Goal: Task Accomplishment & Management: Use online tool/utility

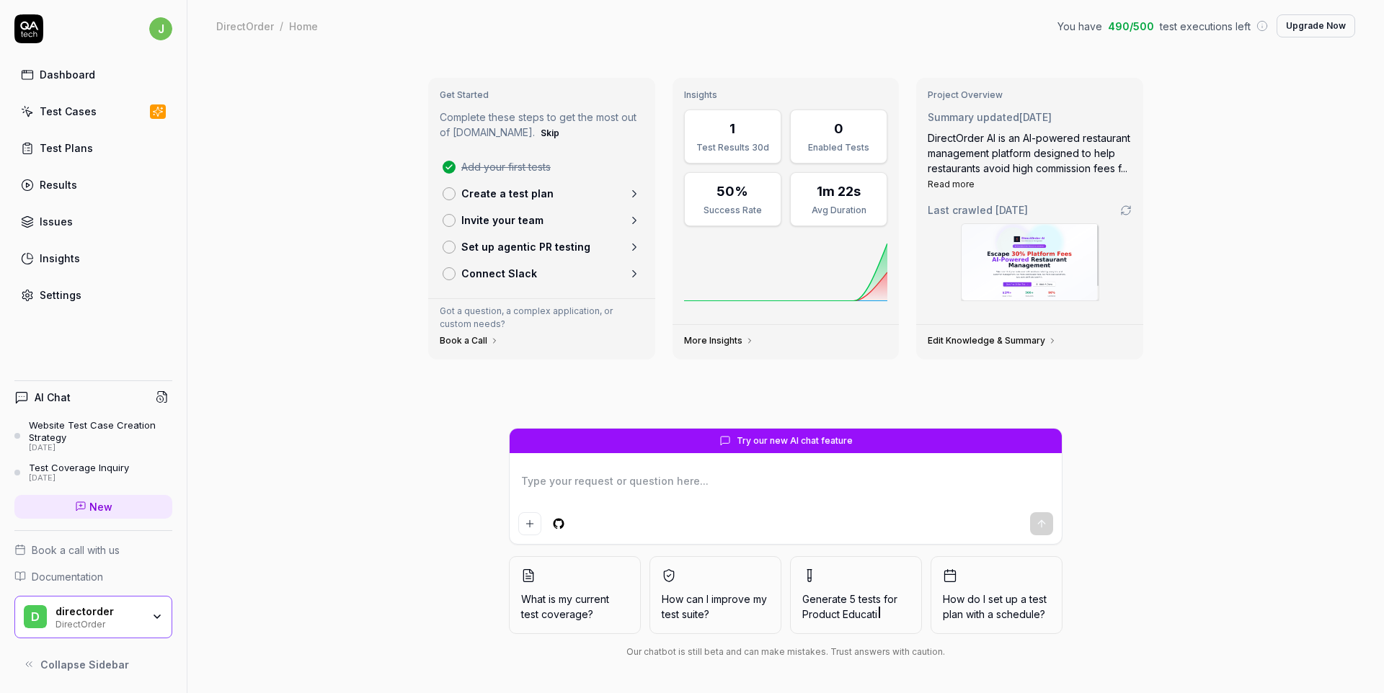
click at [100, 87] on link "Dashboard" at bounding box center [93, 75] width 158 height 28
click at [80, 84] on link "Dashboard" at bounding box center [93, 75] width 158 height 28
click at [127, 608] on div "directorder" at bounding box center [98, 611] width 86 height 13
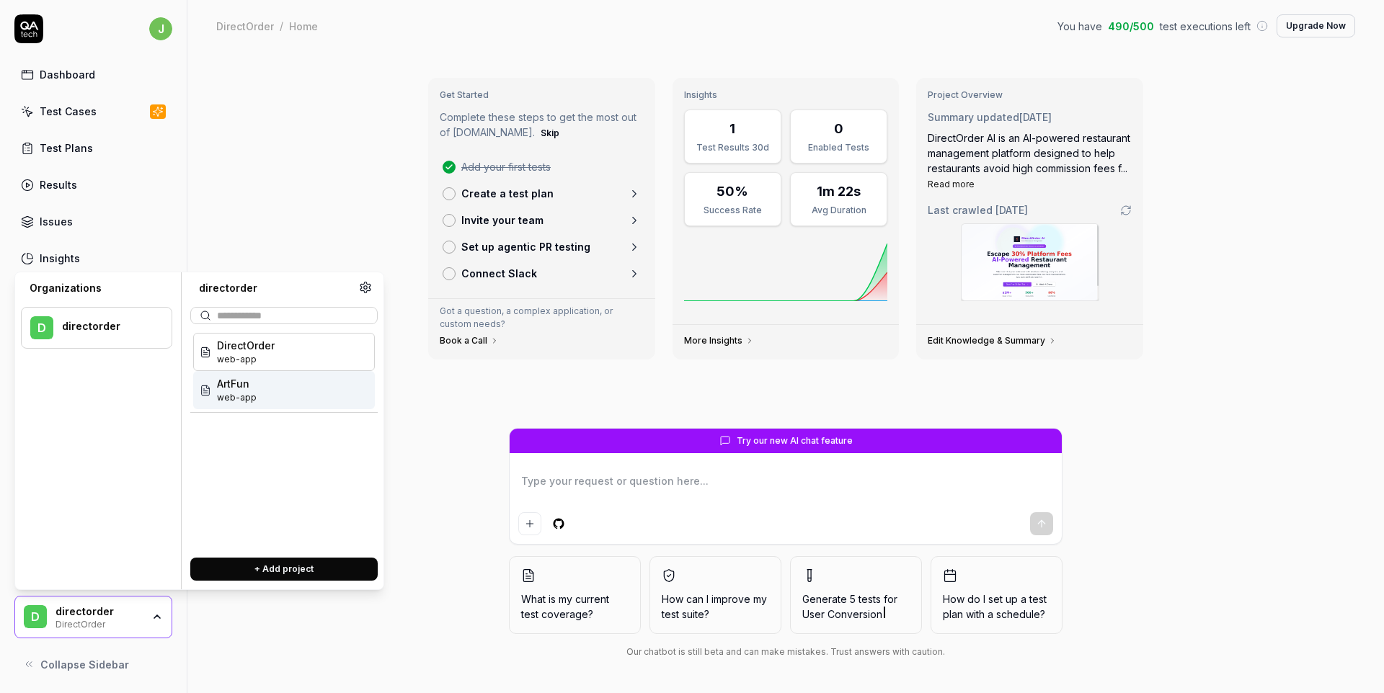
click at [267, 398] on div "ArtFun web-app" at bounding box center [284, 390] width 182 height 38
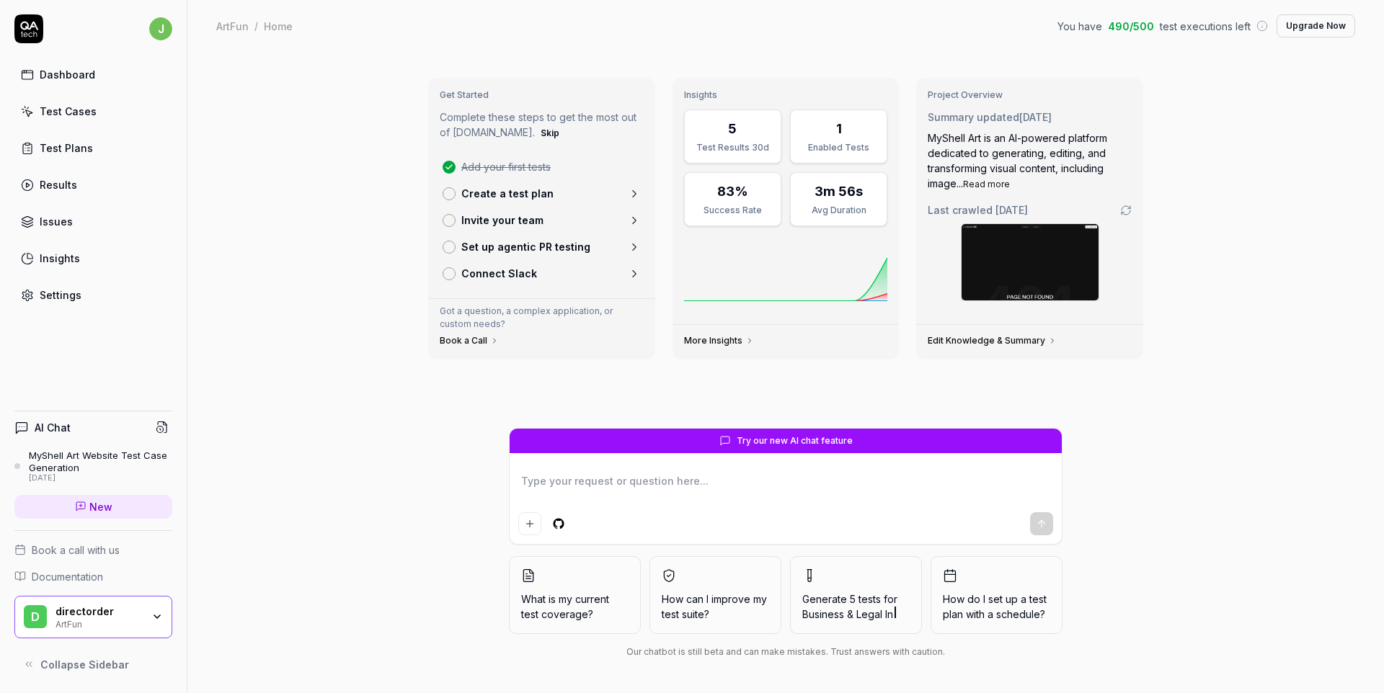
click at [76, 146] on div "Test Plans" at bounding box center [66, 148] width 53 height 15
type textarea "*"
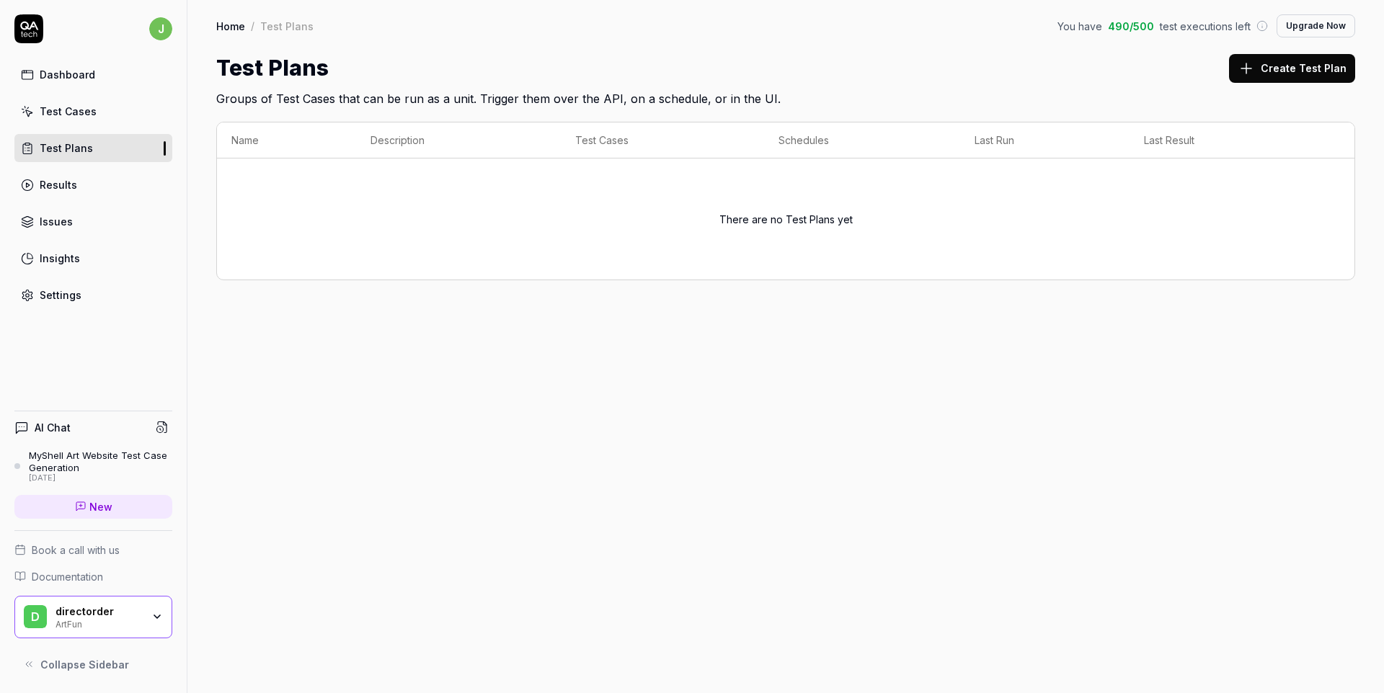
click at [76, 117] on div "Test Cases" at bounding box center [68, 111] width 57 height 15
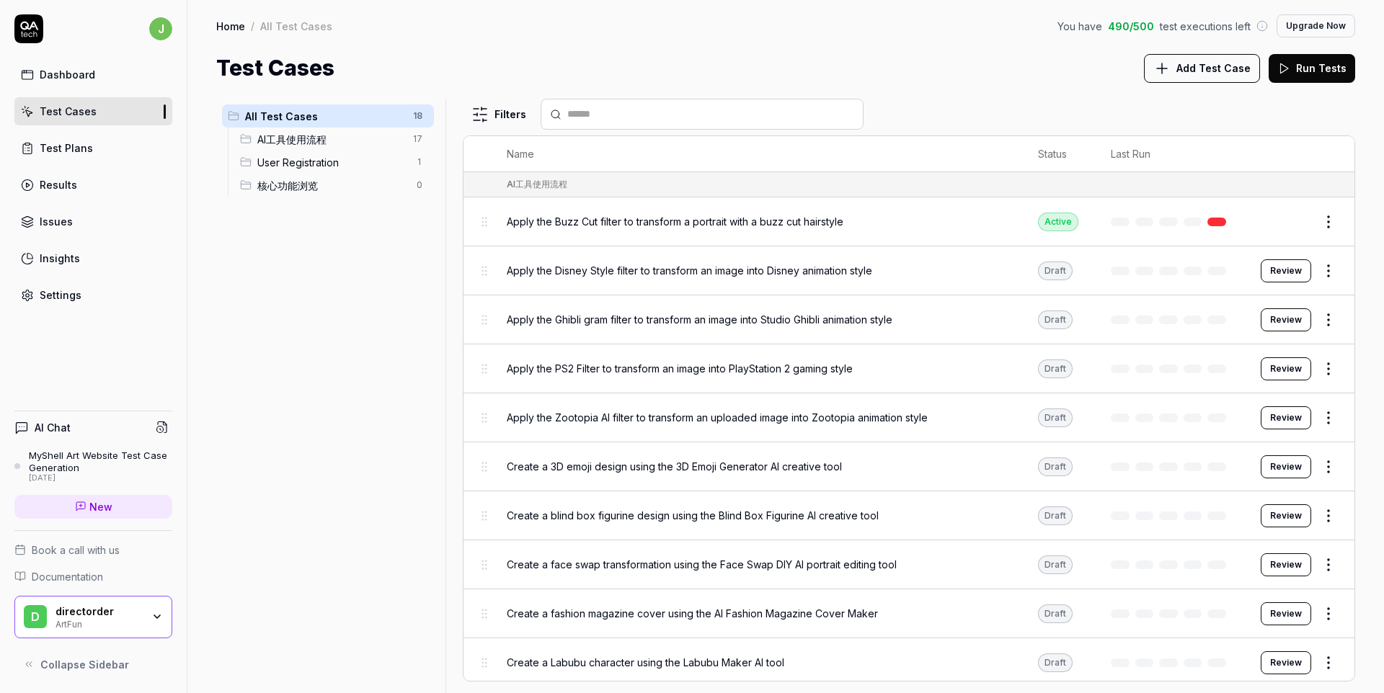
click at [303, 141] on span "AI工具使用流程" at bounding box center [330, 139] width 147 height 15
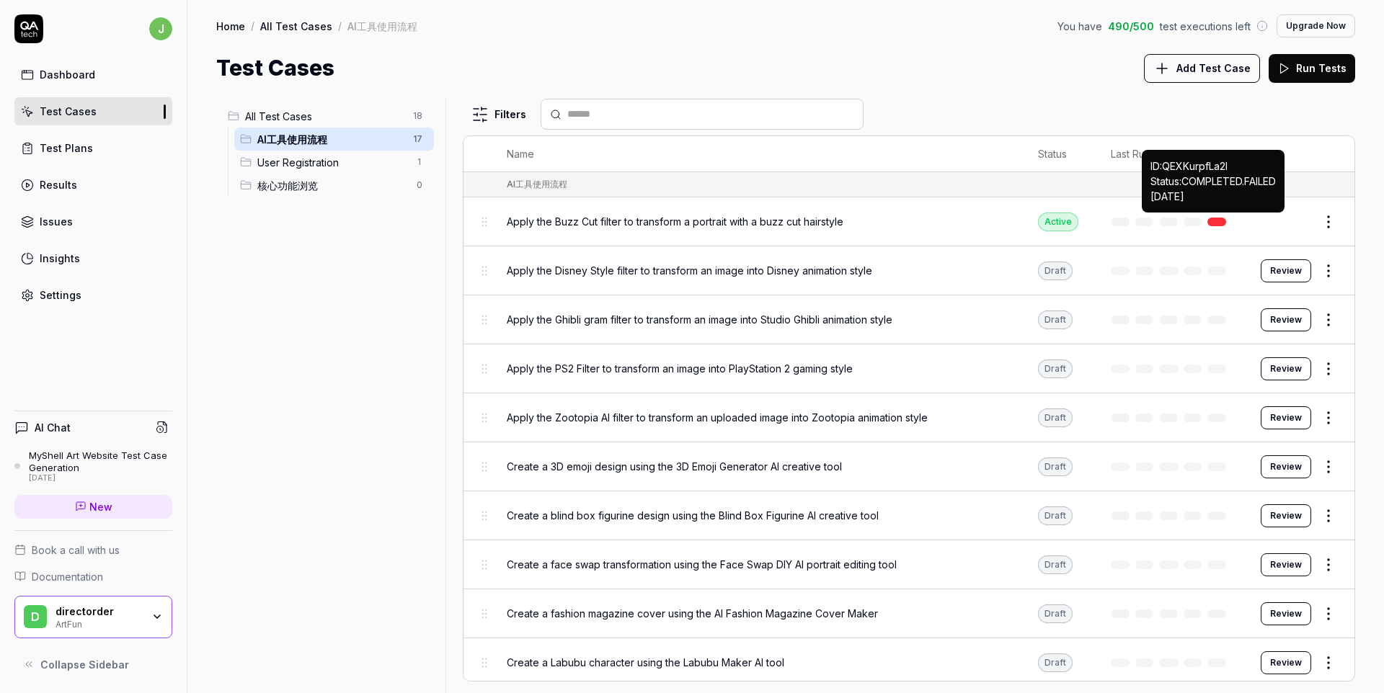
click at [1217, 218] on link at bounding box center [1216, 222] width 19 height 9
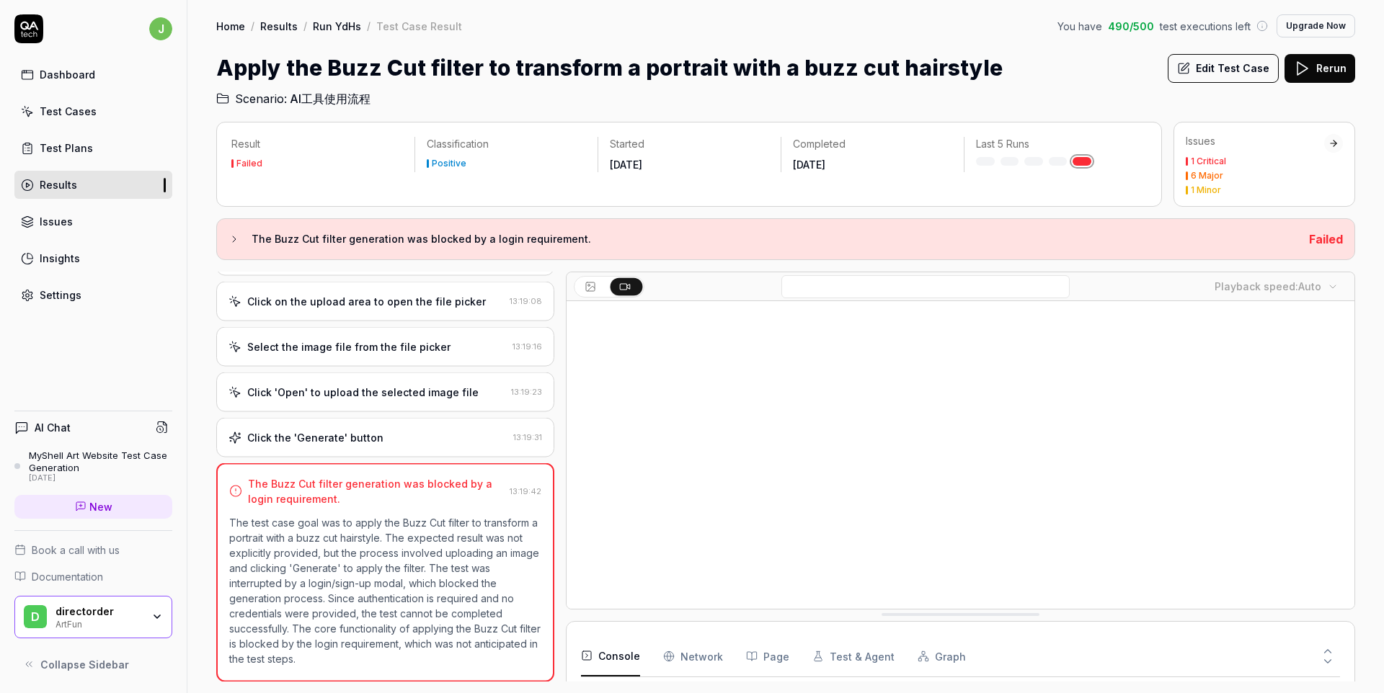
scroll to position [178, 0]
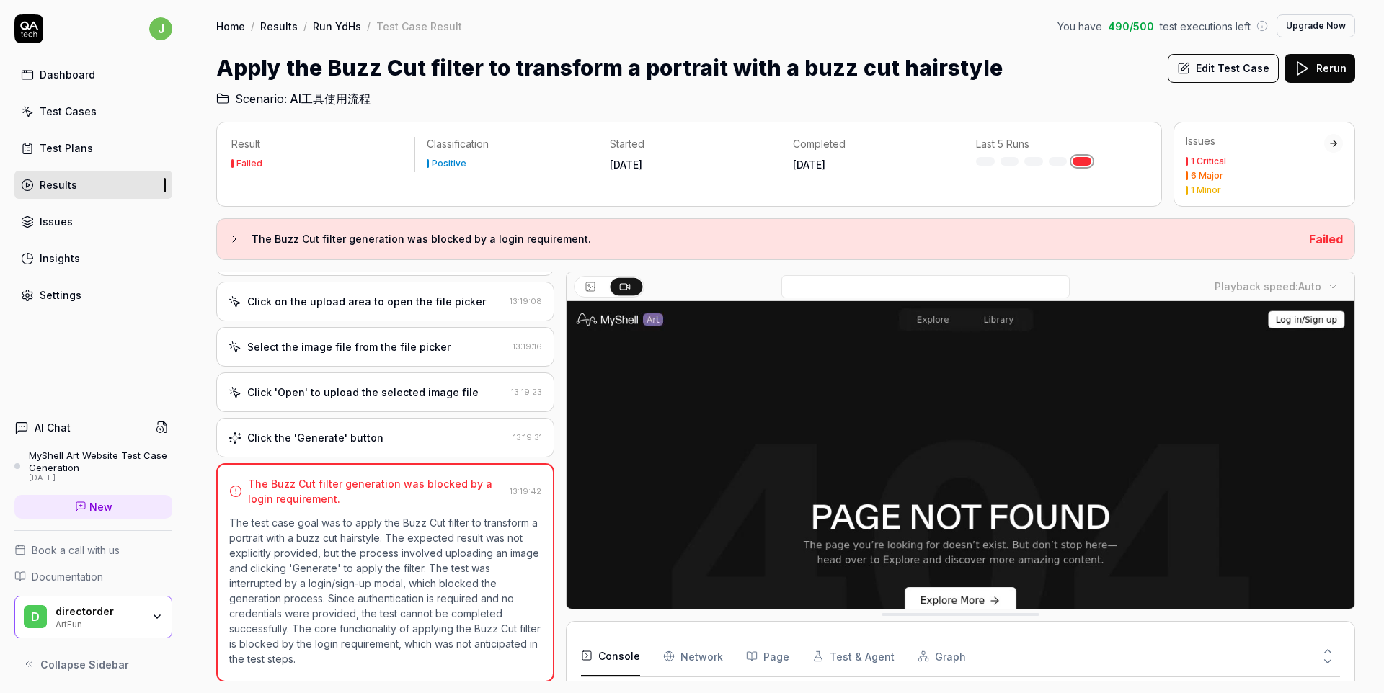
click at [398, 241] on h3 "The Buzz Cut filter generation was blocked by a login requirement." at bounding box center [775, 239] width 1046 height 17
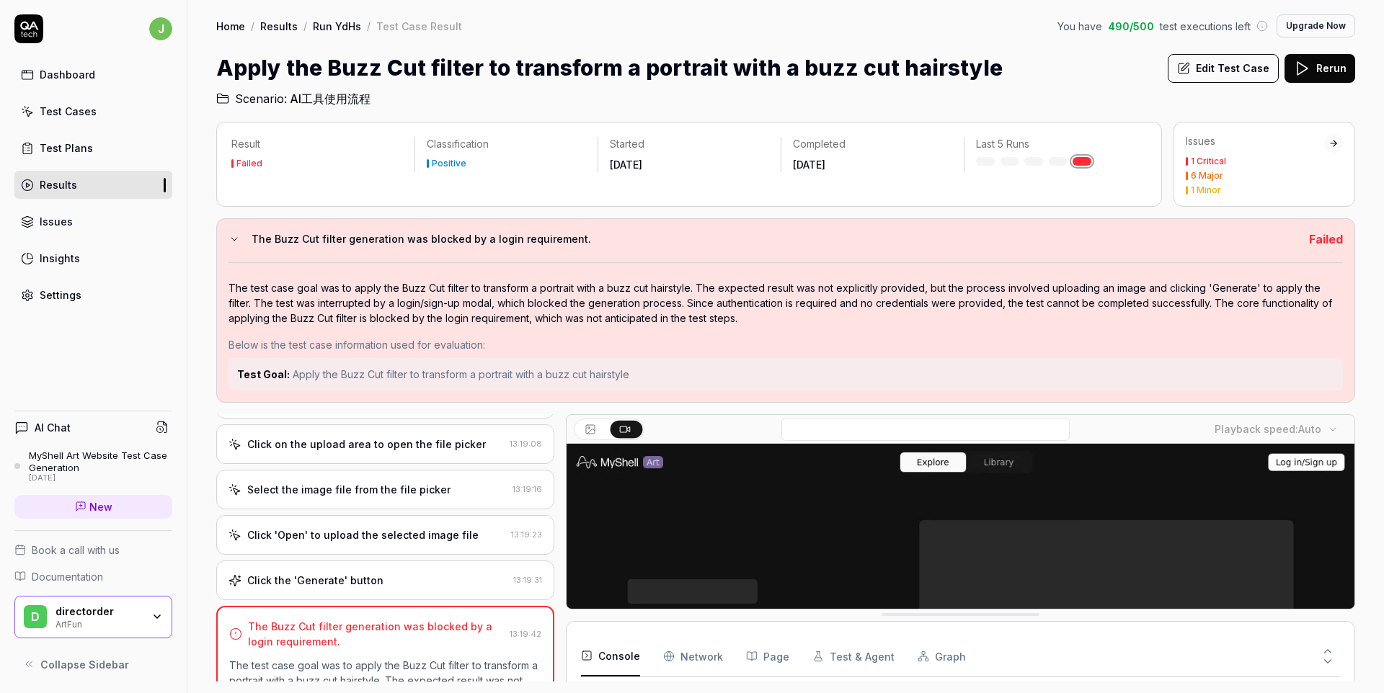
scroll to position [239, 0]
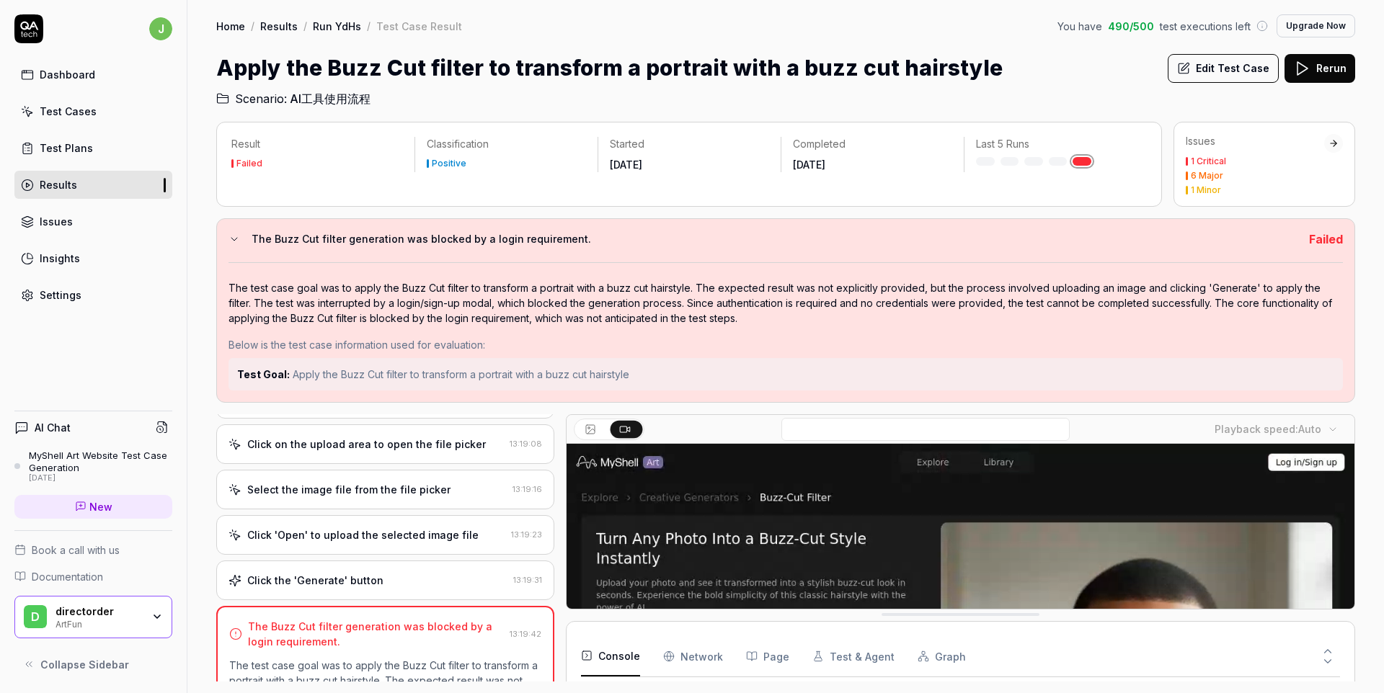
click at [436, 317] on div "The test case goal was to apply the Buzz Cut filter to transform a portrait wit…" at bounding box center [785, 302] width 1114 height 45
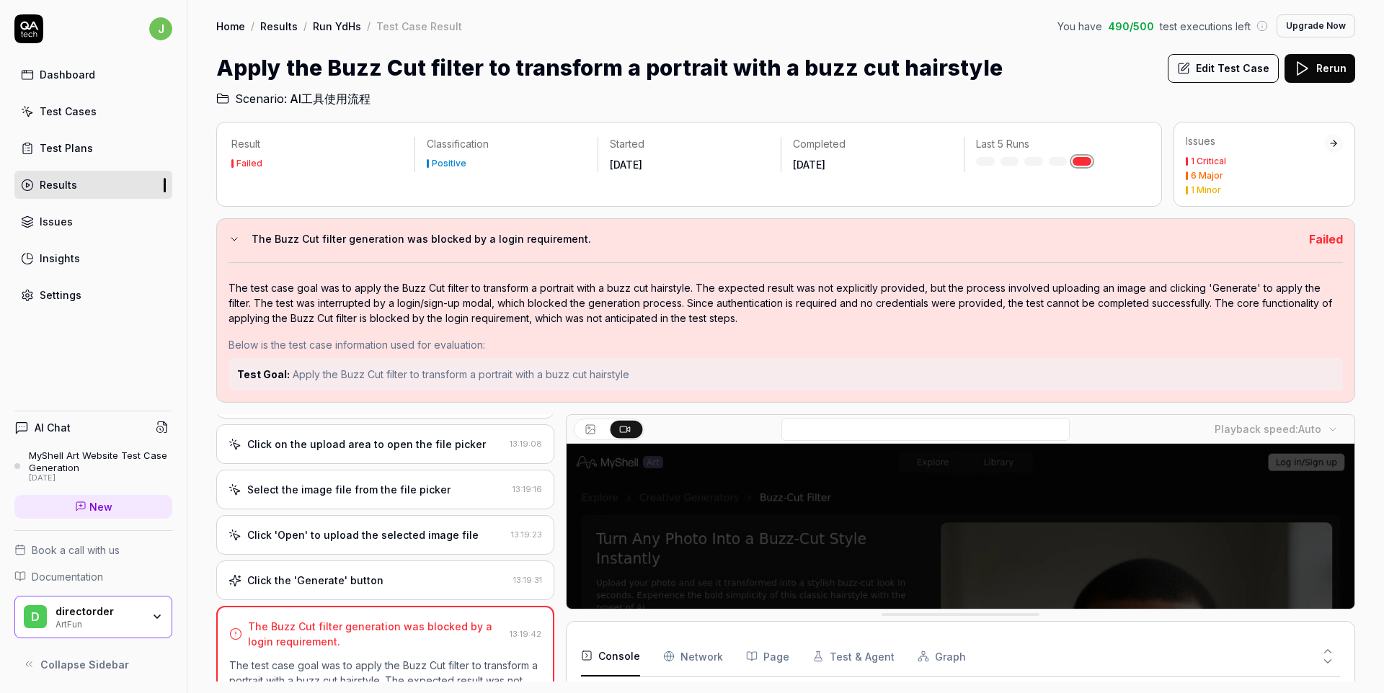
click at [703, 655] on Requests "Network" at bounding box center [693, 656] width 60 height 40
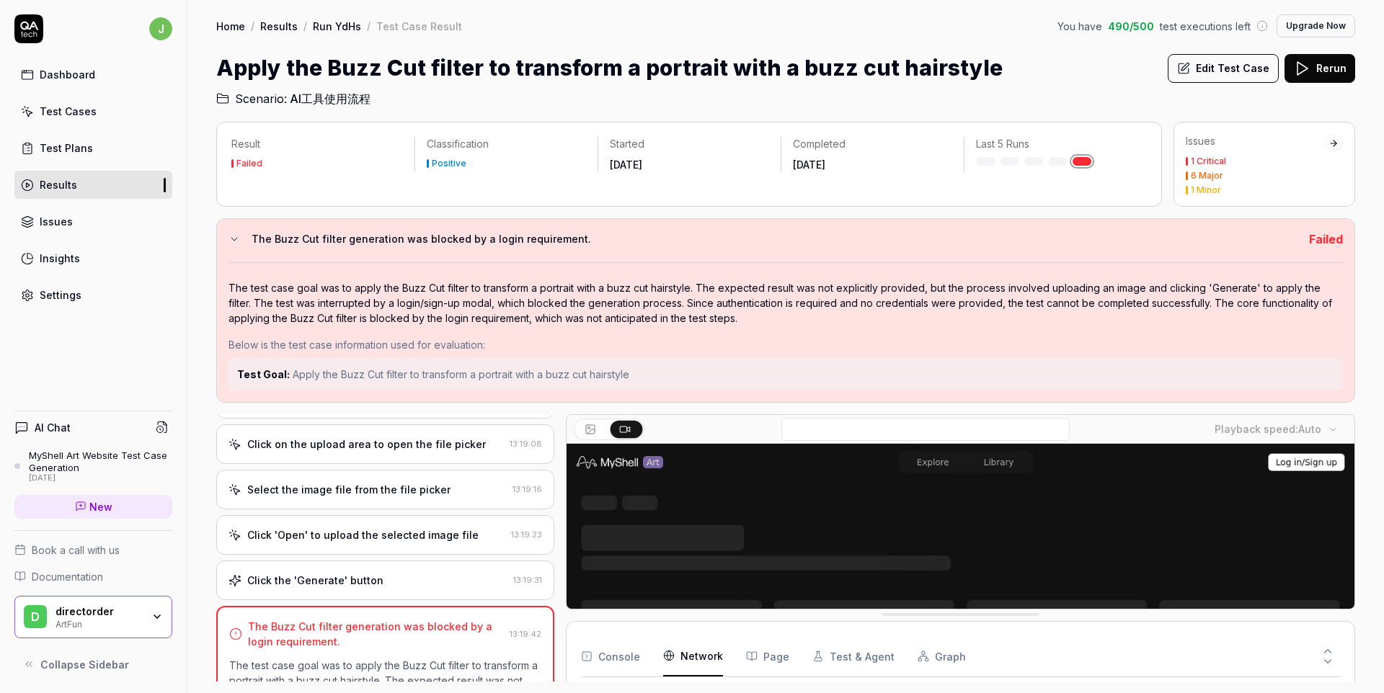
click at [760, 654] on button "Page" at bounding box center [767, 656] width 43 height 40
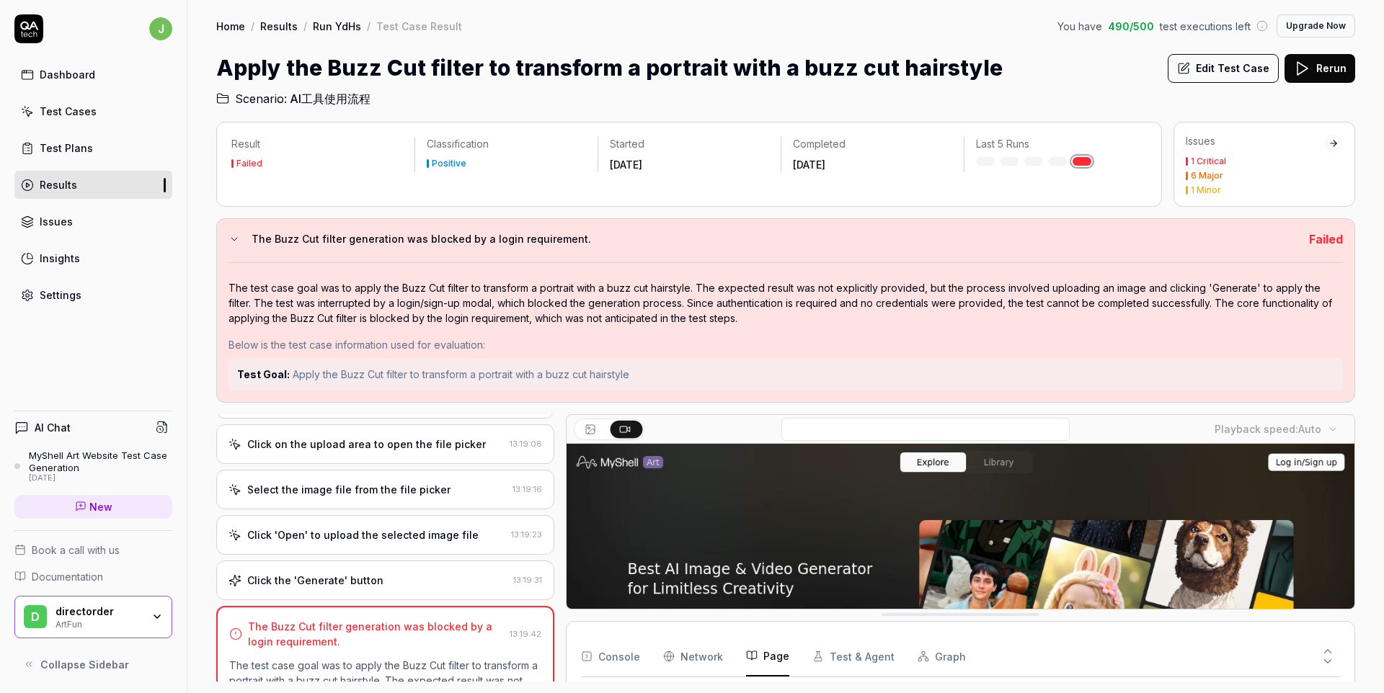
click at [1335, 655] on button at bounding box center [1327, 664] width 25 height 19
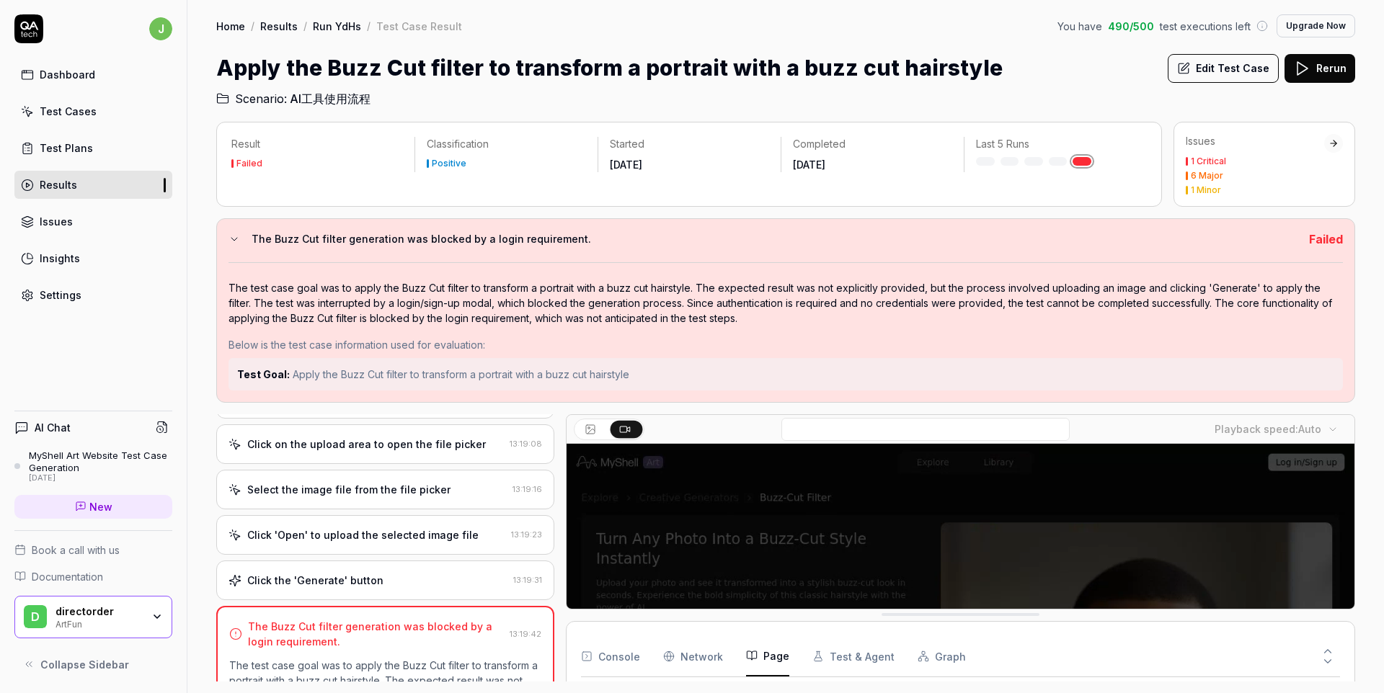
click at [1328, 650] on icon at bounding box center [1327, 651] width 13 height 13
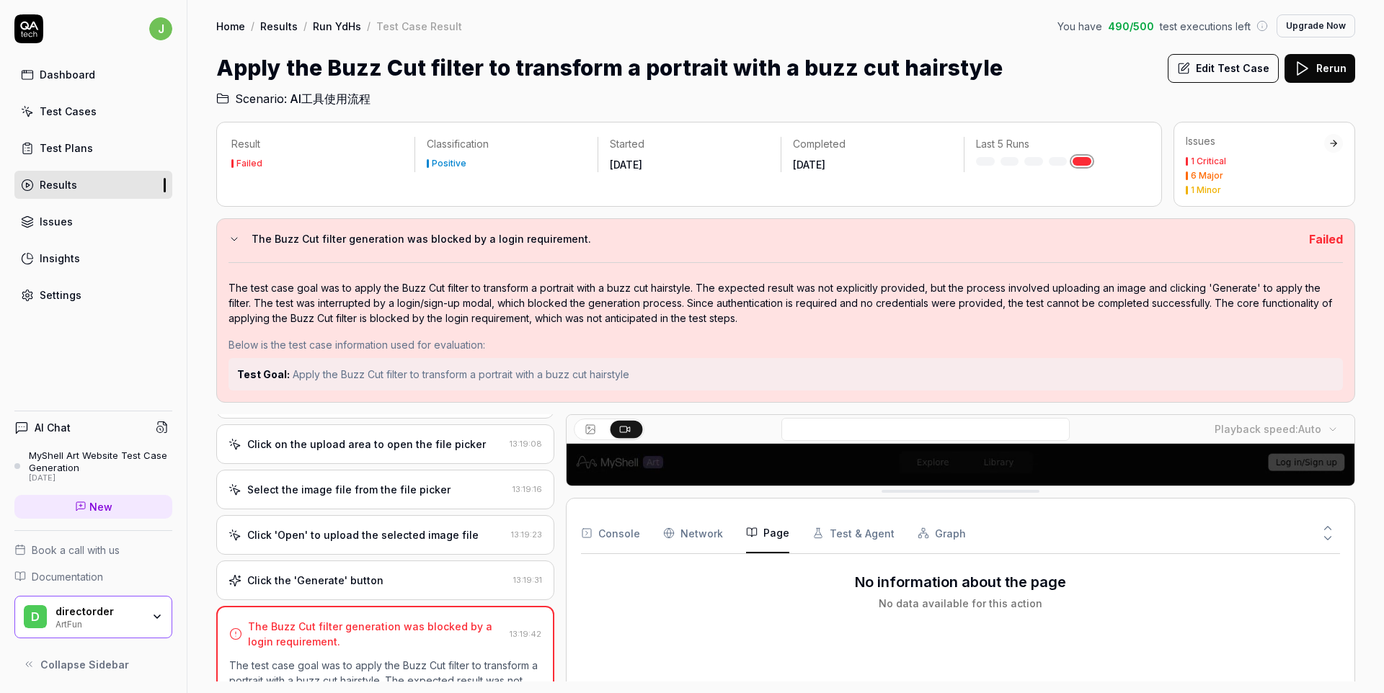
click at [1319, 461] on video at bounding box center [960, 690] width 788 height 492
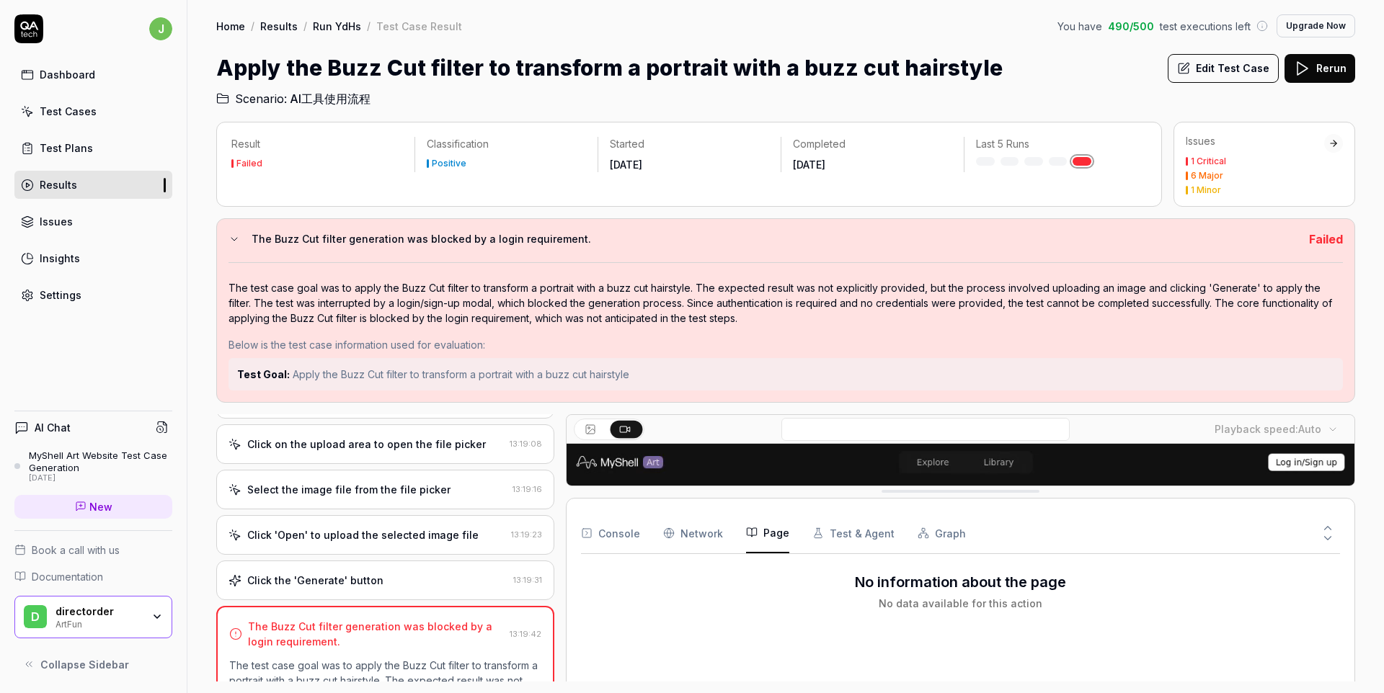
click at [1328, 541] on icon at bounding box center [1327, 538] width 13 height 13
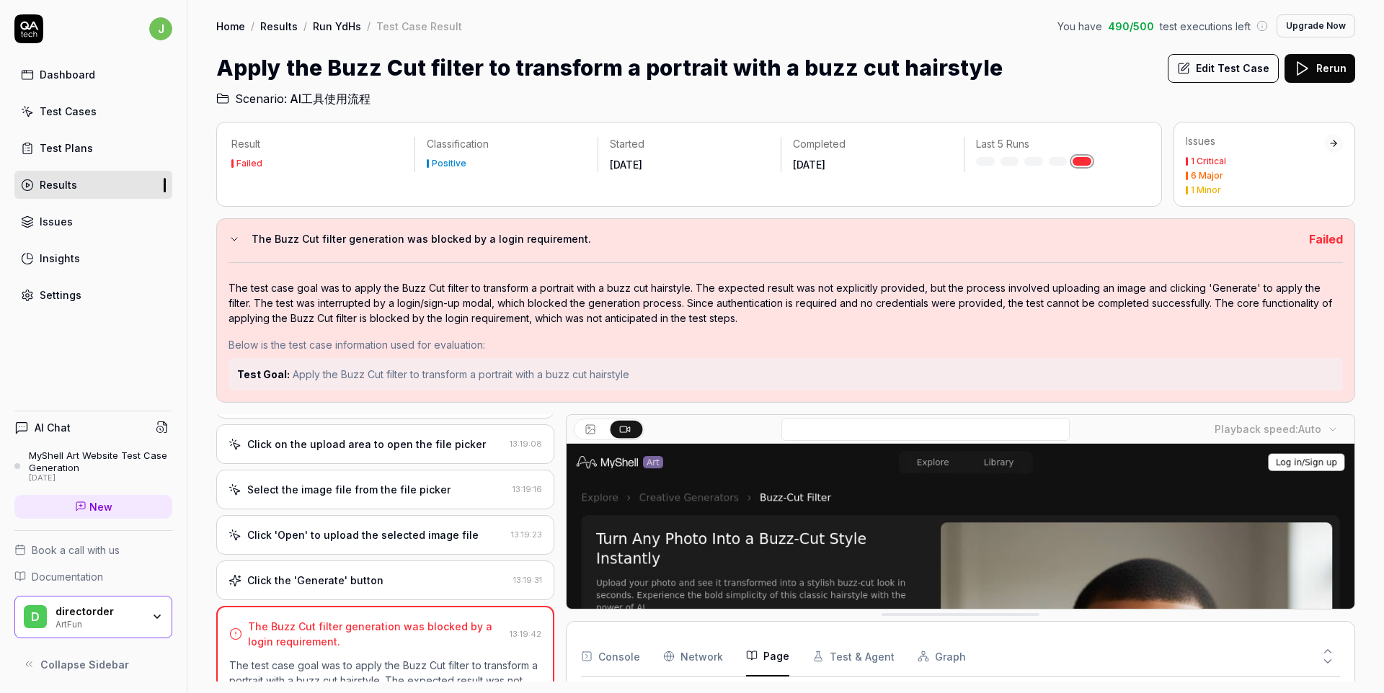
click at [1309, 430] on body "j Dashboard Test Cases Test Plans Results Issues Insights Settings AI Chat MySh…" at bounding box center [692, 346] width 1384 height 693
click at [1183, 437] on html "j Dashboard Test Cases Test Plans Results Issues Insights Settings AI Chat MySh…" at bounding box center [692, 346] width 1384 height 693
click at [1299, 462] on video at bounding box center [960, 690] width 788 height 492
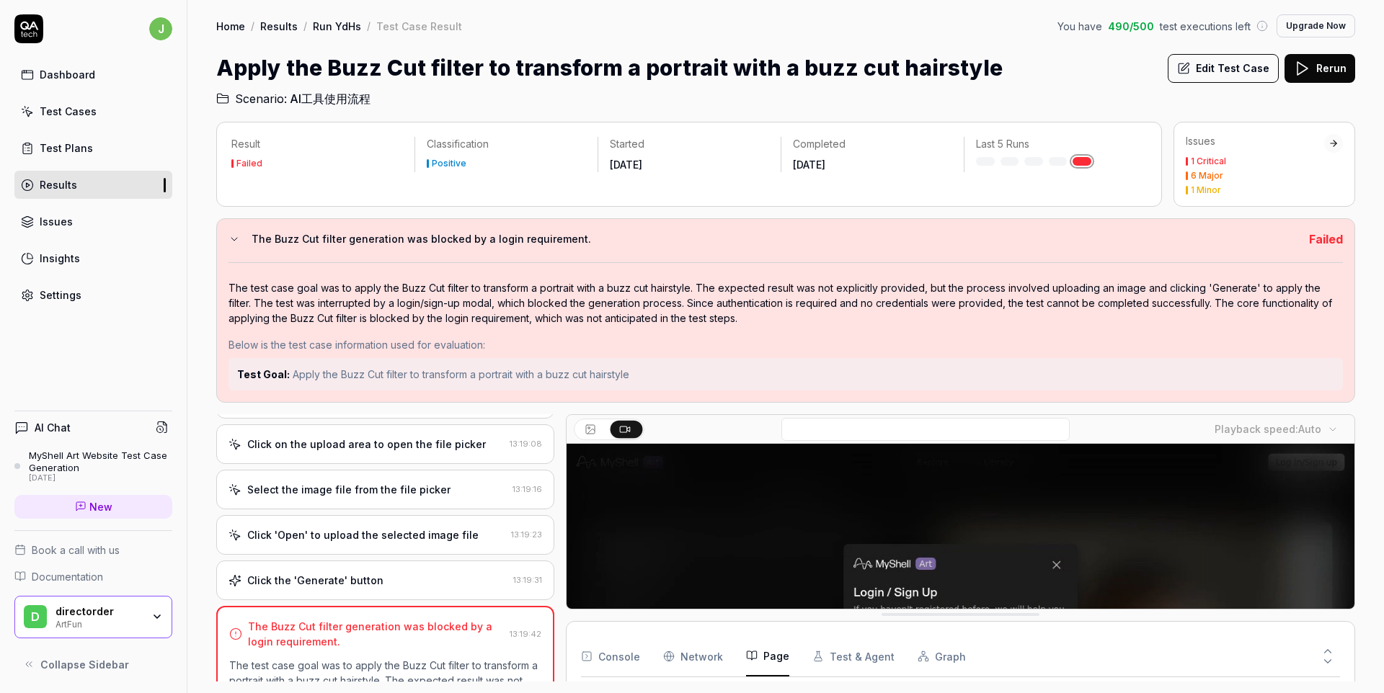
click at [118, 606] on div "directorder" at bounding box center [98, 611] width 86 height 13
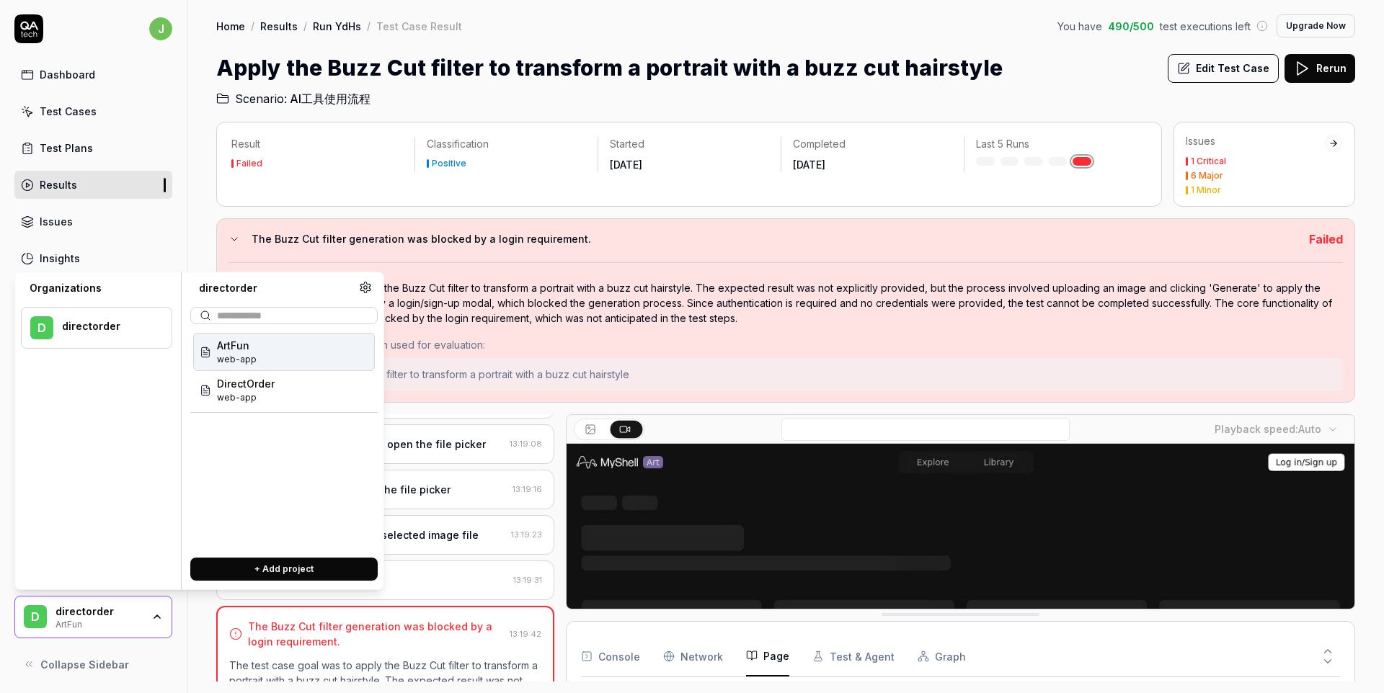
click at [362, 285] on icon at bounding box center [365, 287] width 13 height 13
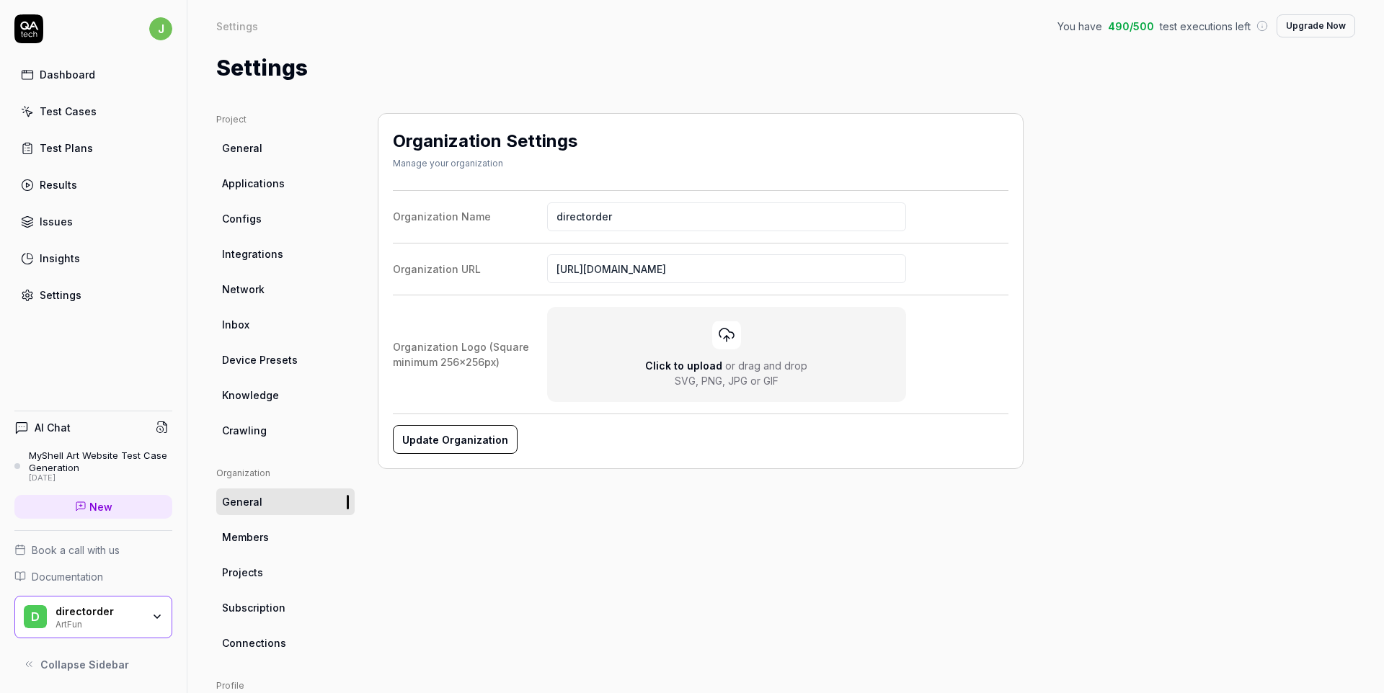
click at [267, 186] on span "Applications" at bounding box center [253, 183] width 63 height 15
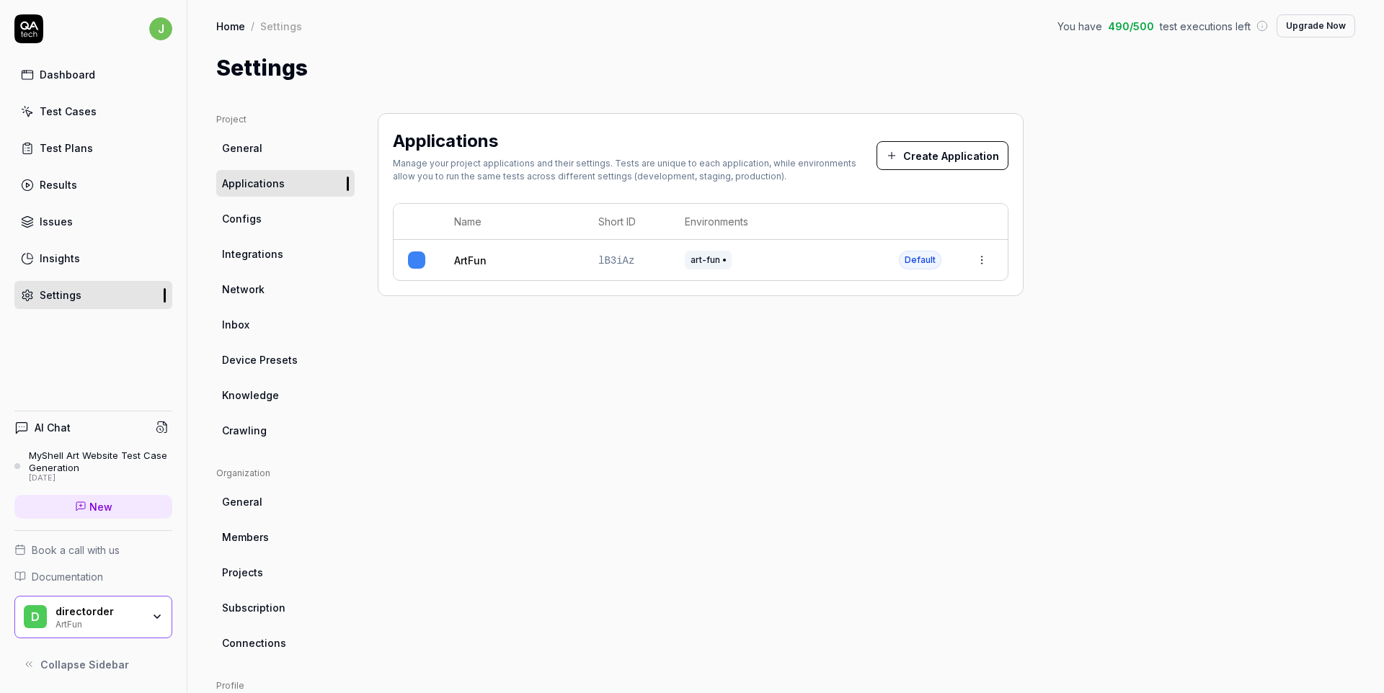
click at [266, 205] on link "Configs" at bounding box center [285, 218] width 138 height 27
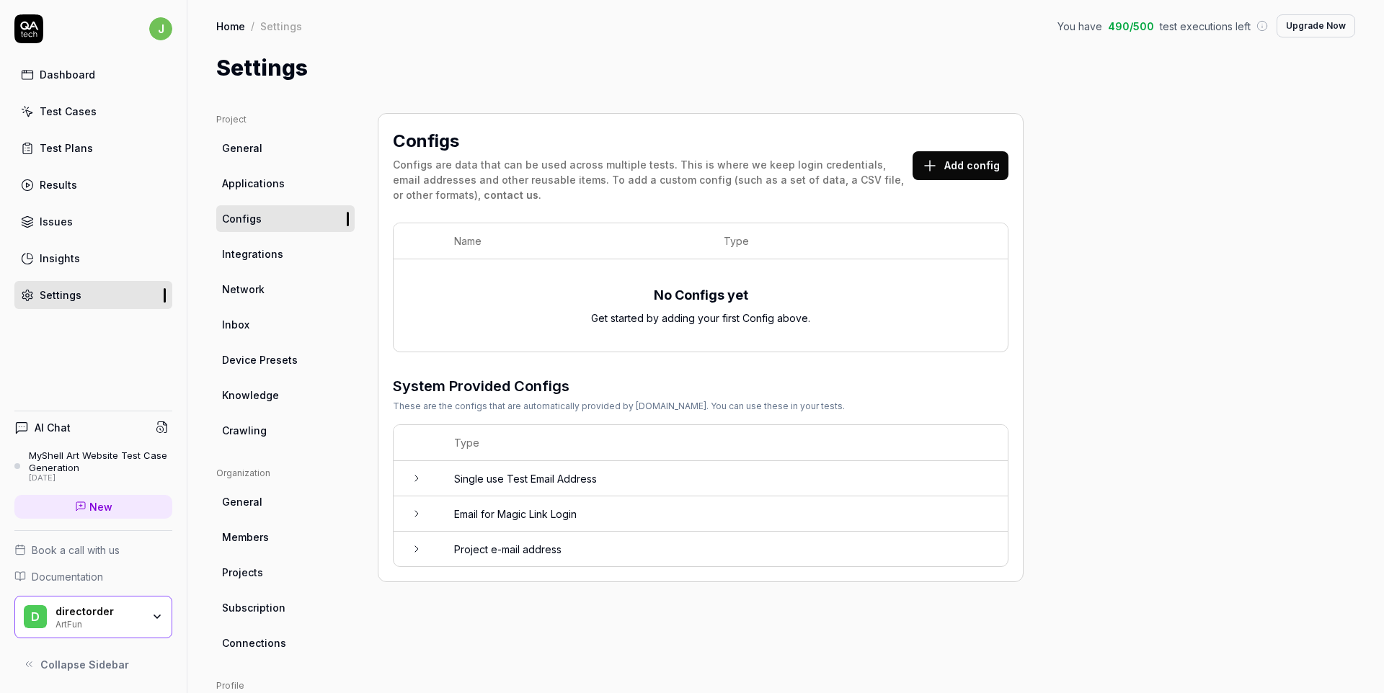
click at [272, 141] on link "General" at bounding box center [285, 148] width 138 height 27
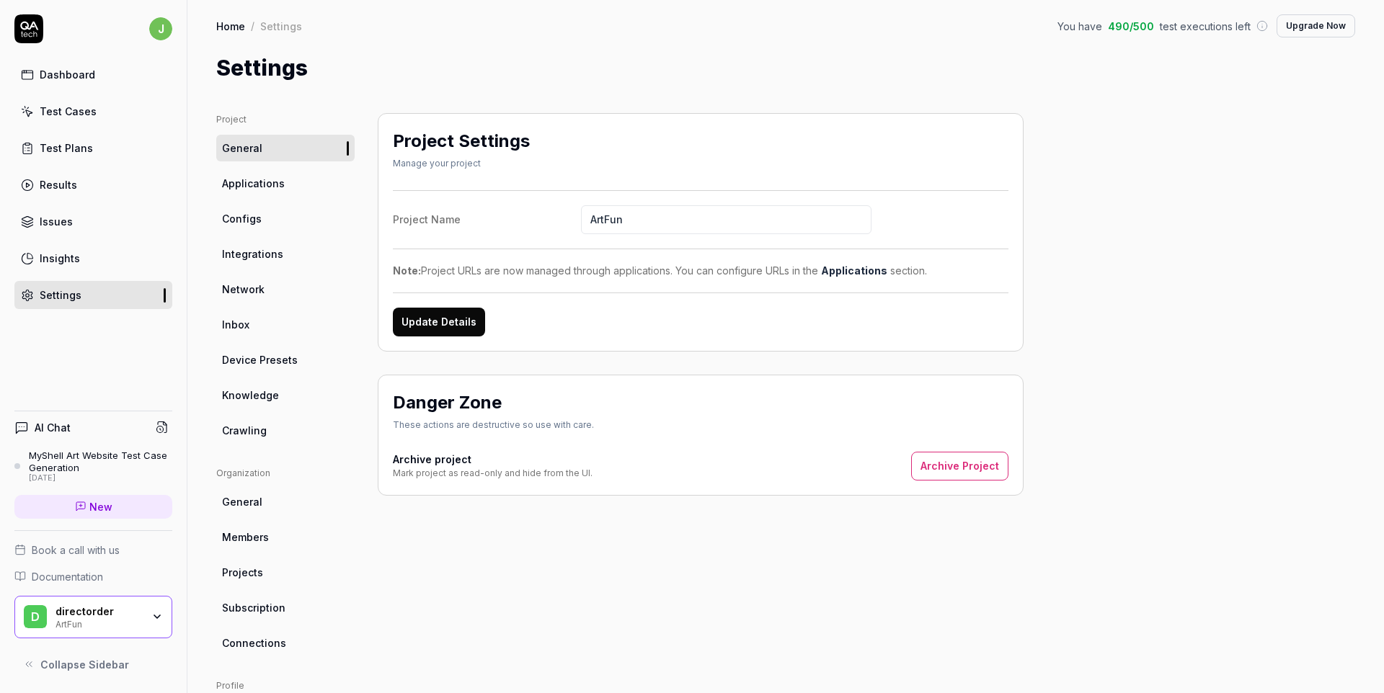
click at [269, 205] on link "Configs" at bounding box center [285, 218] width 138 height 27
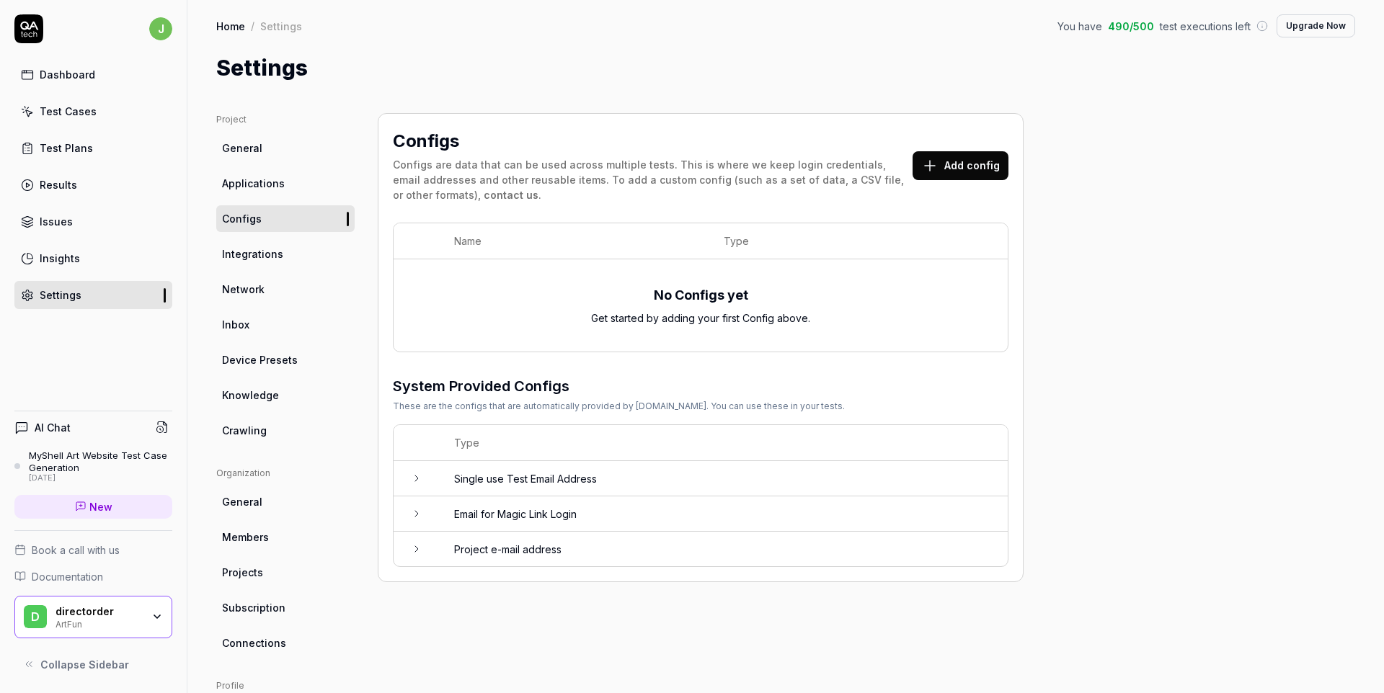
click at [273, 148] on link "General" at bounding box center [285, 148] width 138 height 27
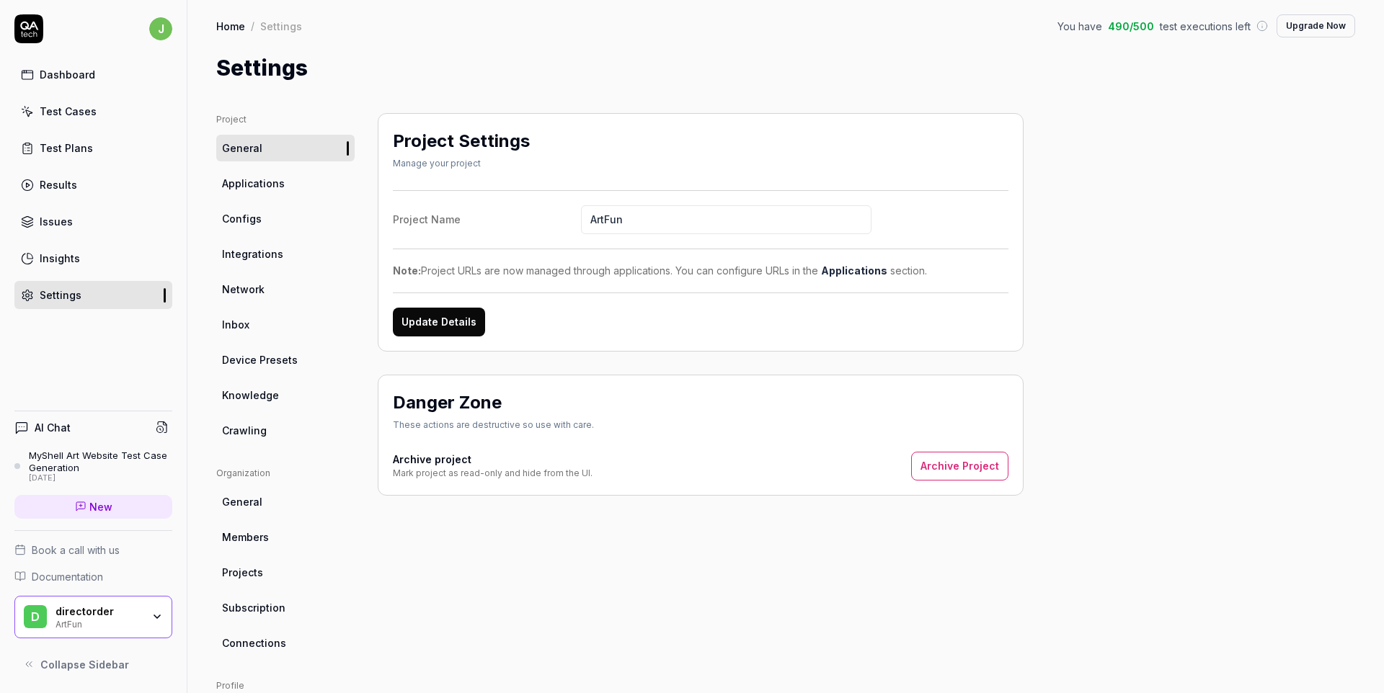
click at [275, 196] on link "Applications" at bounding box center [285, 183] width 138 height 27
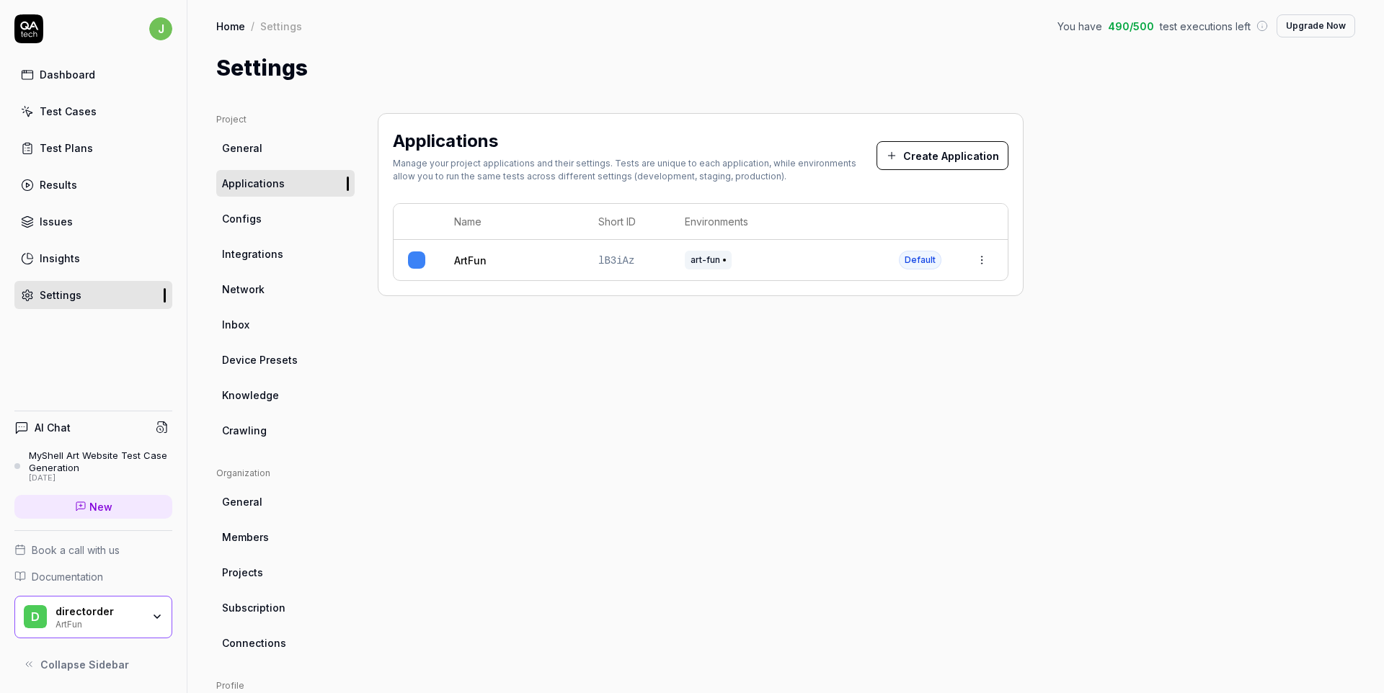
click at [268, 222] on link "Configs" at bounding box center [285, 218] width 138 height 27
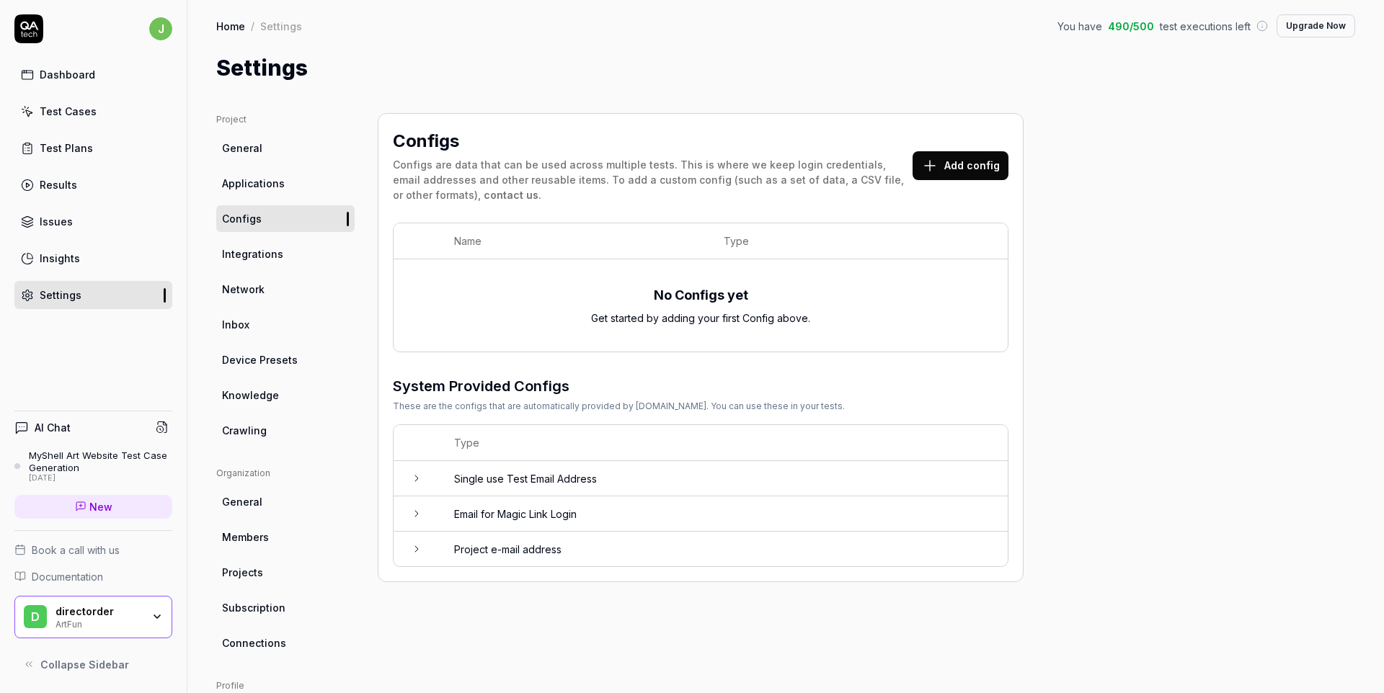
click at [419, 475] on icon at bounding box center [417, 479] width 12 height 12
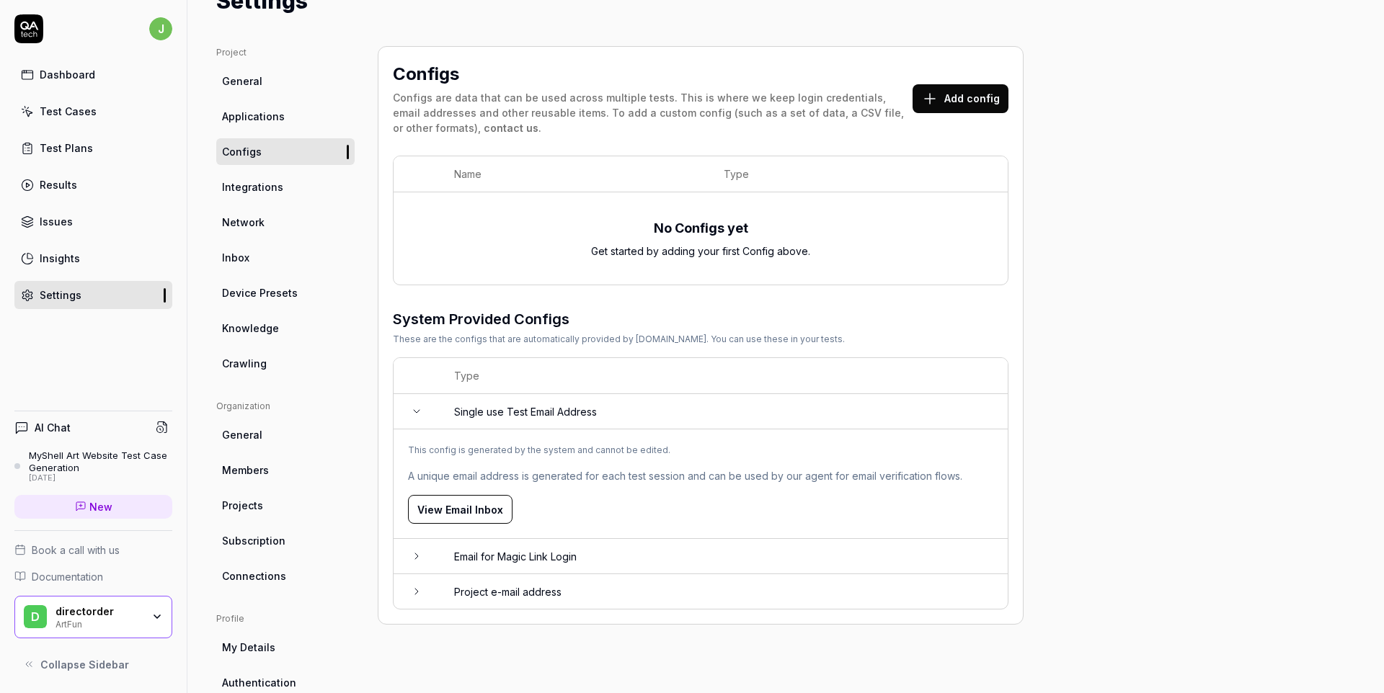
scroll to position [120, 0]
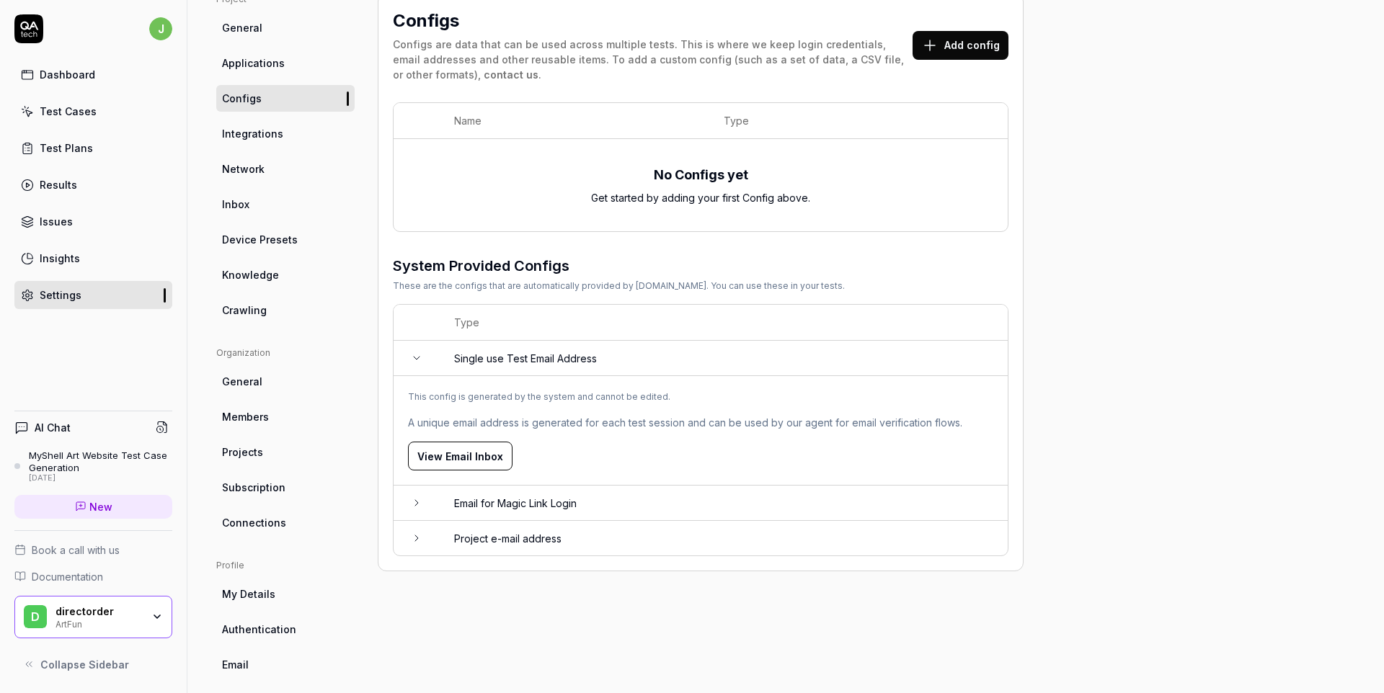
click at [452, 488] on td "Email for Magic Link Login" at bounding box center [724, 503] width 568 height 35
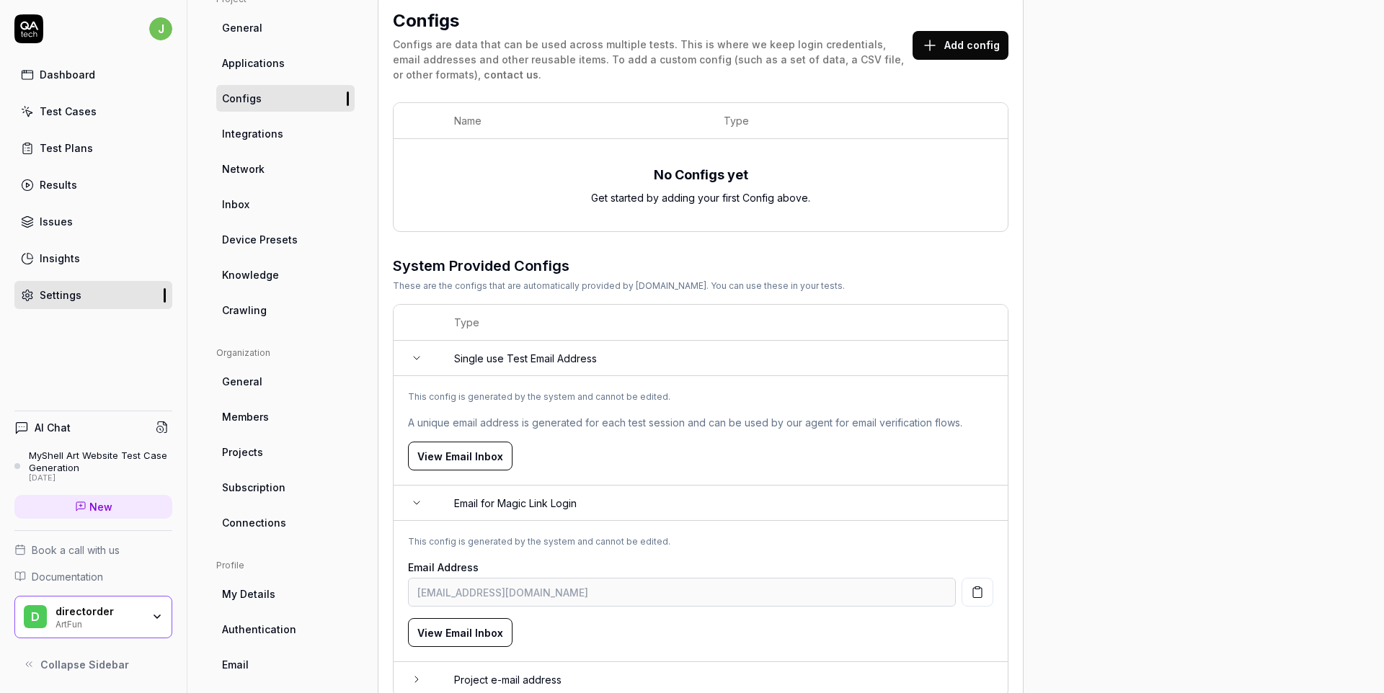
scroll to position [169, 0]
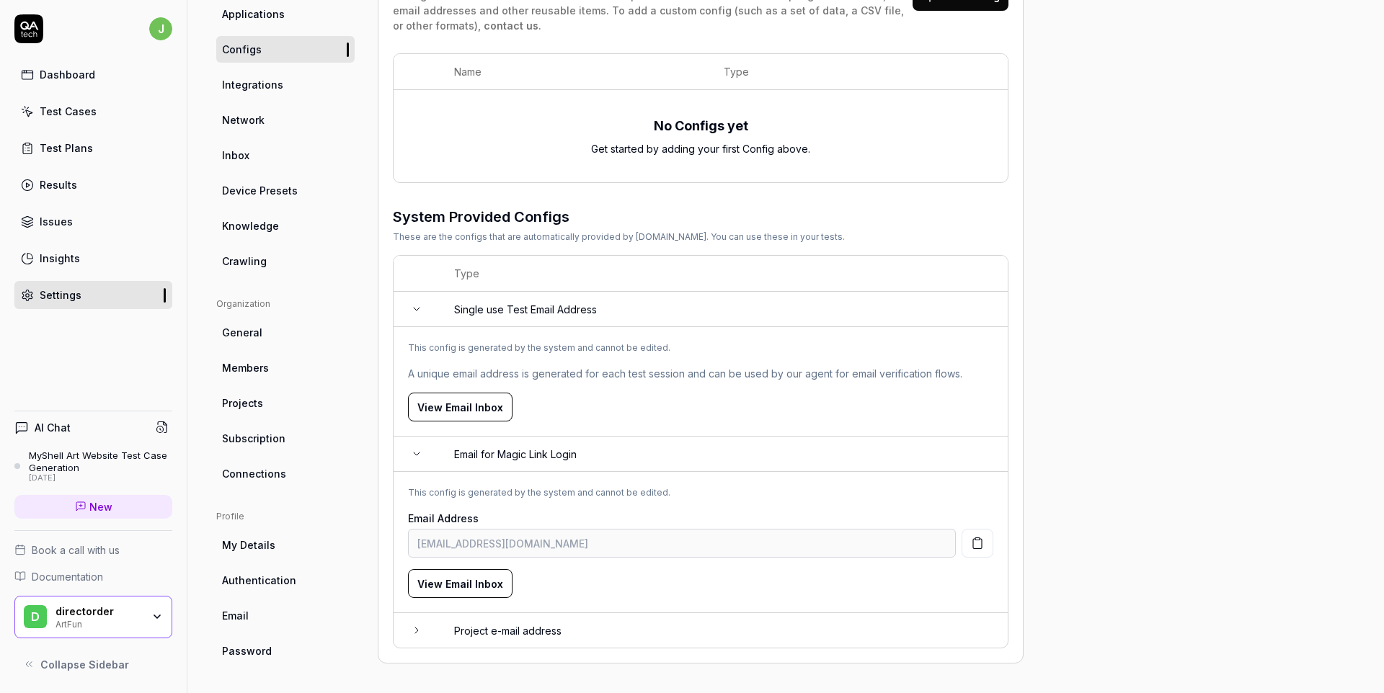
click at [410, 316] on td at bounding box center [417, 309] width 46 height 35
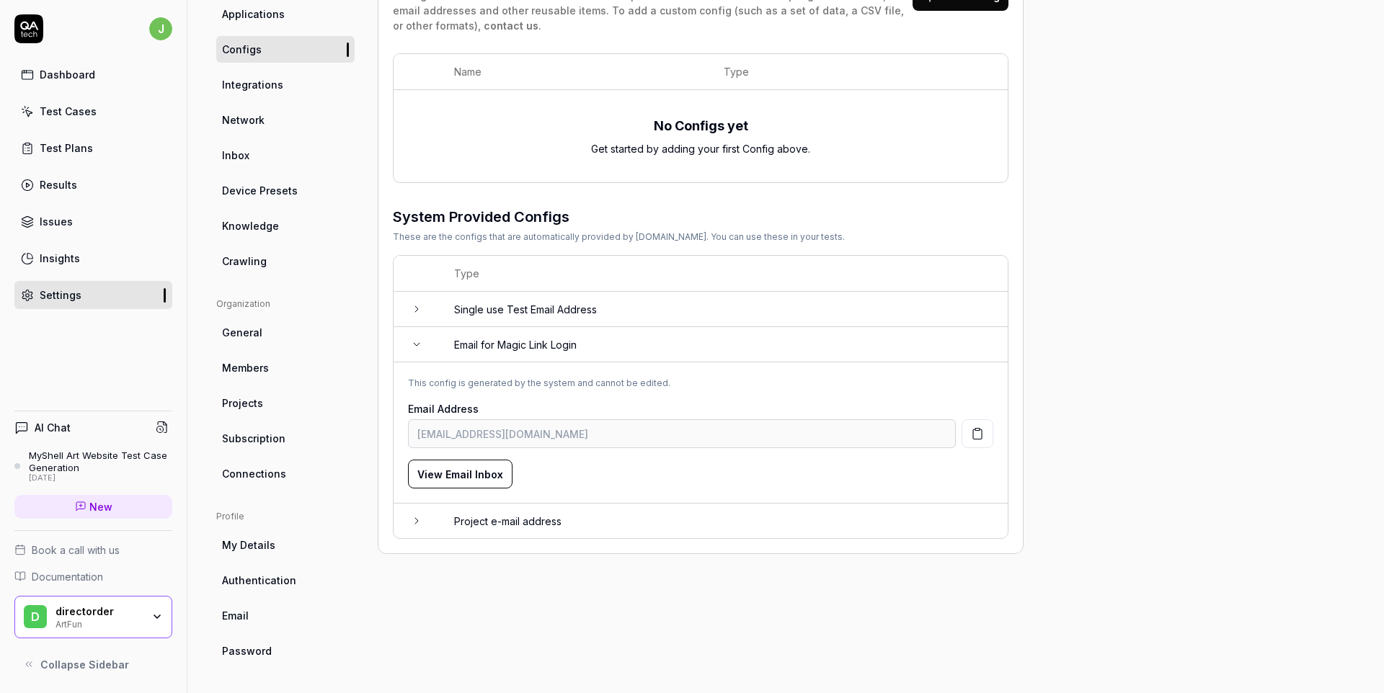
click at [411, 339] on icon at bounding box center [417, 345] width 12 height 12
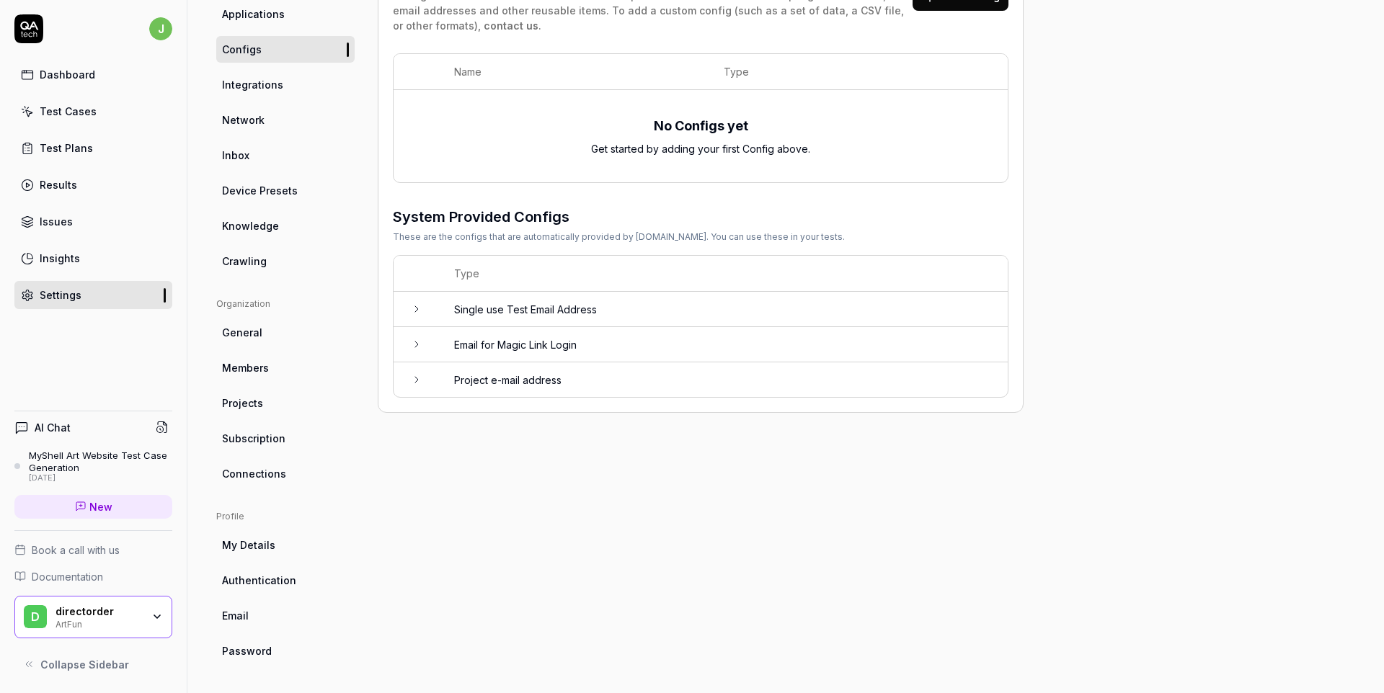
click at [414, 369] on td at bounding box center [417, 380] width 46 height 35
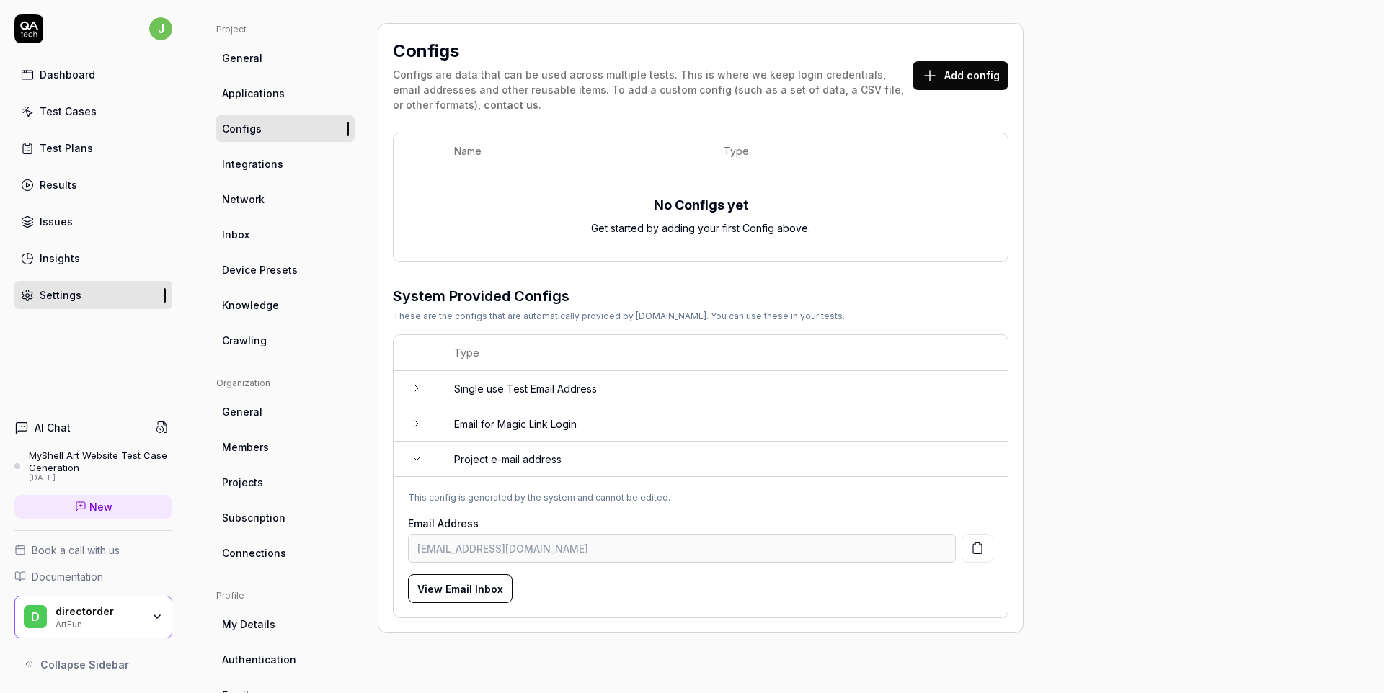
scroll to position [81, 0]
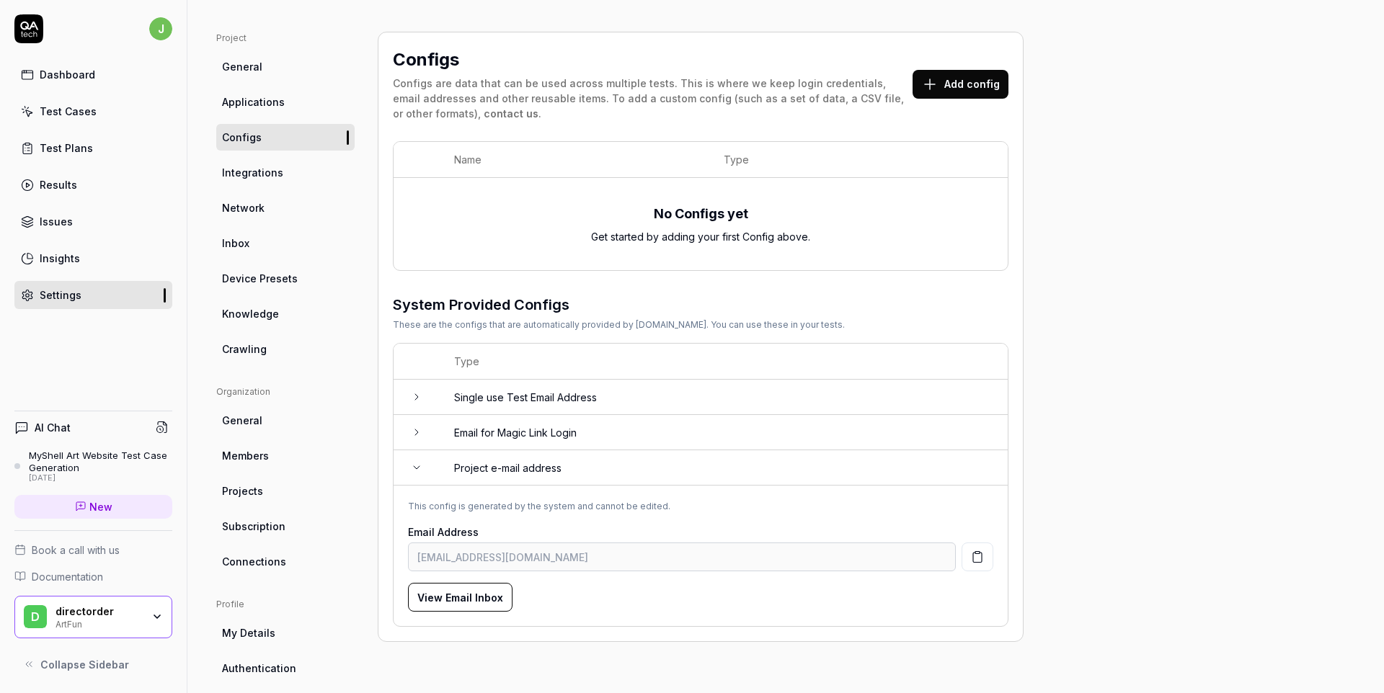
click at [28, 663] on icon at bounding box center [29, 665] width 12 height 12
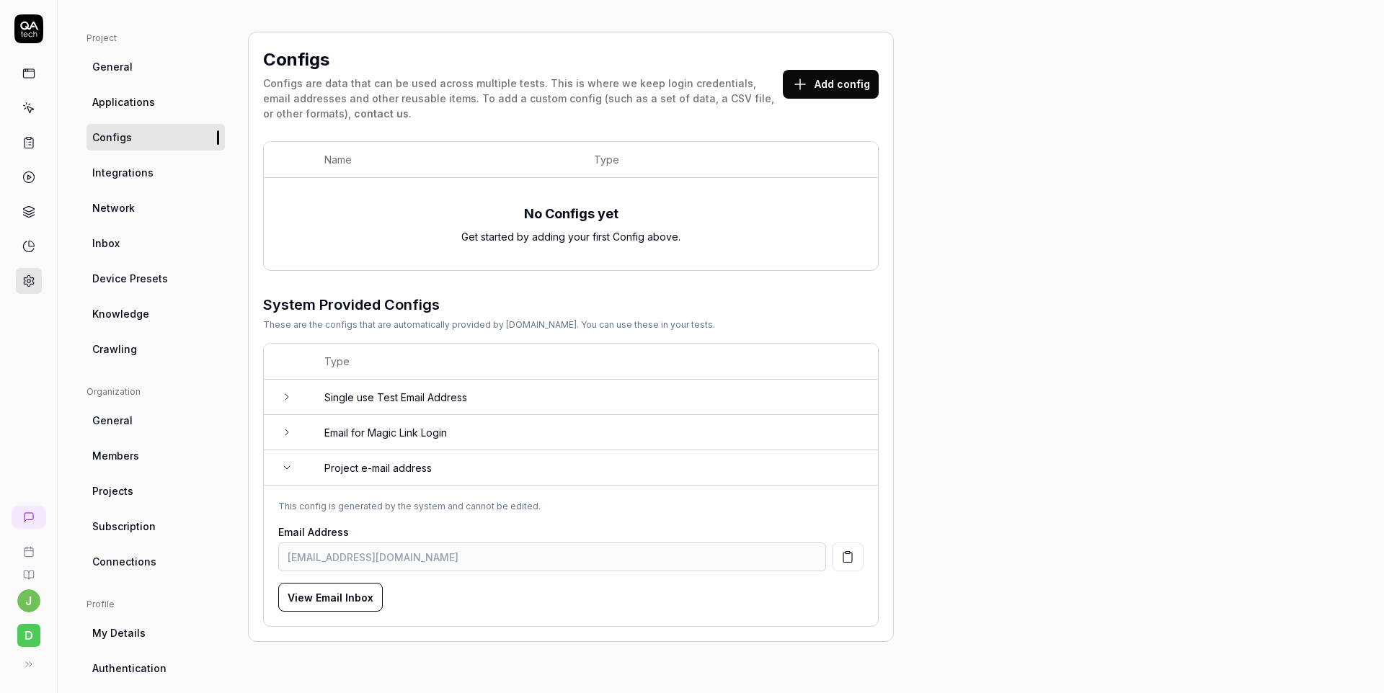
click at [438, 396] on td "Single use Test Email Address" at bounding box center [594, 397] width 568 height 35
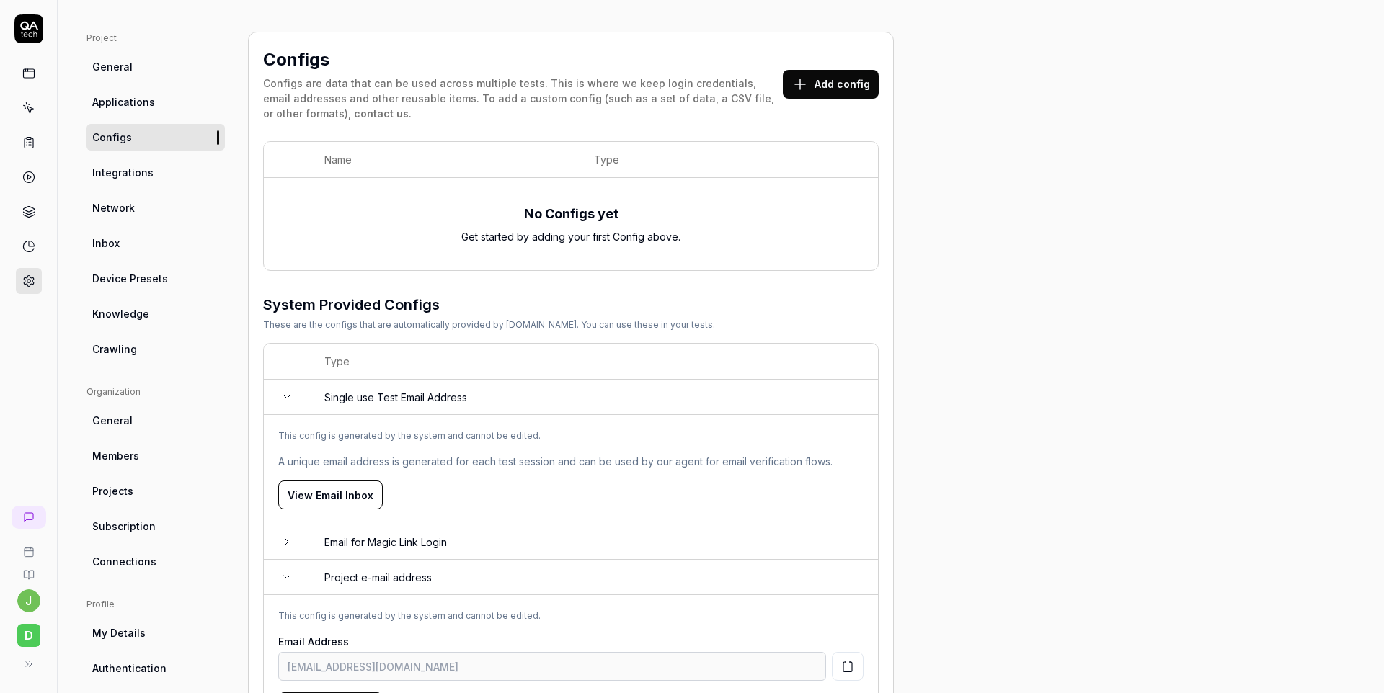
scroll to position [169, 0]
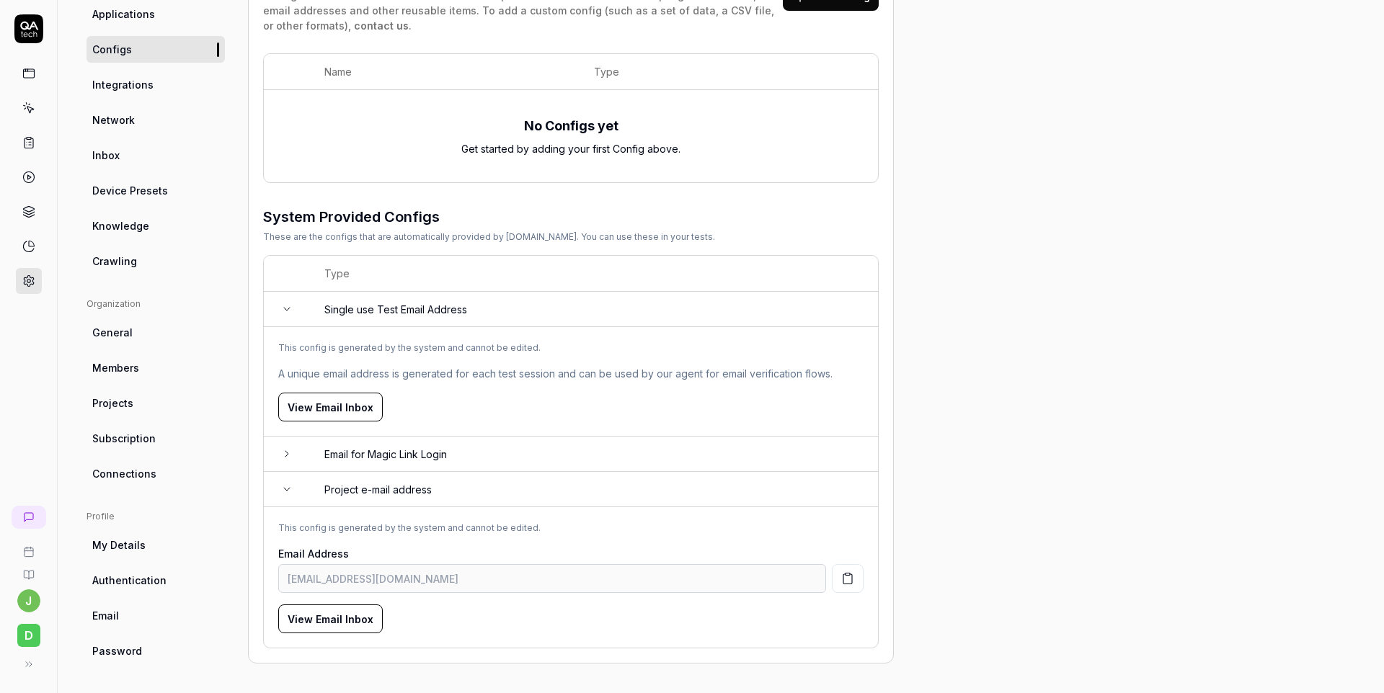
click at [432, 447] on td "Email for Magic Link Login" at bounding box center [594, 454] width 568 height 35
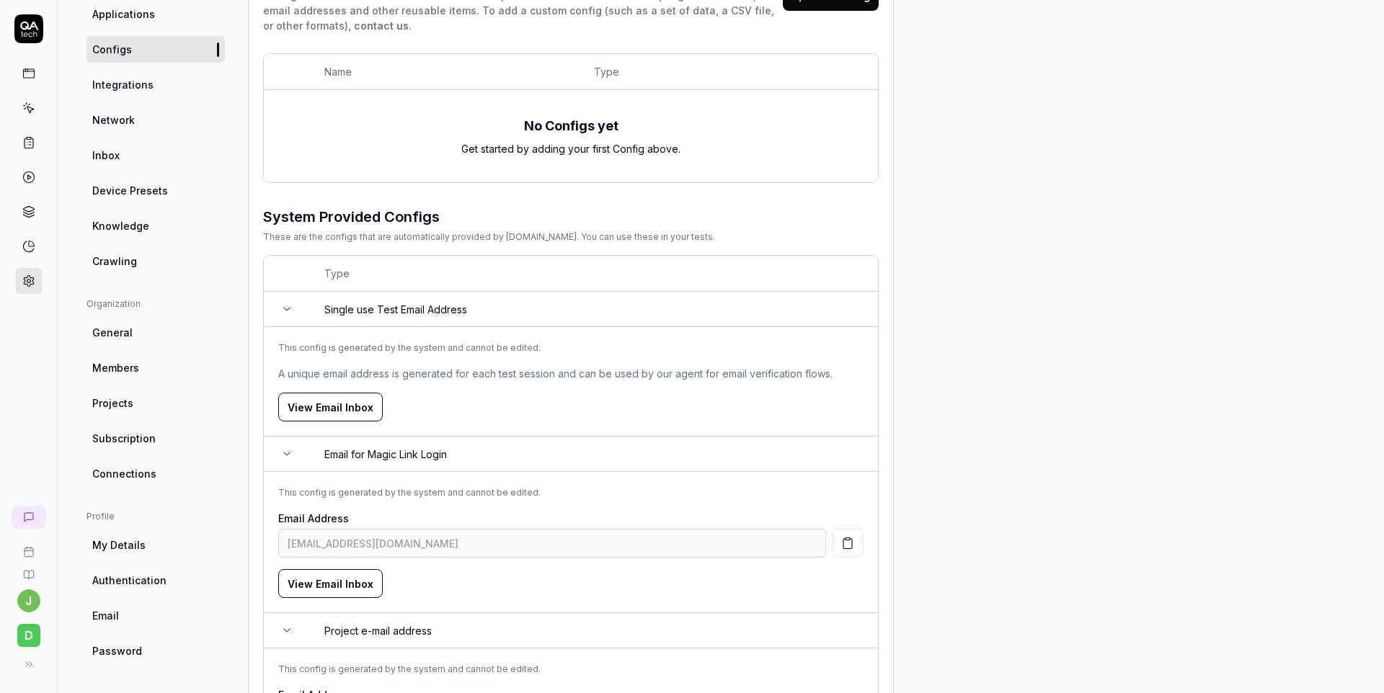
scroll to position [305, 0]
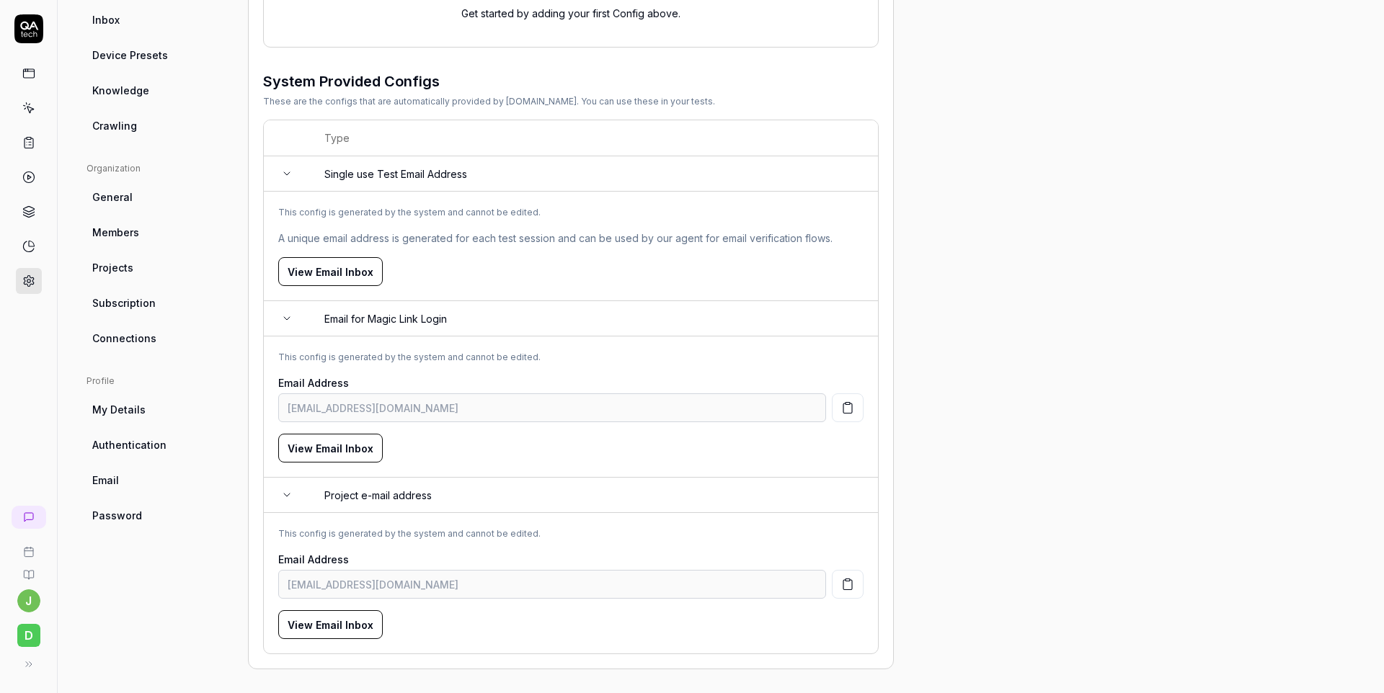
click at [1018, 528] on div "Project General Applications Configs Integrations Network Inbox Device Presets …" at bounding box center [720, 238] width 1268 height 861
click at [125, 249] on ul "Organization General Members Projects Subscription Connections" at bounding box center [155, 257] width 138 height 190
click at [128, 279] on link "Projects" at bounding box center [155, 267] width 138 height 27
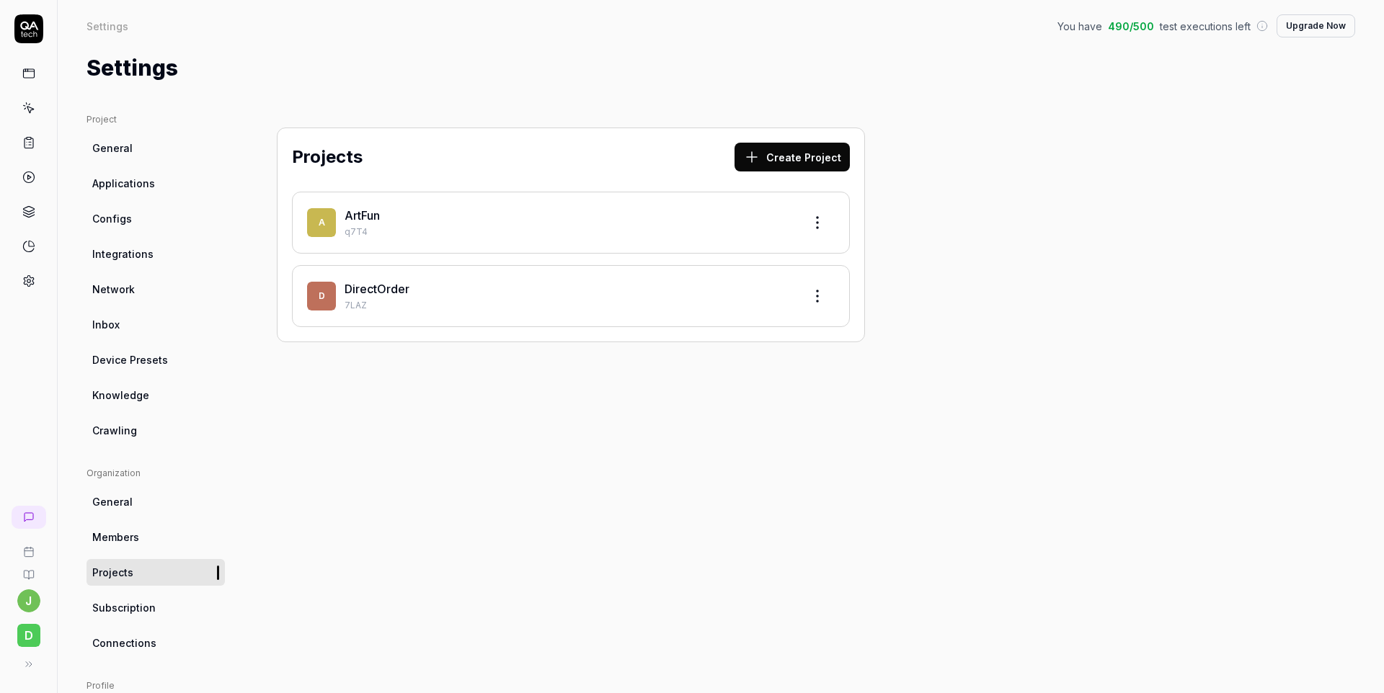
click at [125, 145] on span "General" at bounding box center [112, 148] width 40 height 15
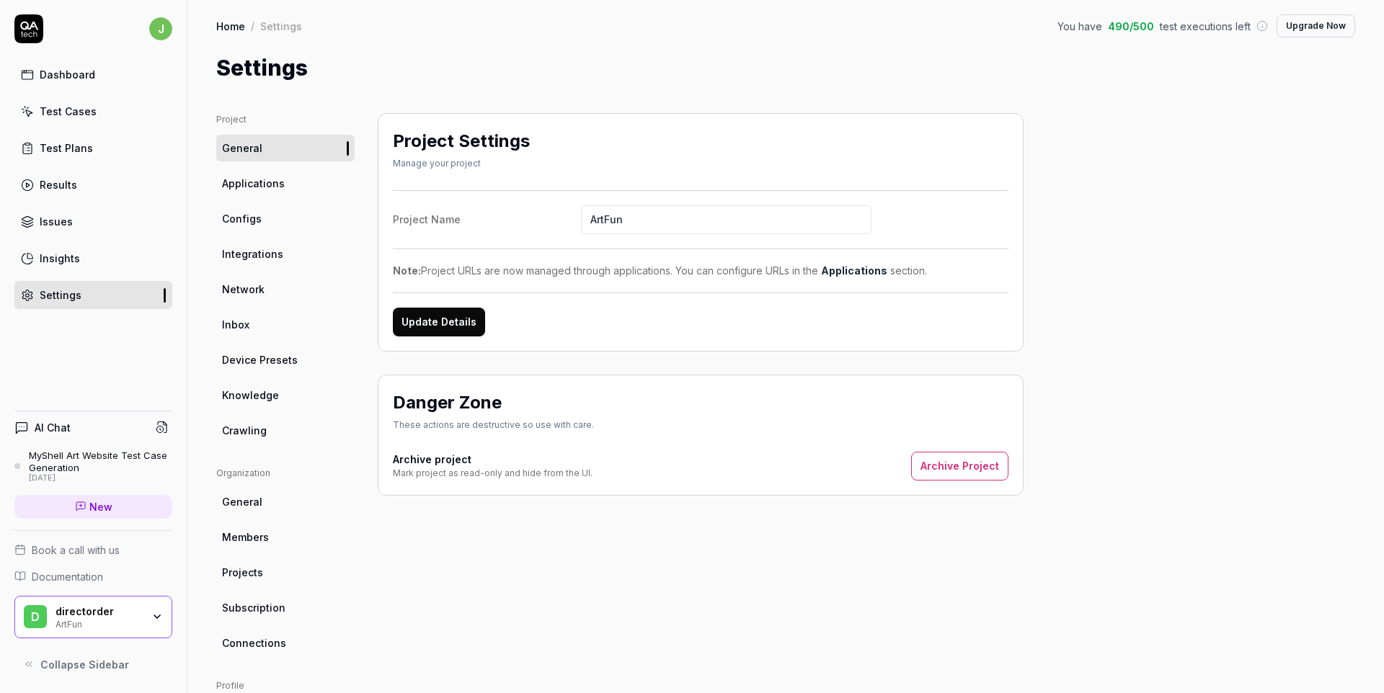
click at [275, 179] on span "Applications" at bounding box center [253, 183] width 63 height 15
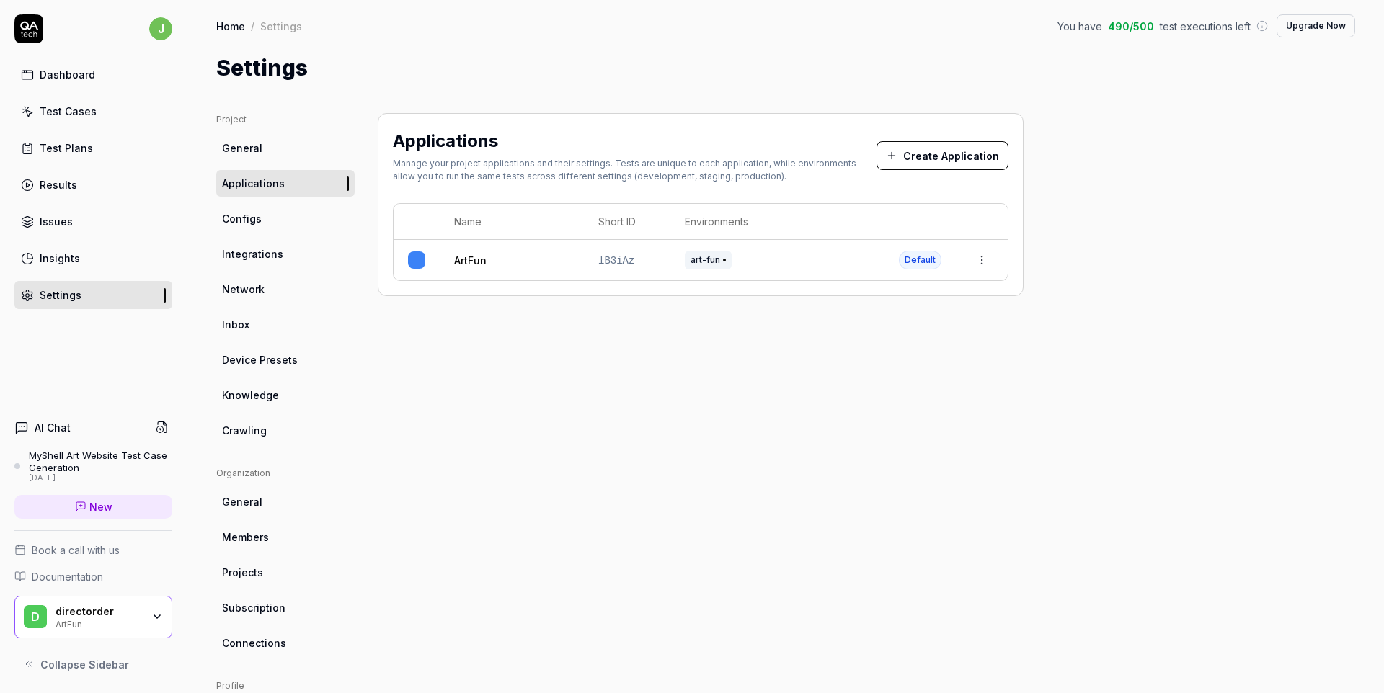
click at [259, 217] on span "Configs" at bounding box center [242, 218] width 40 height 15
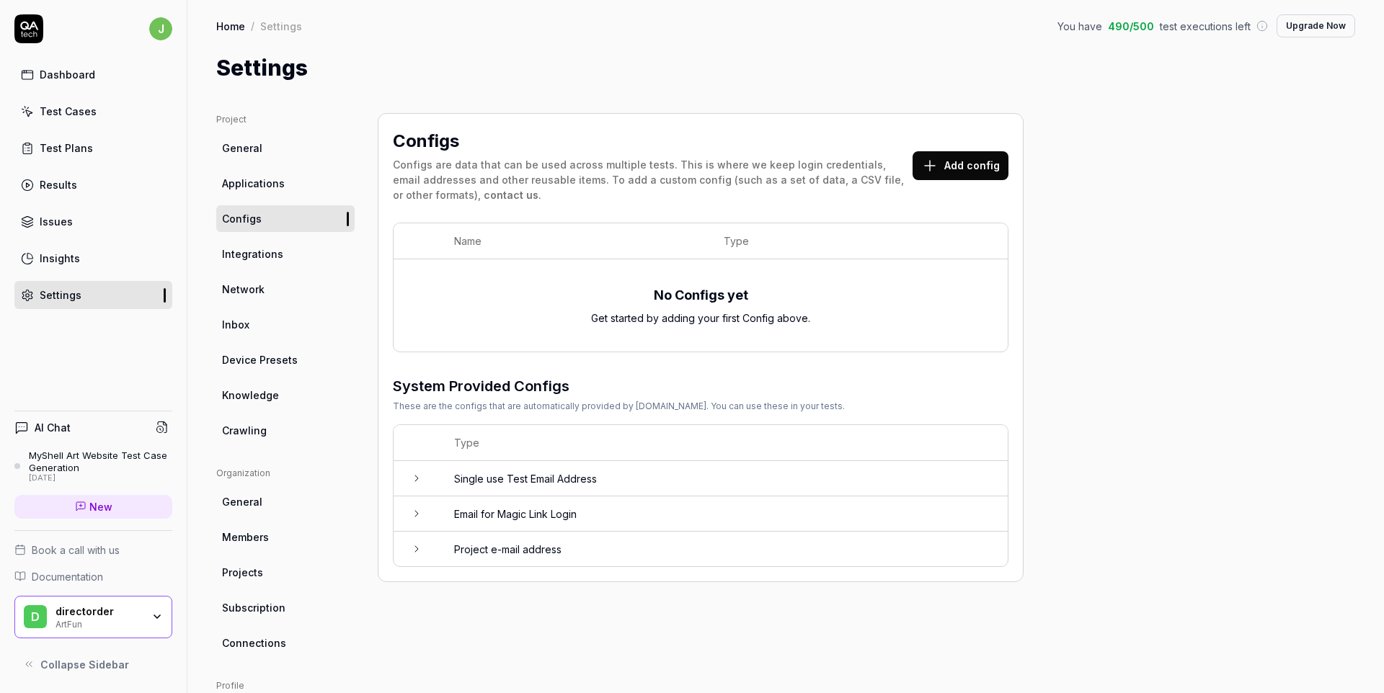
click at [746, 197] on div "Configs are data that can be used across multiple tests. This is where we keep …" at bounding box center [653, 179] width 520 height 45
click at [422, 476] on td at bounding box center [417, 478] width 46 height 35
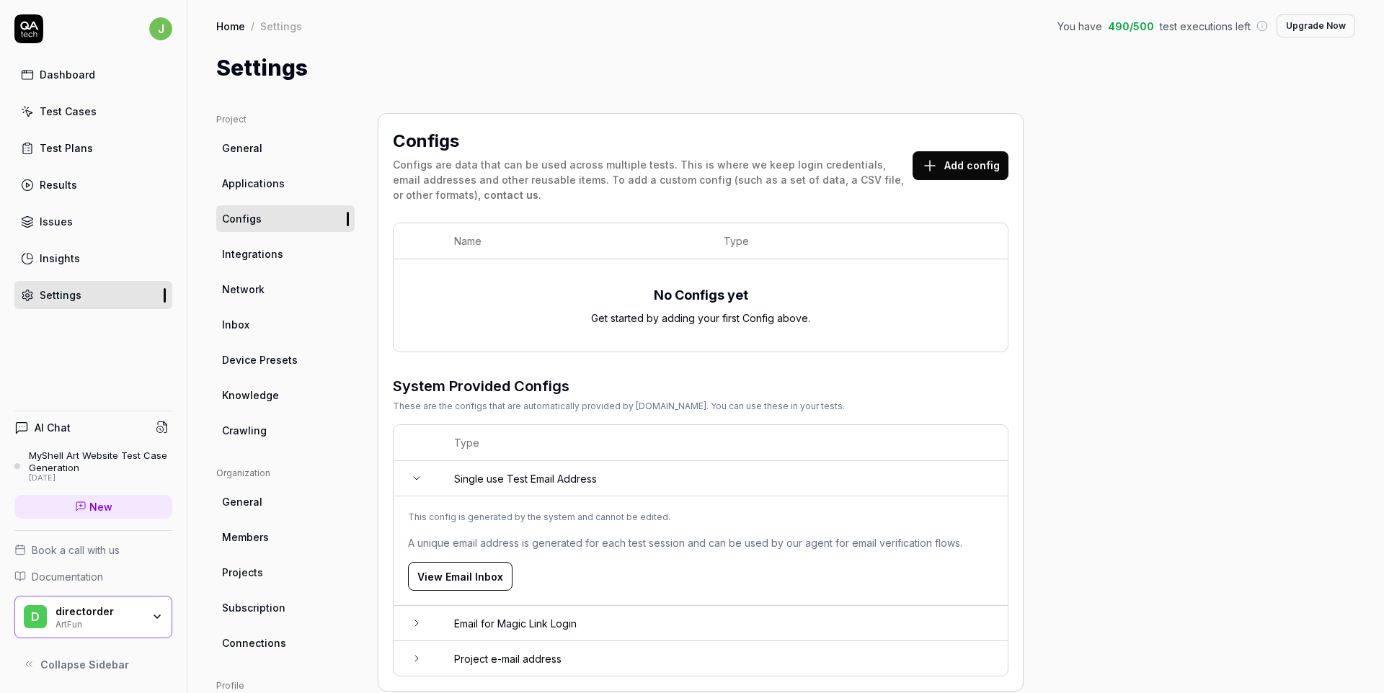
click at [455, 562] on button "View Email Inbox" at bounding box center [460, 576] width 105 height 29
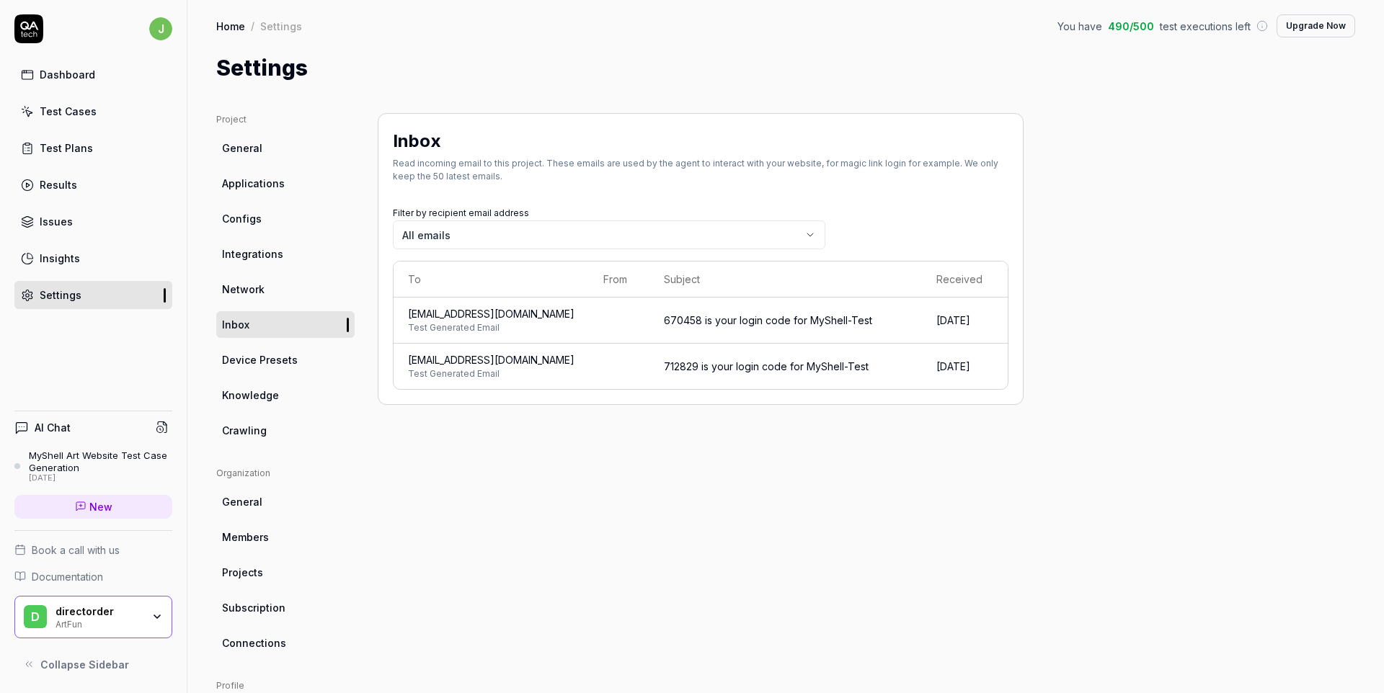
click at [595, 505] on div "Inbox Read incoming email to this project. These emails are used by the agent t…" at bounding box center [701, 473] width 646 height 721
click at [628, 528] on div "Inbox Read incoming email to this project. These emails are used by the agent t…" at bounding box center [701, 473] width 646 height 721
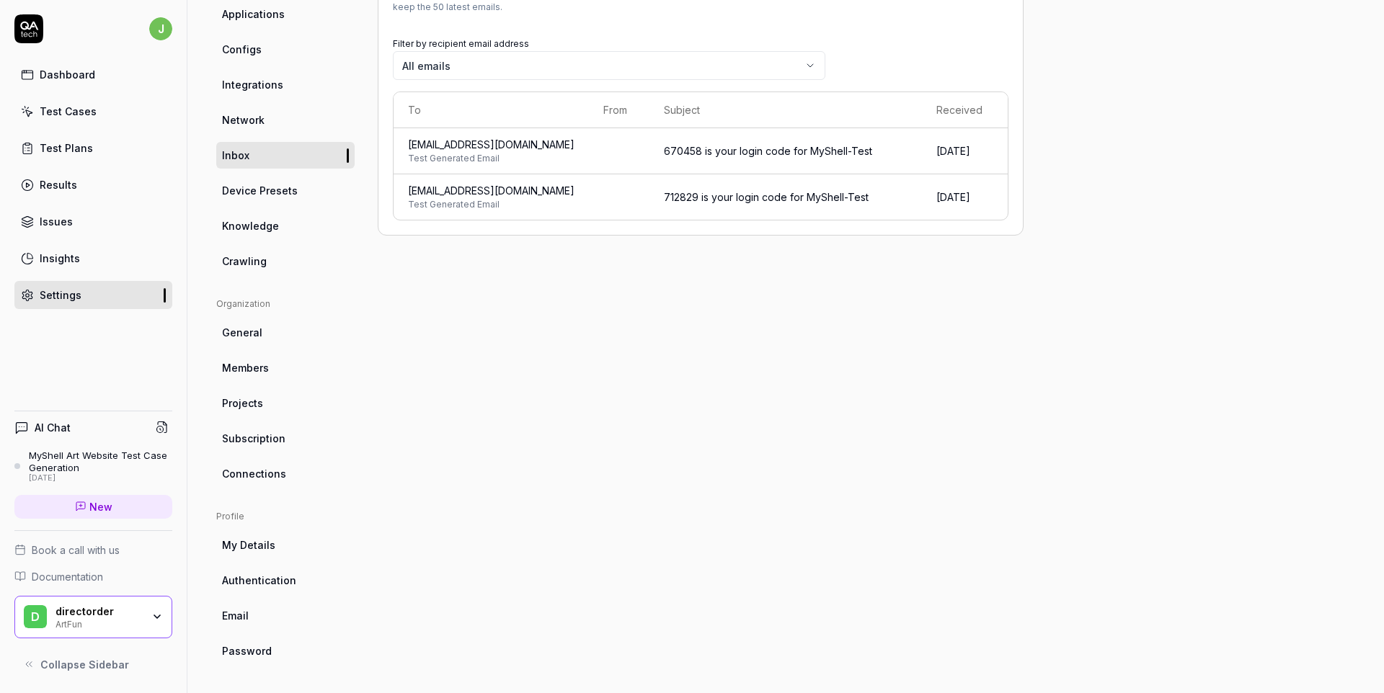
click at [278, 584] on span "Authentication" at bounding box center [259, 580] width 74 height 15
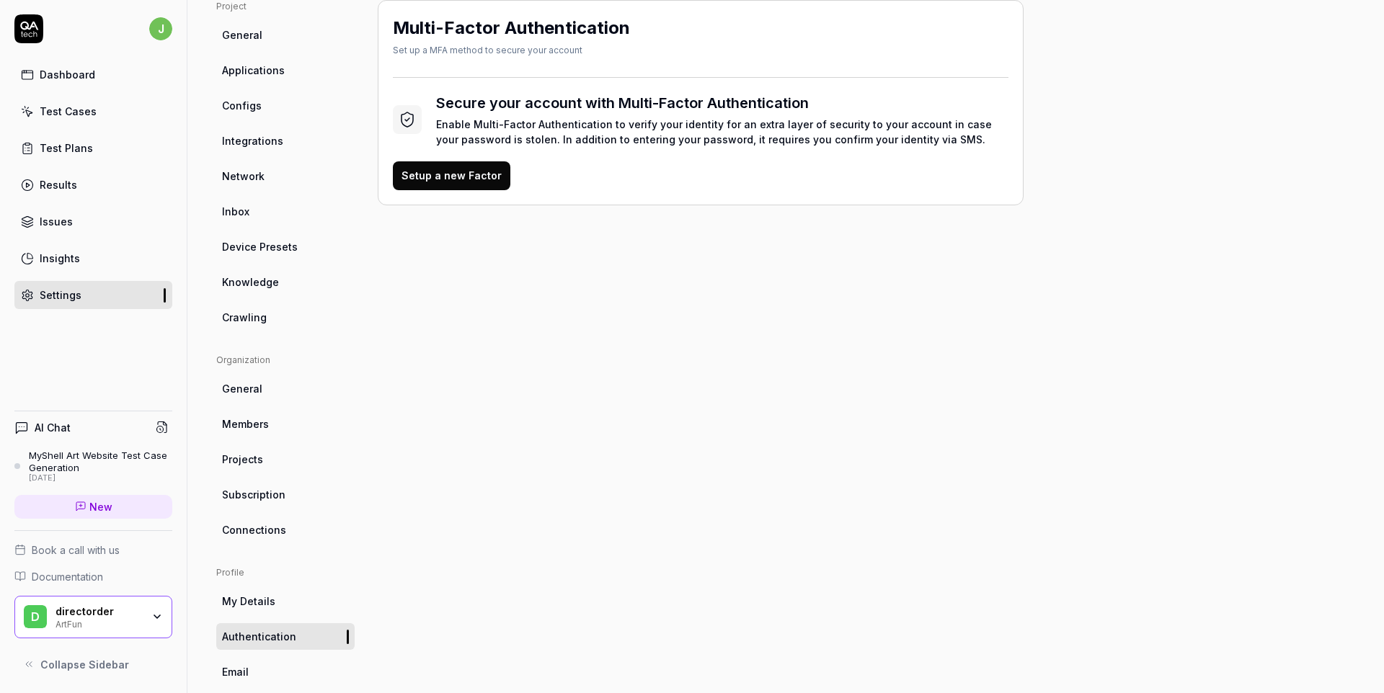
scroll to position [169, 0]
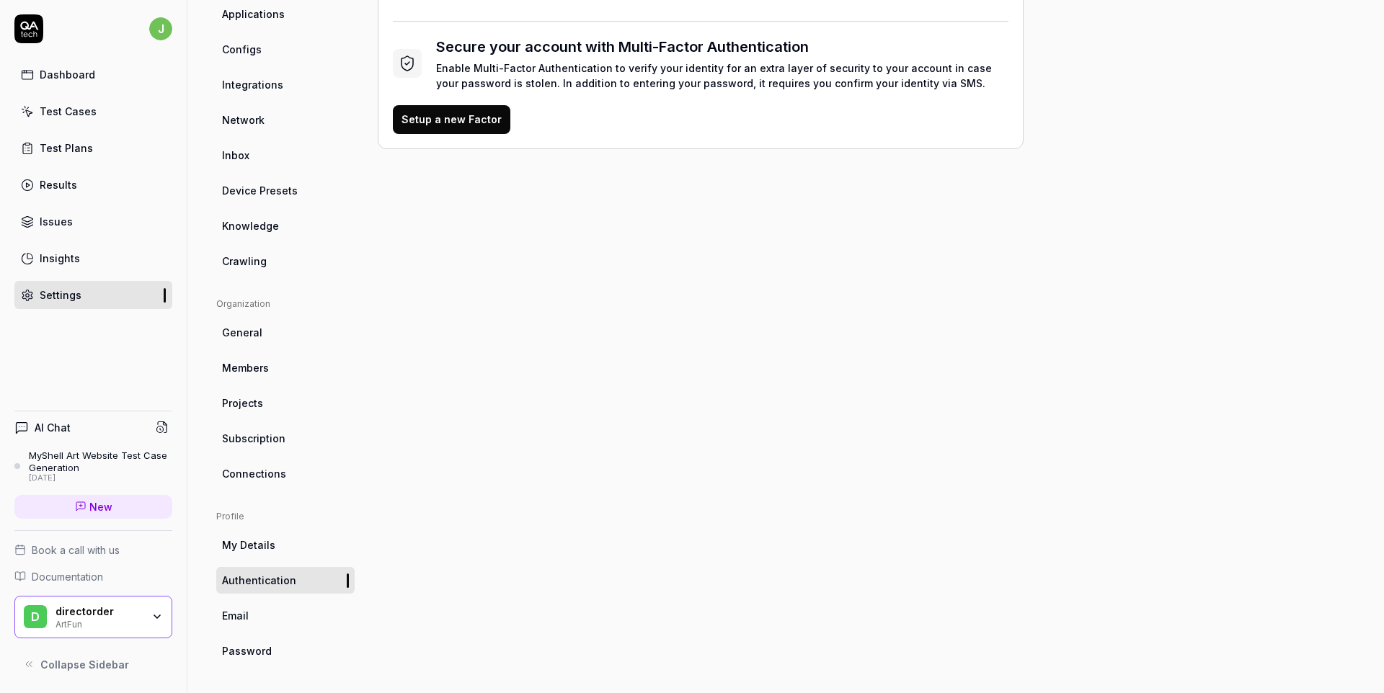
click at [265, 639] on link "Password" at bounding box center [285, 651] width 138 height 27
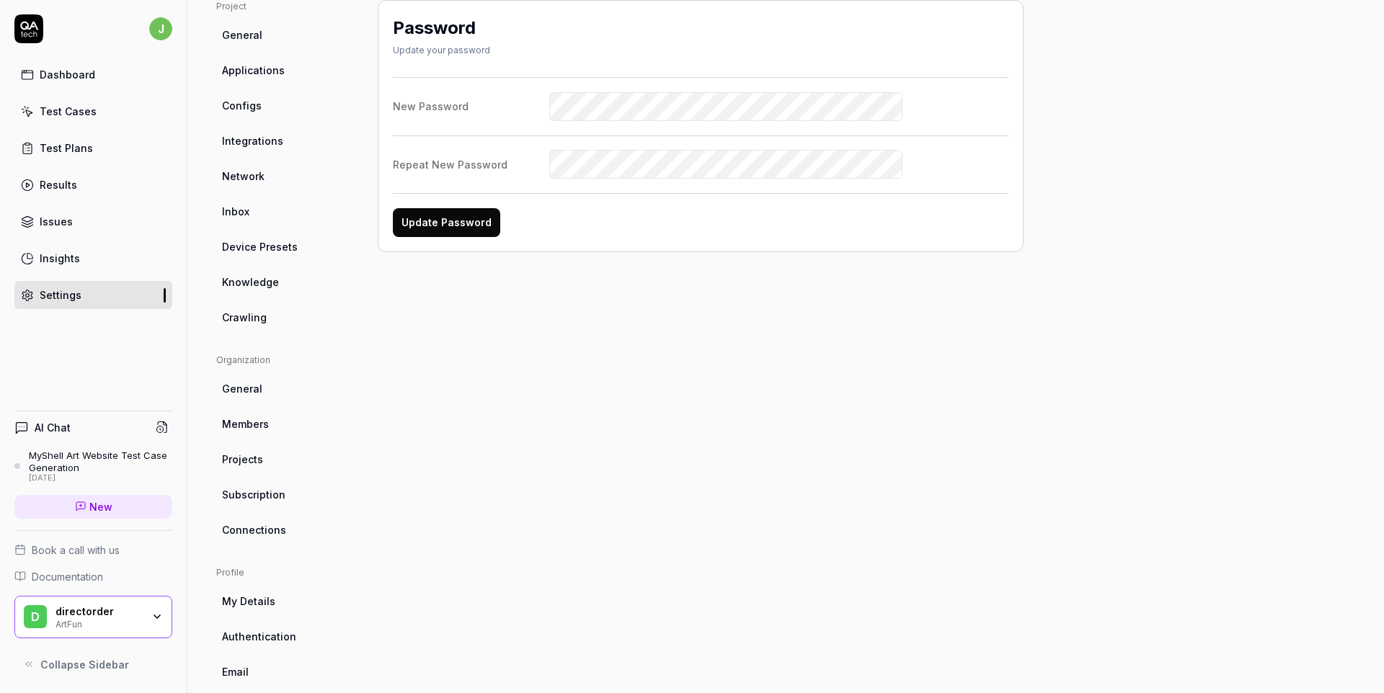
scroll to position [169, 0]
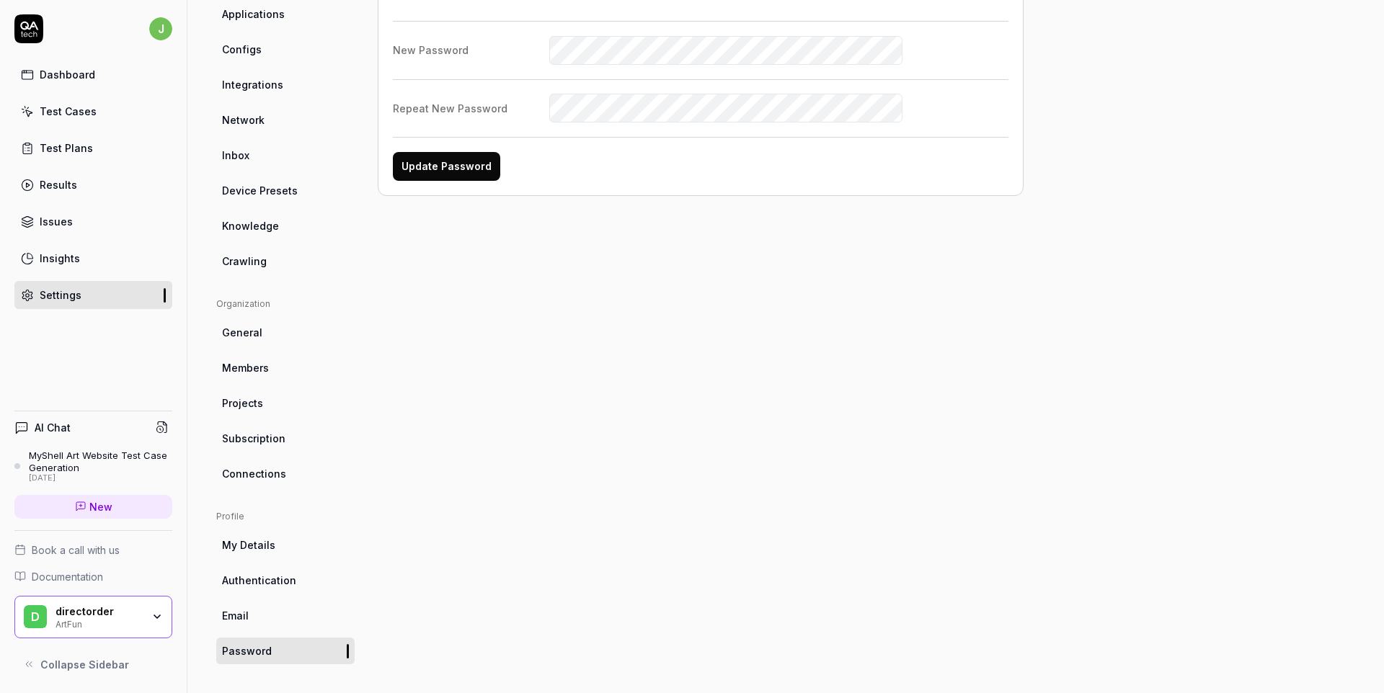
click at [258, 621] on link "Email" at bounding box center [285, 616] width 138 height 27
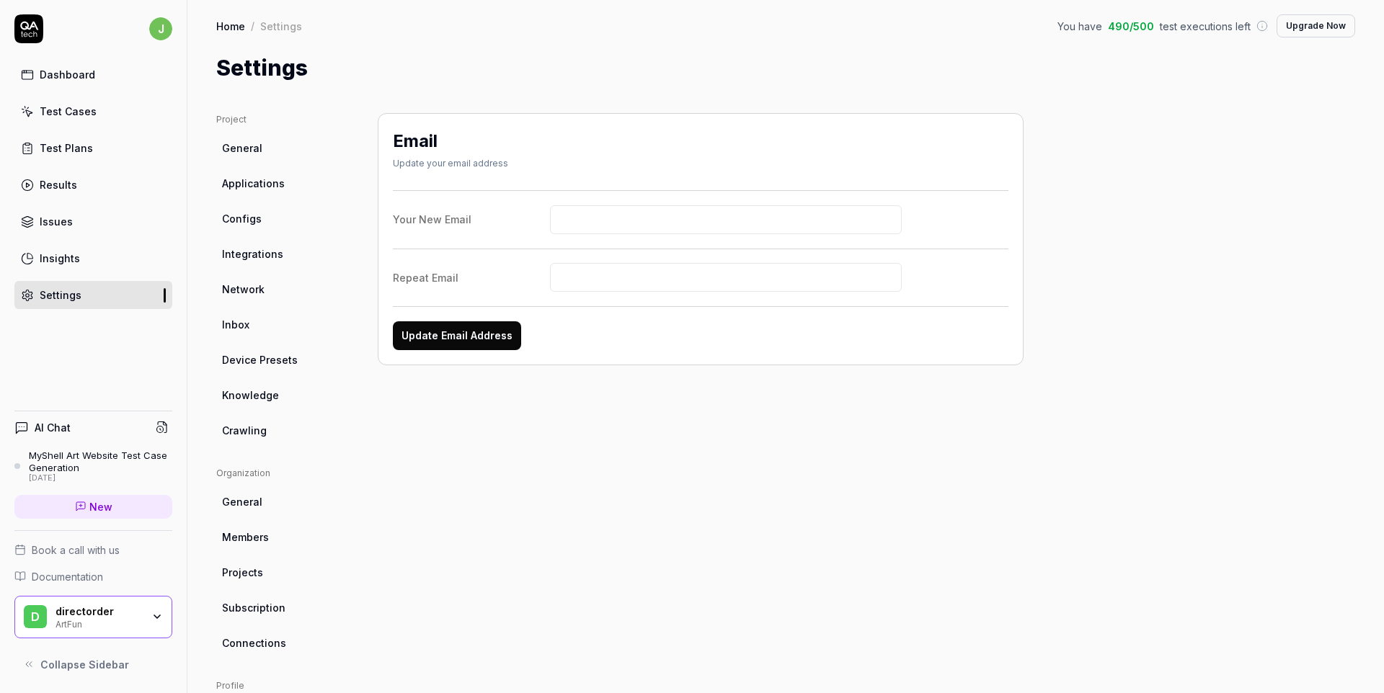
scroll to position [169, 0]
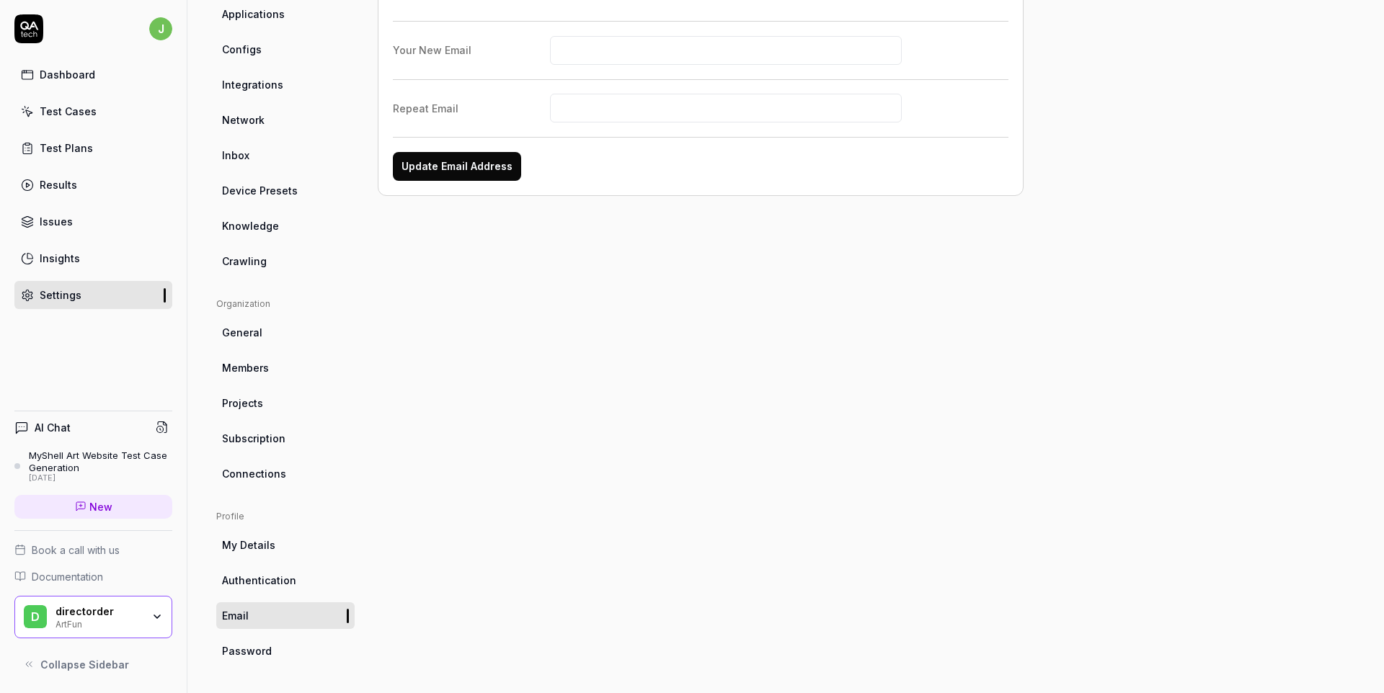
click at [80, 504] on icon at bounding box center [81, 507] width 12 height 12
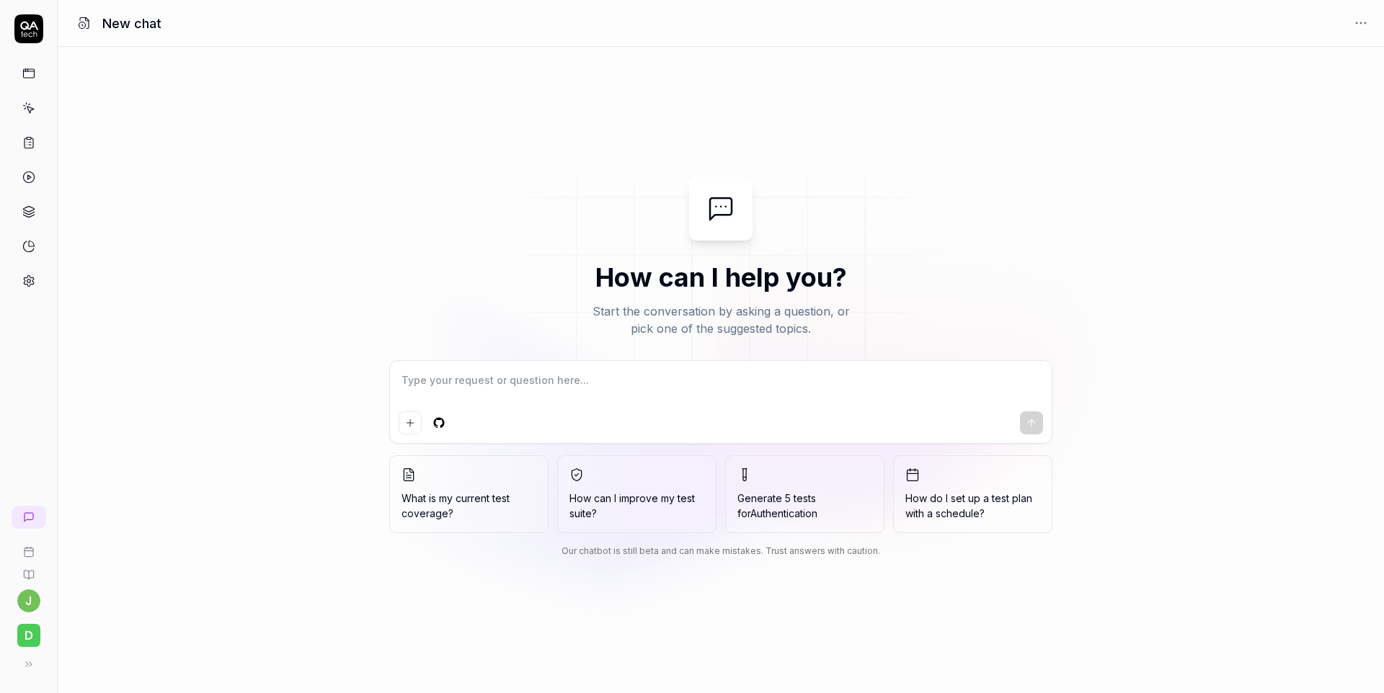
click at [472, 368] on div at bounding box center [721, 402] width 662 height 82
click at [506, 383] on textarea at bounding box center [721, 388] width 644 height 36
click at [33, 74] on icon at bounding box center [28, 73] width 13 height 13
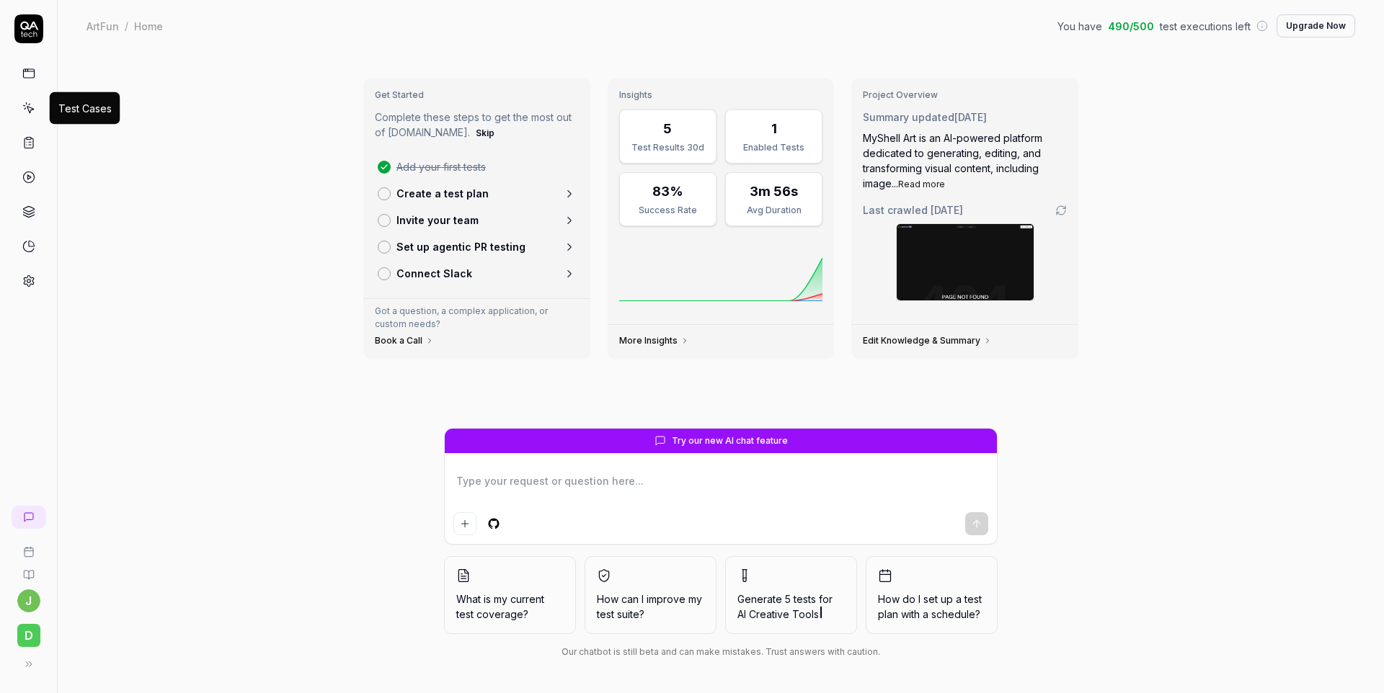
click at [35, 112] on icon at bounding box center [28, 108] width 13 height 13
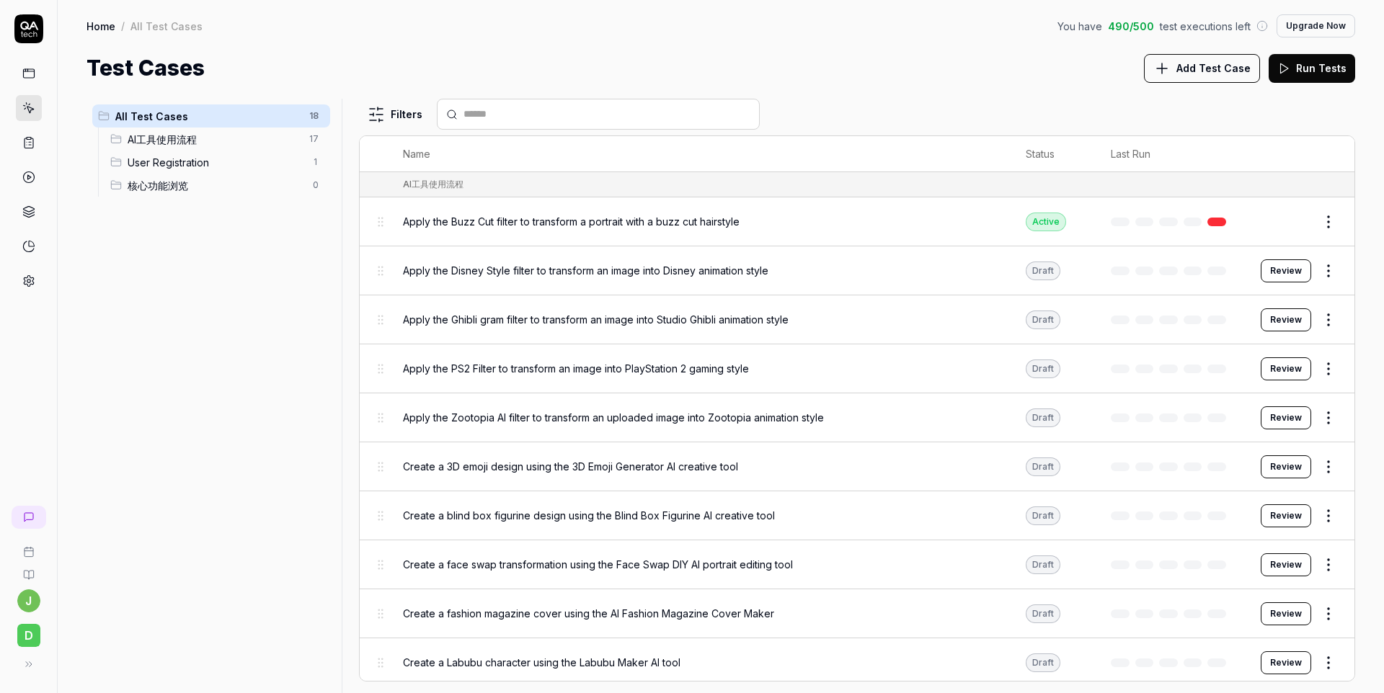
click at [665, 222] on span "Apply the Buzz Cut filter to transform a portrait with a buzz cut hairstyle" at bounding box center [571, 221] width 337 height 15
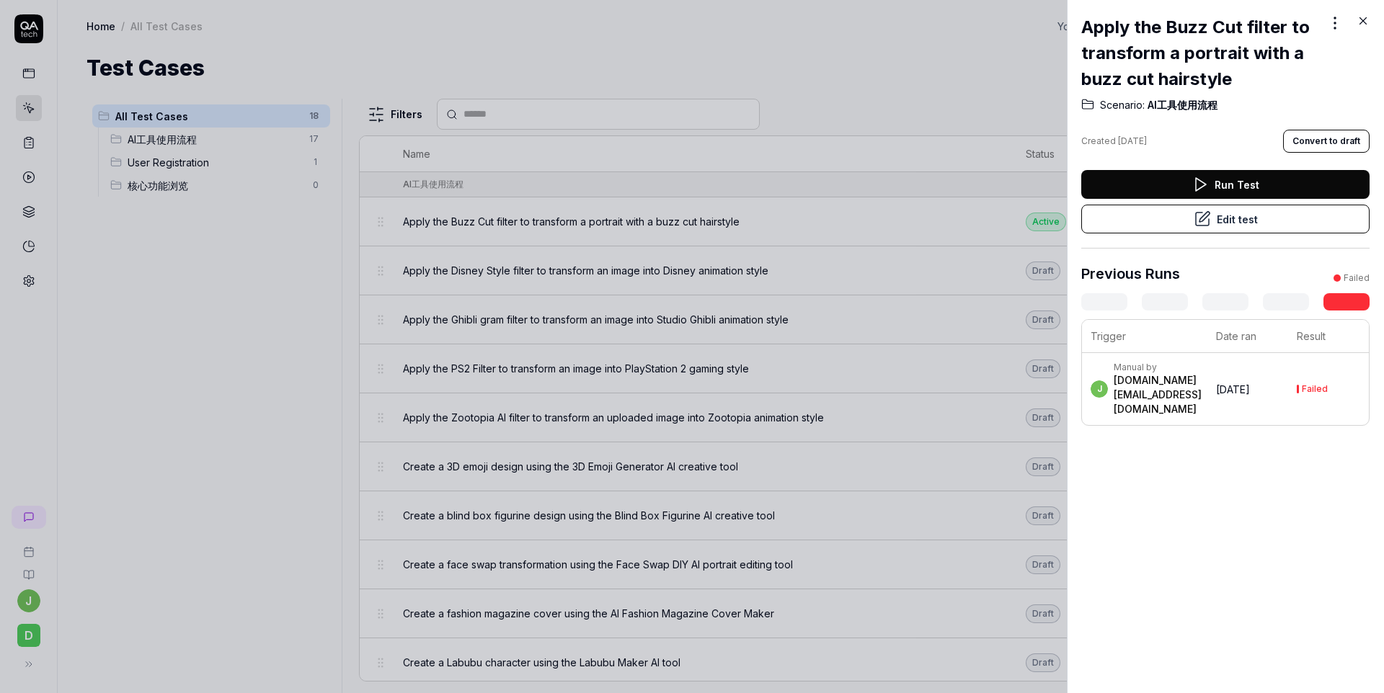
click at [1277, 211] on button "Edit test" at bounding box center [1225, 219] width 288 height 29
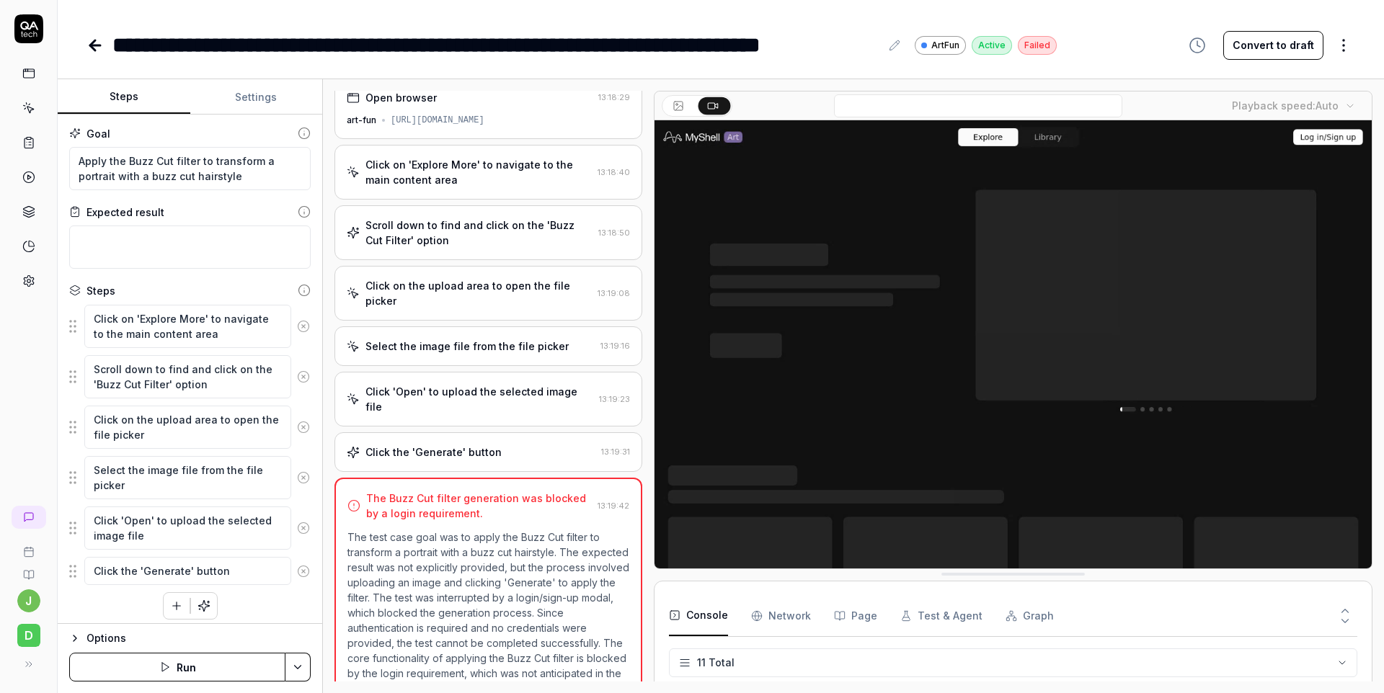
scroll to position [239, 0]
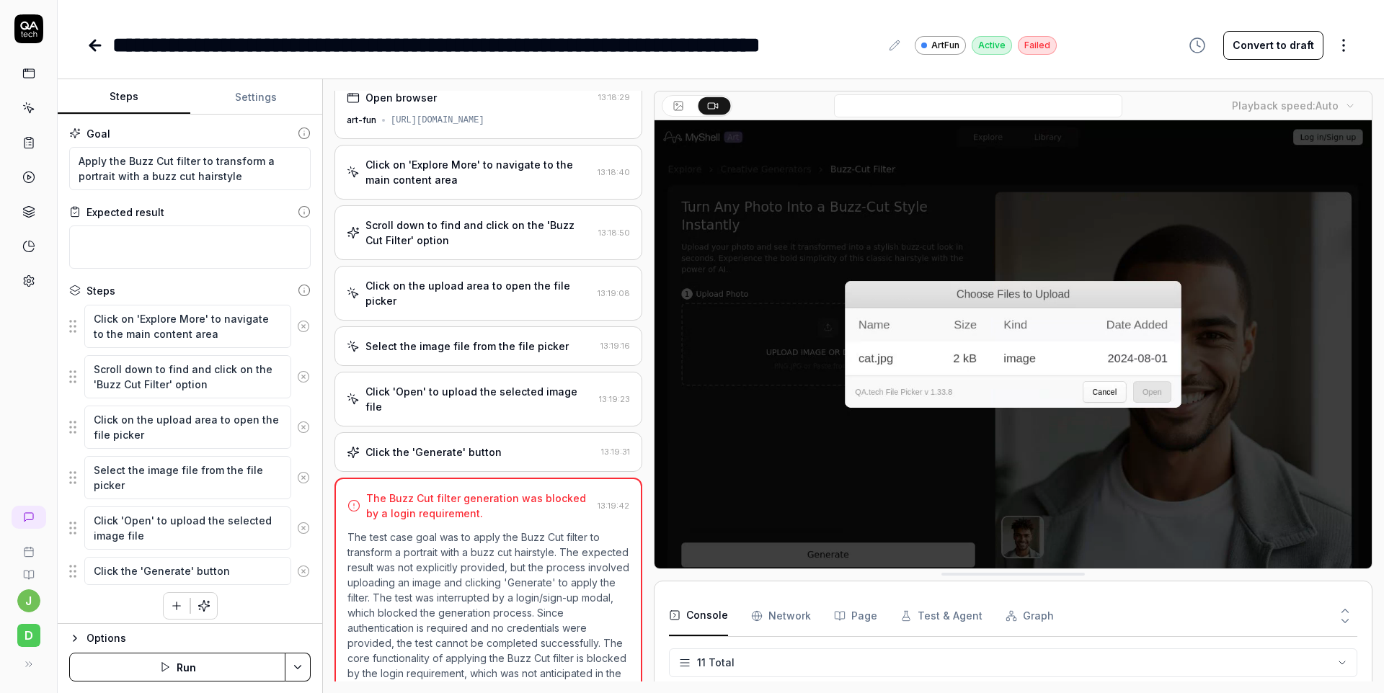
click at [1330, 50] on html "**********" at bounding box center [692, 346] width 1384 height 693
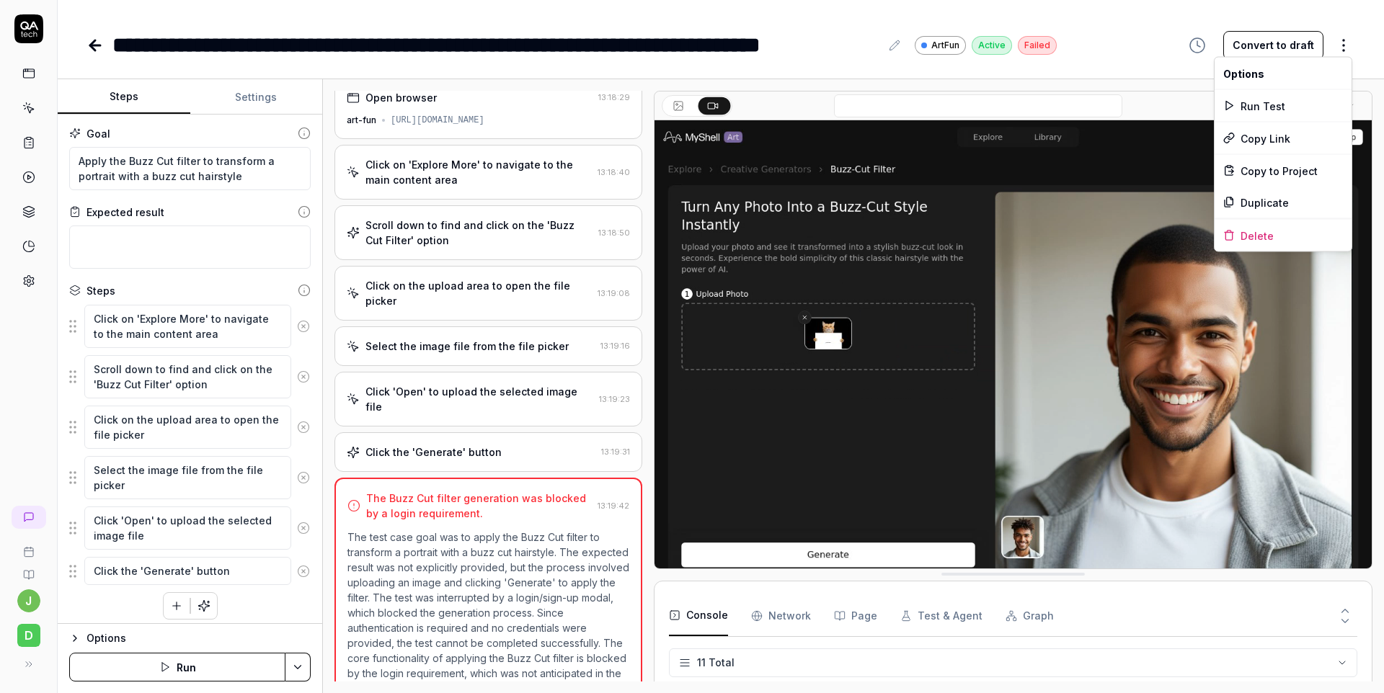
click at [1159, 419] on html "**********" at bounding box center [692, 346] width 1384 height 693
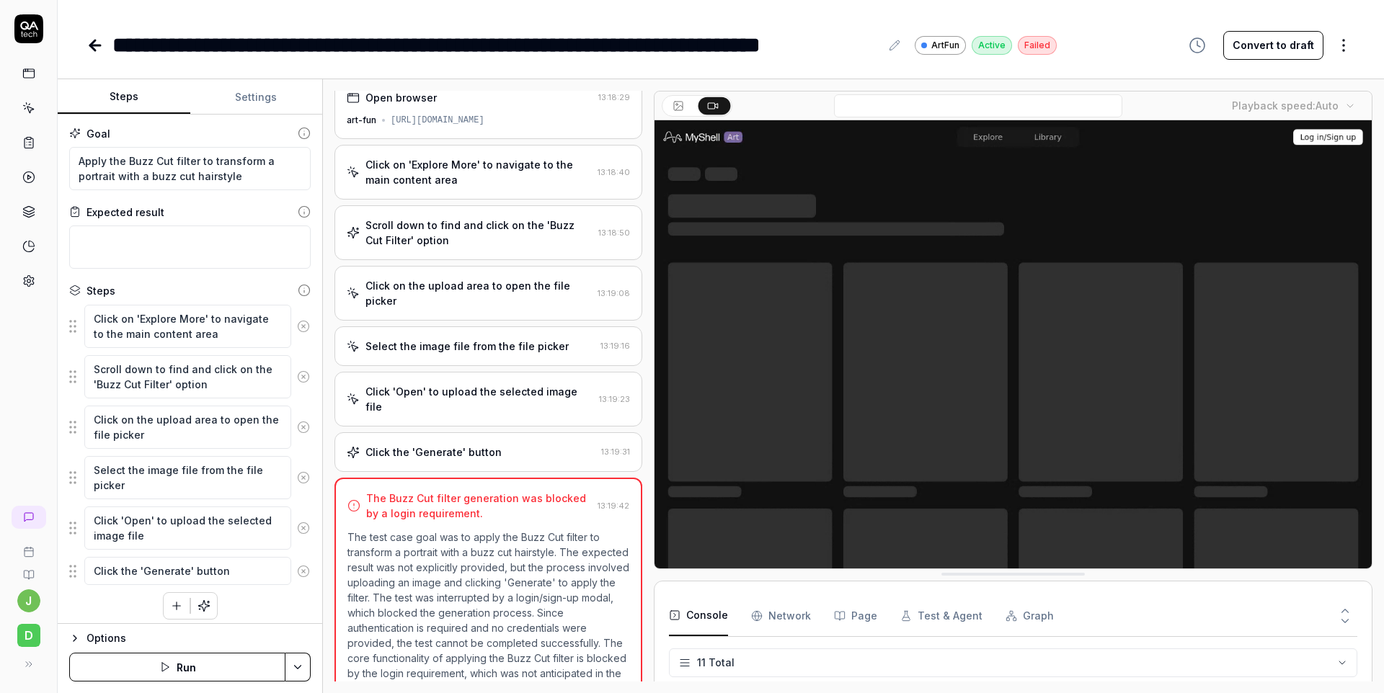
click at [1019, 649] on html "**********" at bounding box center [692, 346] width 1384 height 693
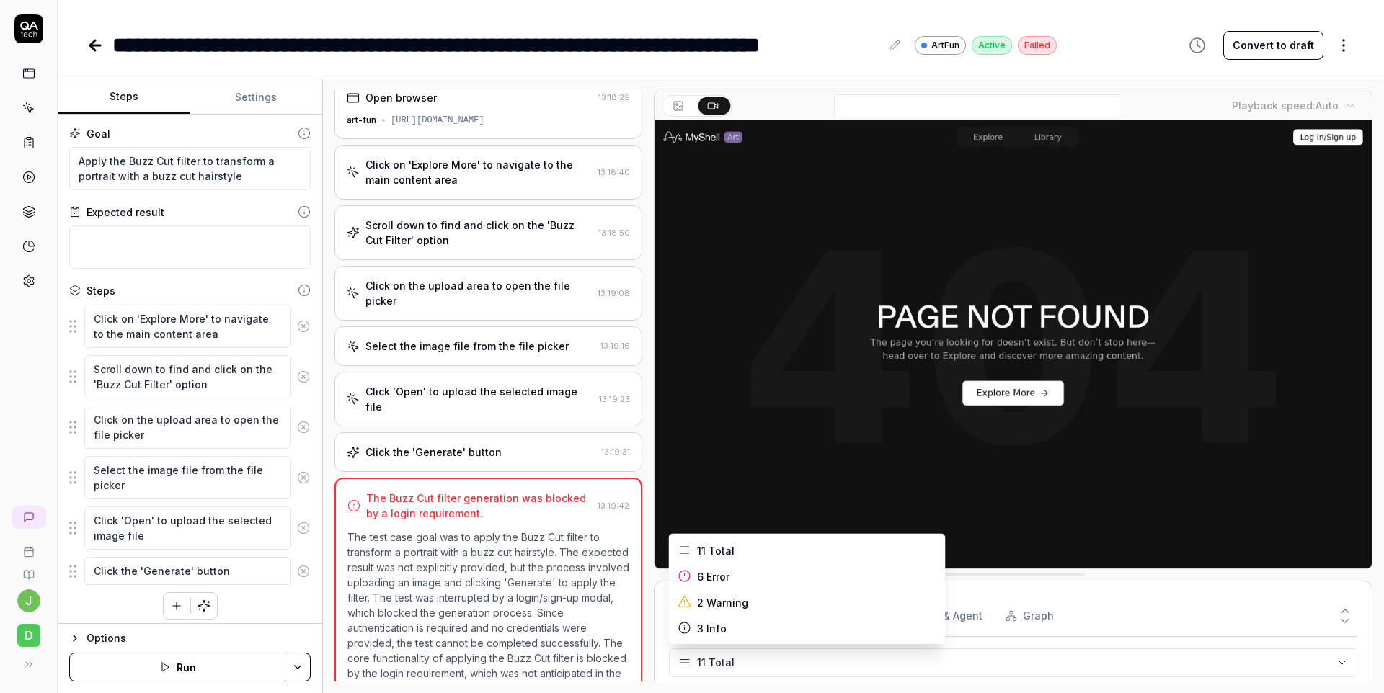
click at [1191, 608] on html "**********" at bounding box center [692, 346] width 1384 height 693
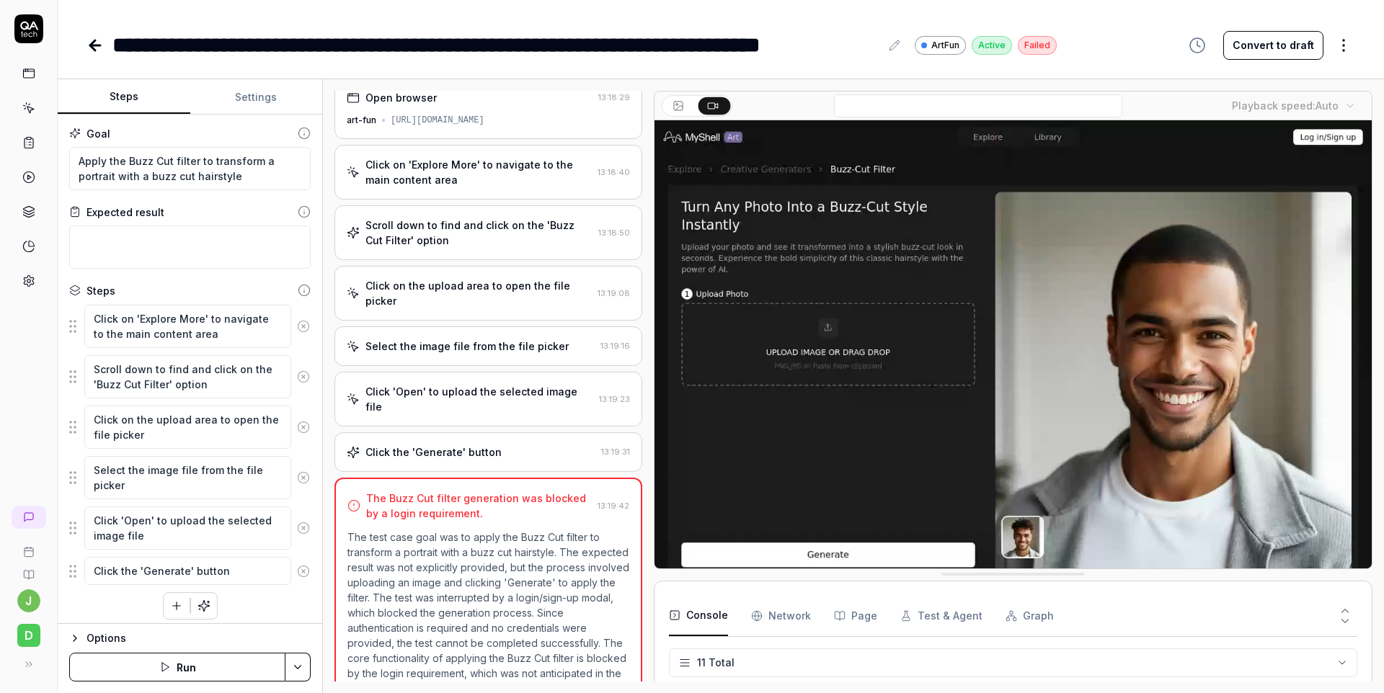
click at [1052, 603] on div "Console Network Page Test & Agent Graph" at bounding box center [1013, 616] width 688 height 41
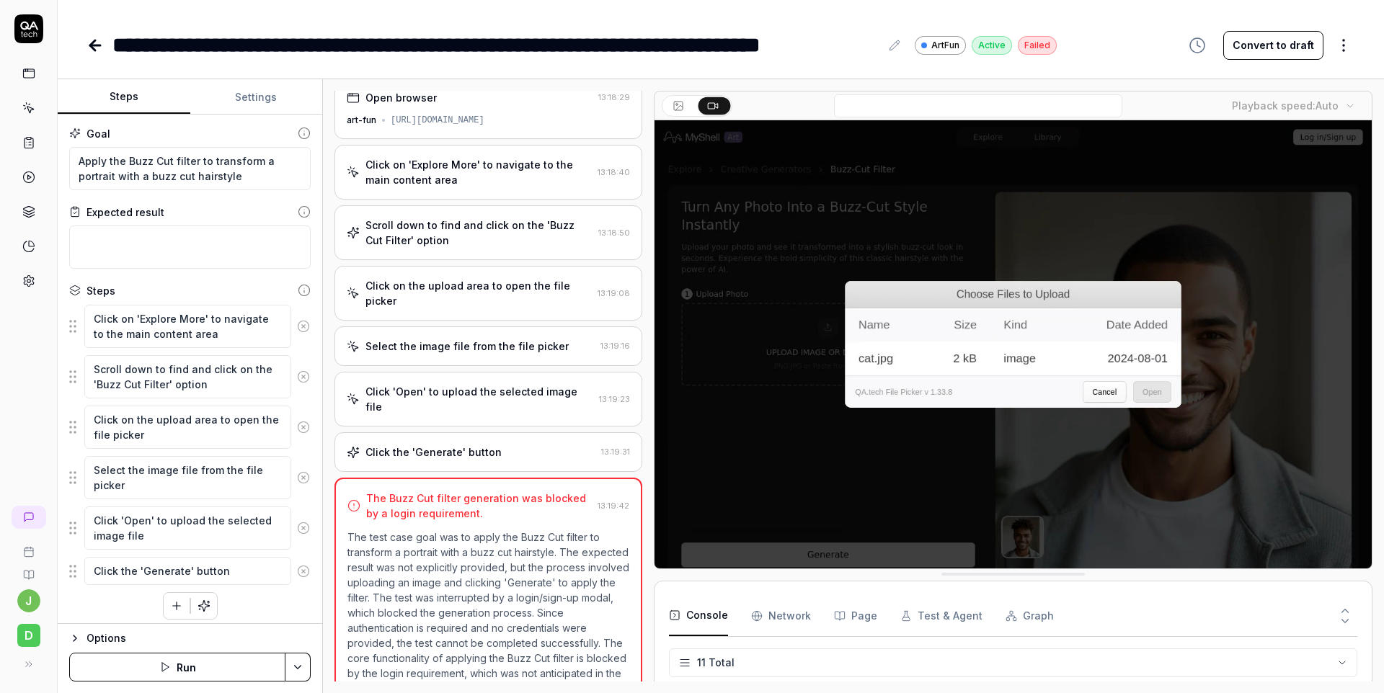
click at [932, 610] on button "Test & Agent" at bounding box center [941, 616] width 82 height 40
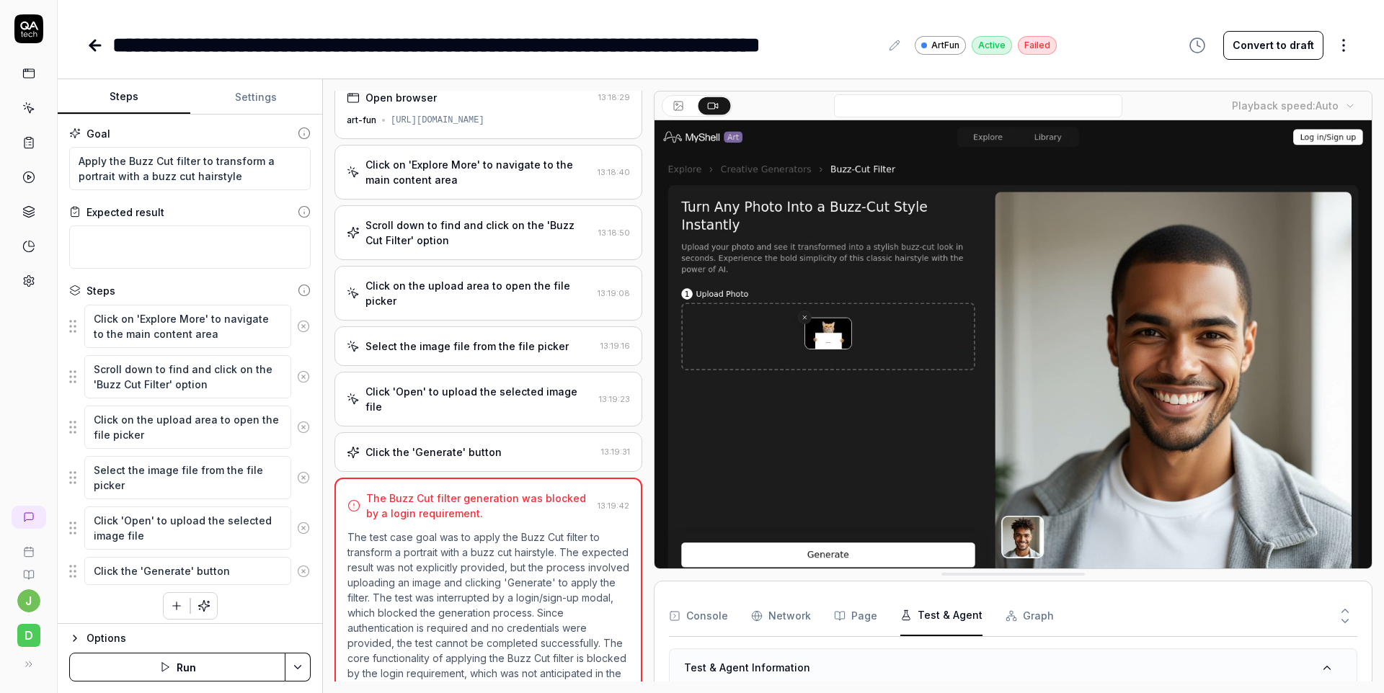
click at [751, 615] on icon "button" at bounding box center [757, 616] width 12 height 12
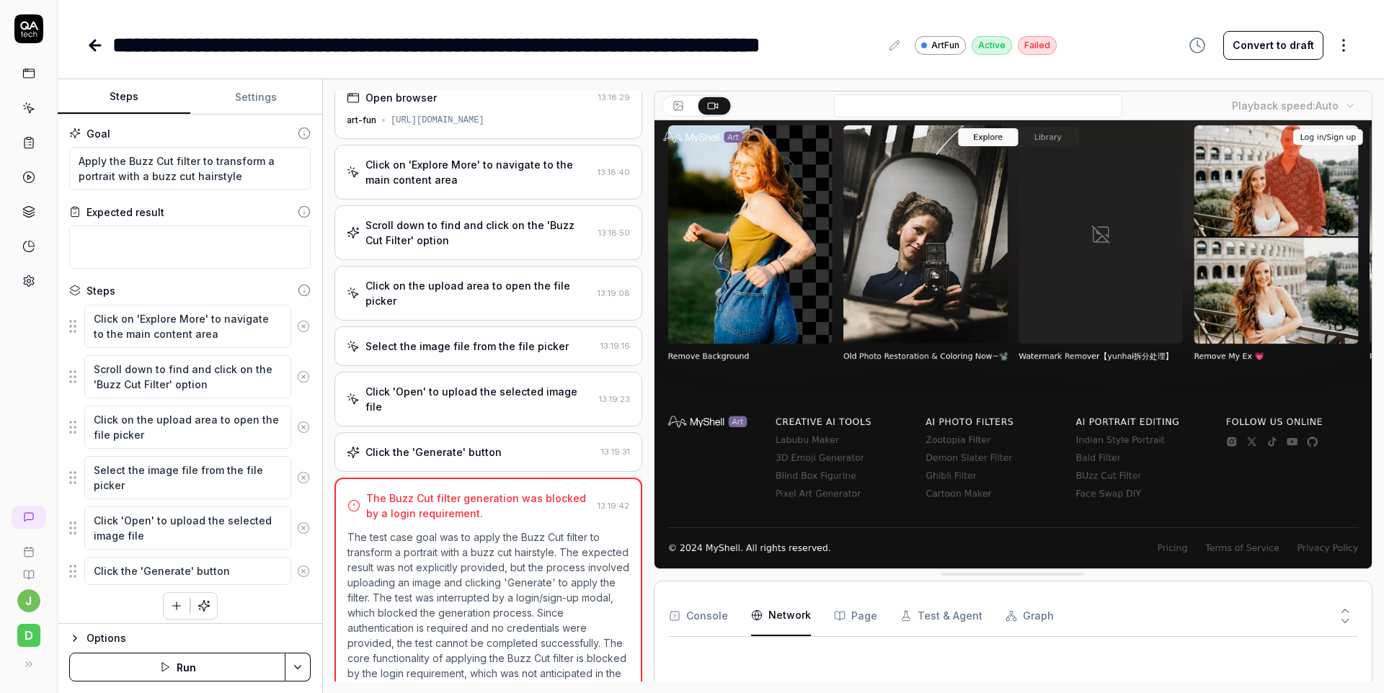
click at [843, 613] on button "Page" at bounding box center [855, 616] width 43 height 40
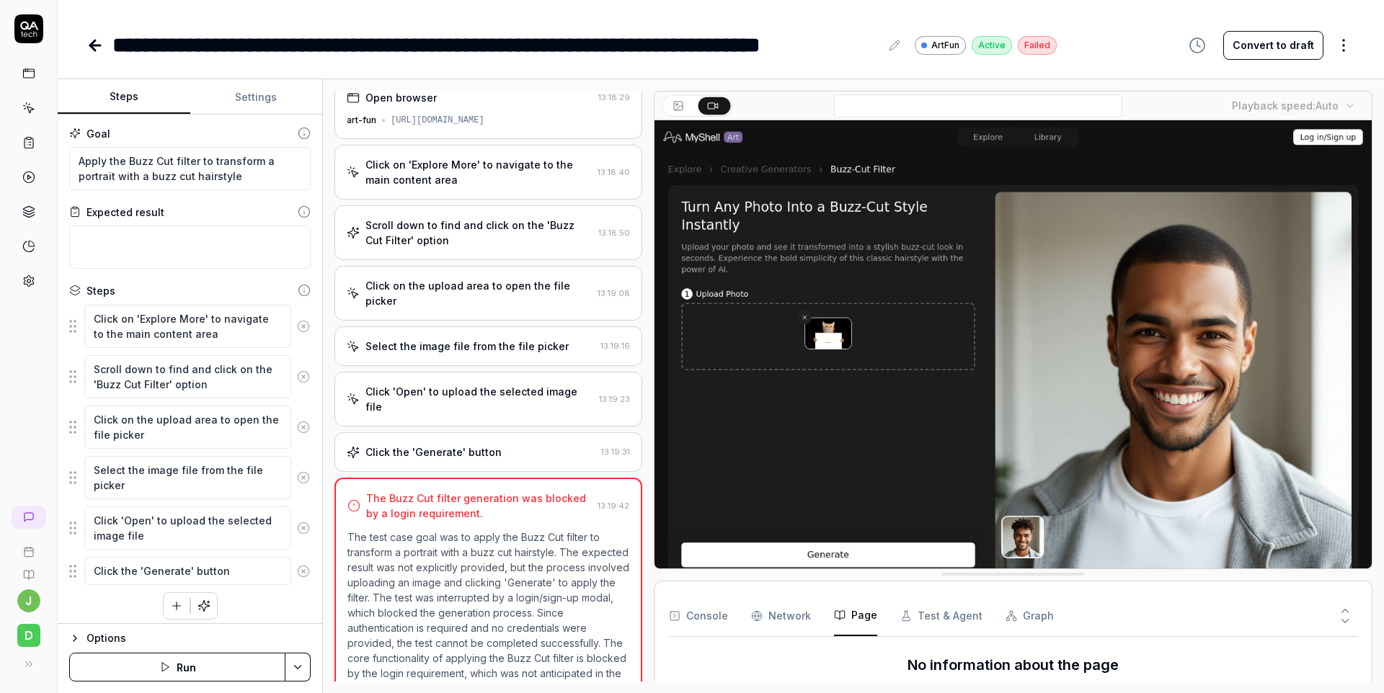
click at [1043, 616] on div "Console Network Page Test & Agent Graph" at bounding box center [1013, 616] width 688 height 41
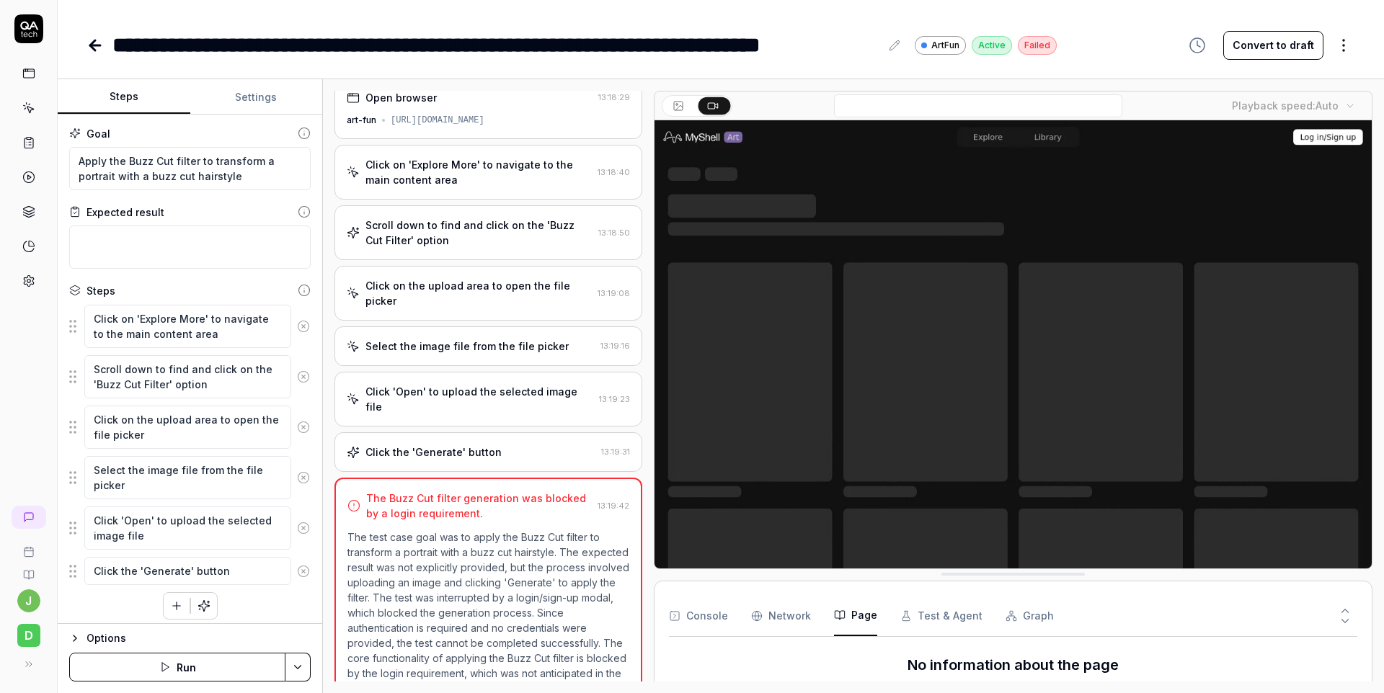
click at [1023, 617] on button "Graph" at bounding box center [1029, 616] width 48 height 40
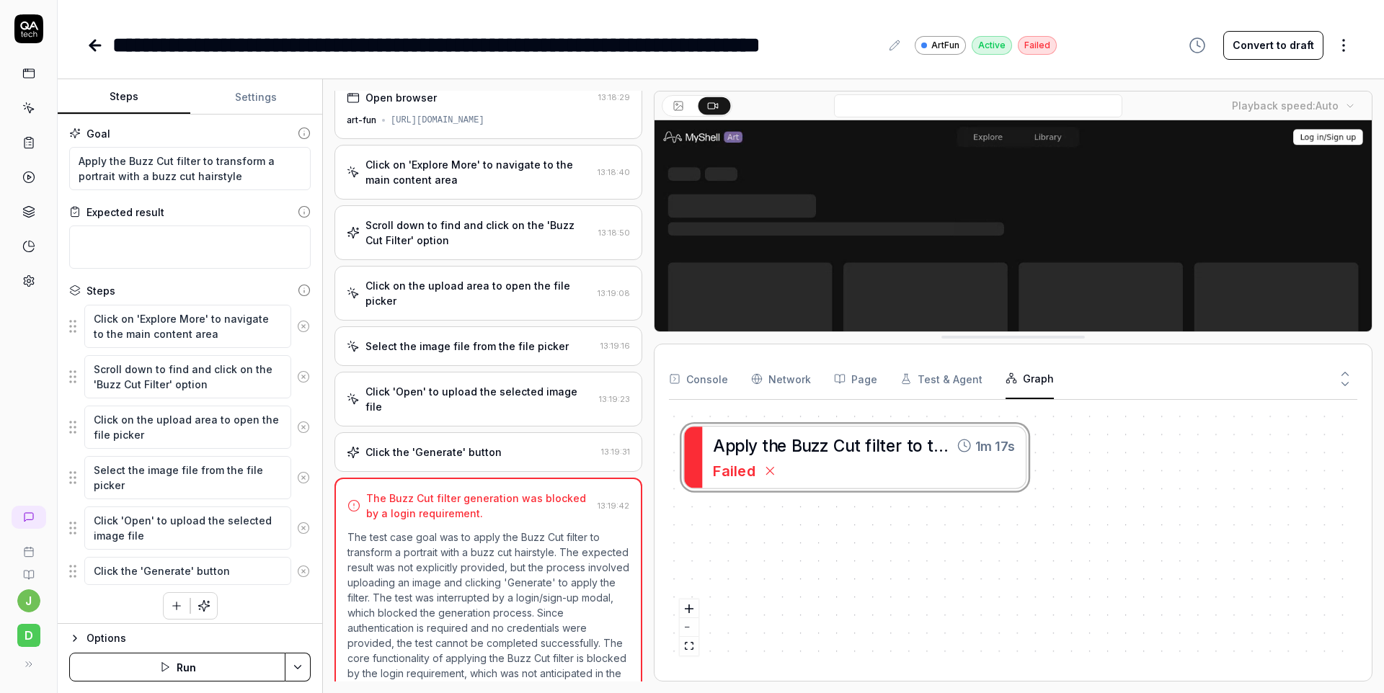
drag, startPoint x: 1068, startPoint y: 571, endPoint x: 1047, endPoint y: 334, distance: 238.0
click at [696, 388] on button "Console" at bounding box center [698, 379] width 59 height 40
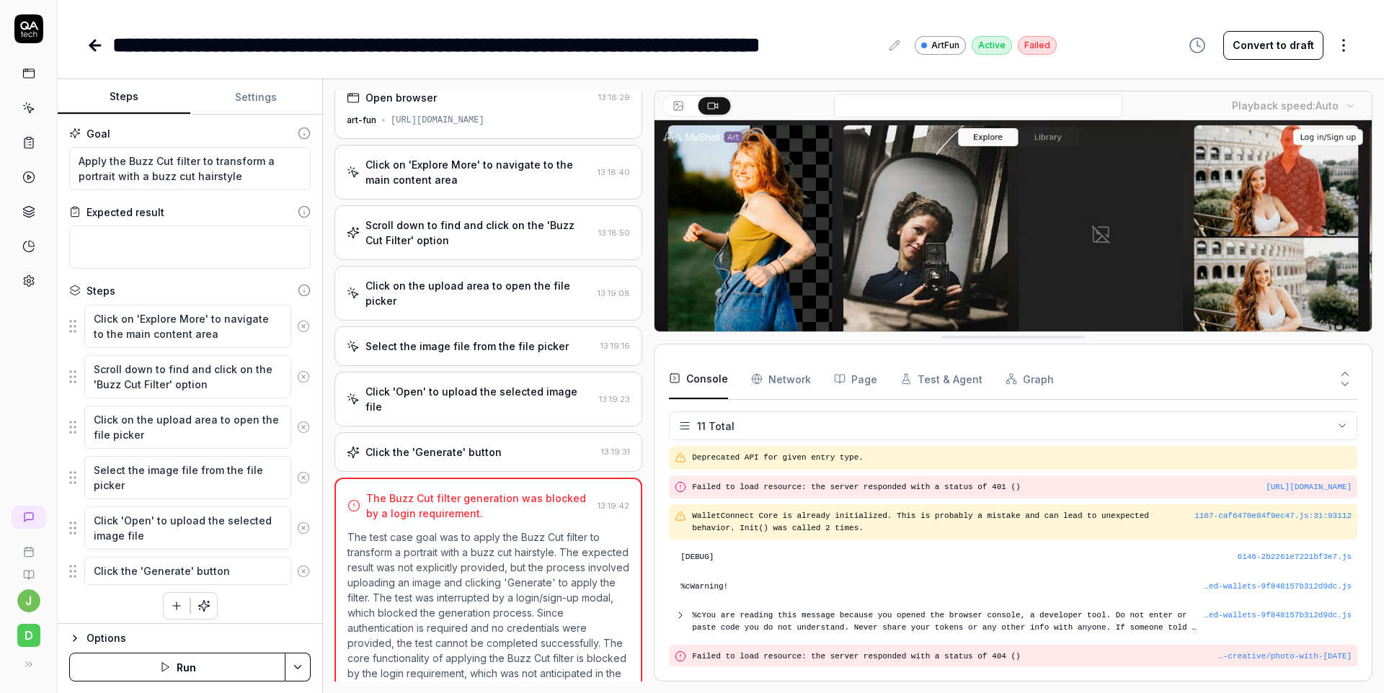
scroll to position [117, 0]
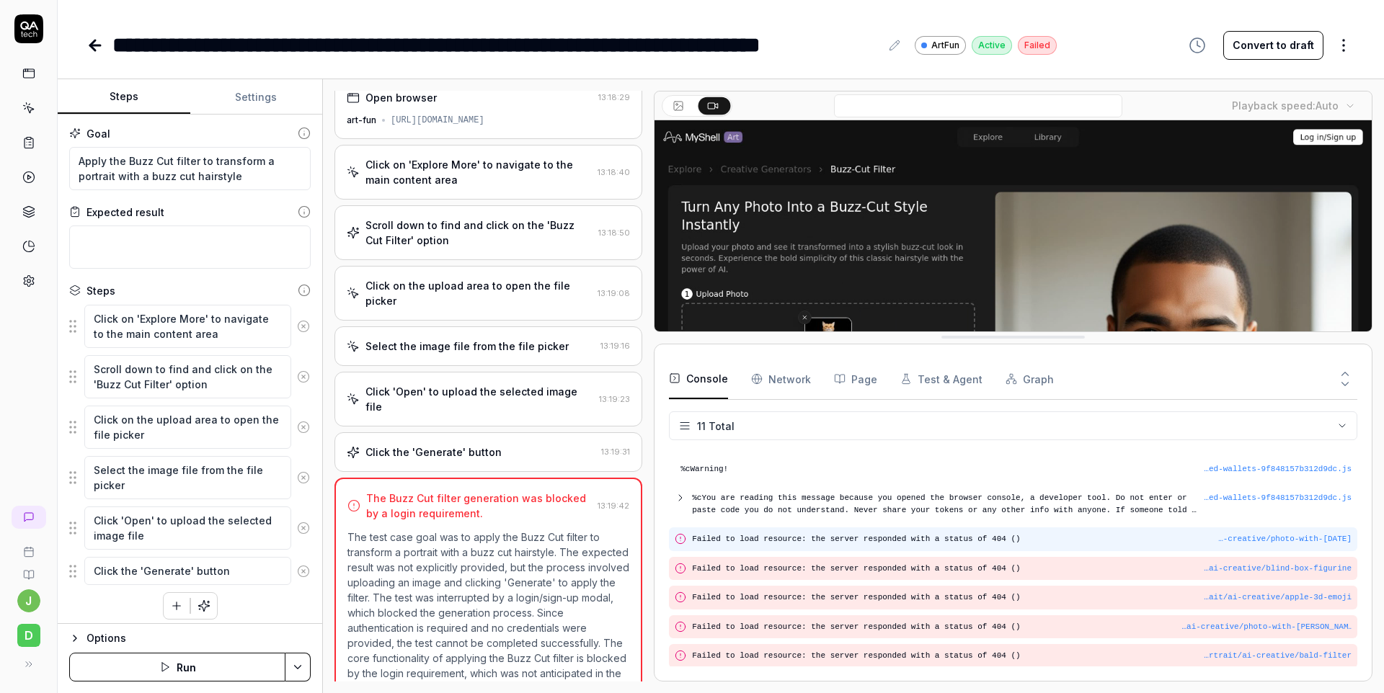
click at [969, 531] on div "…-creative/photo-with-[DATE] Failed to load resource: the server responded with…" at bounding box center [1013, 540] width 688 height 24
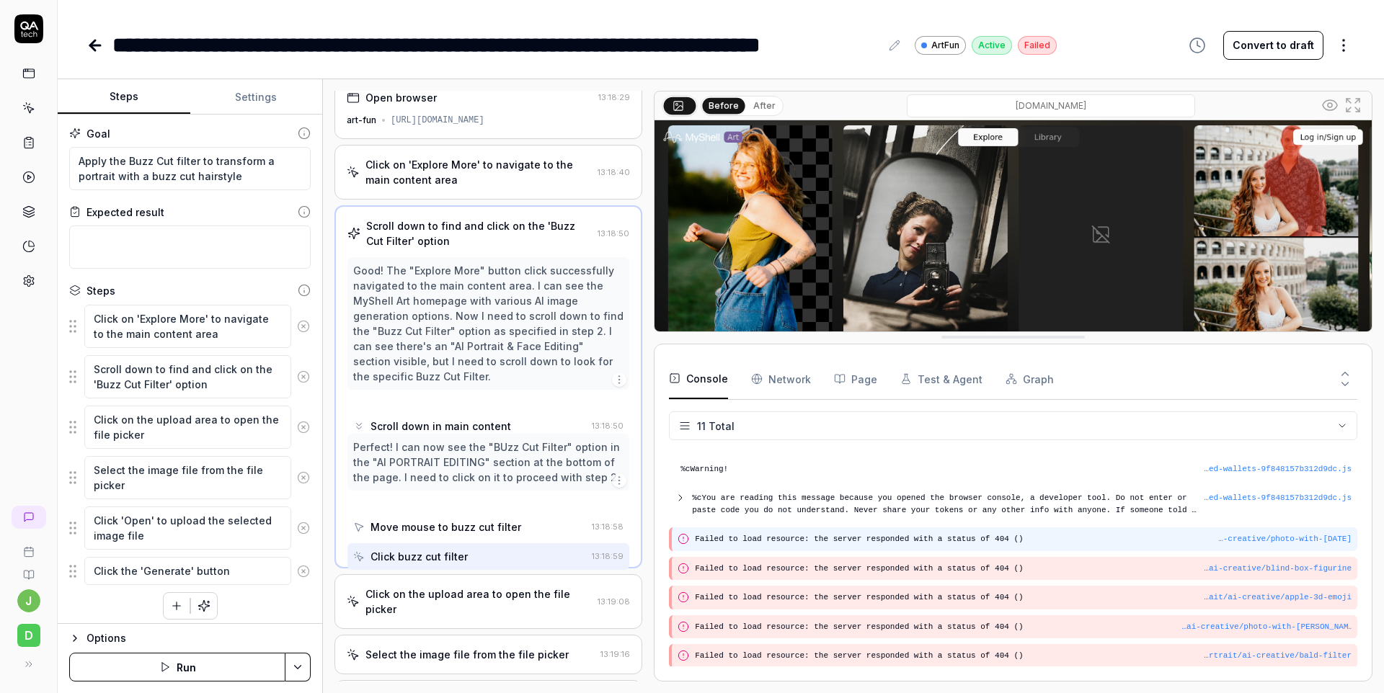
scroll to position [0, 0]
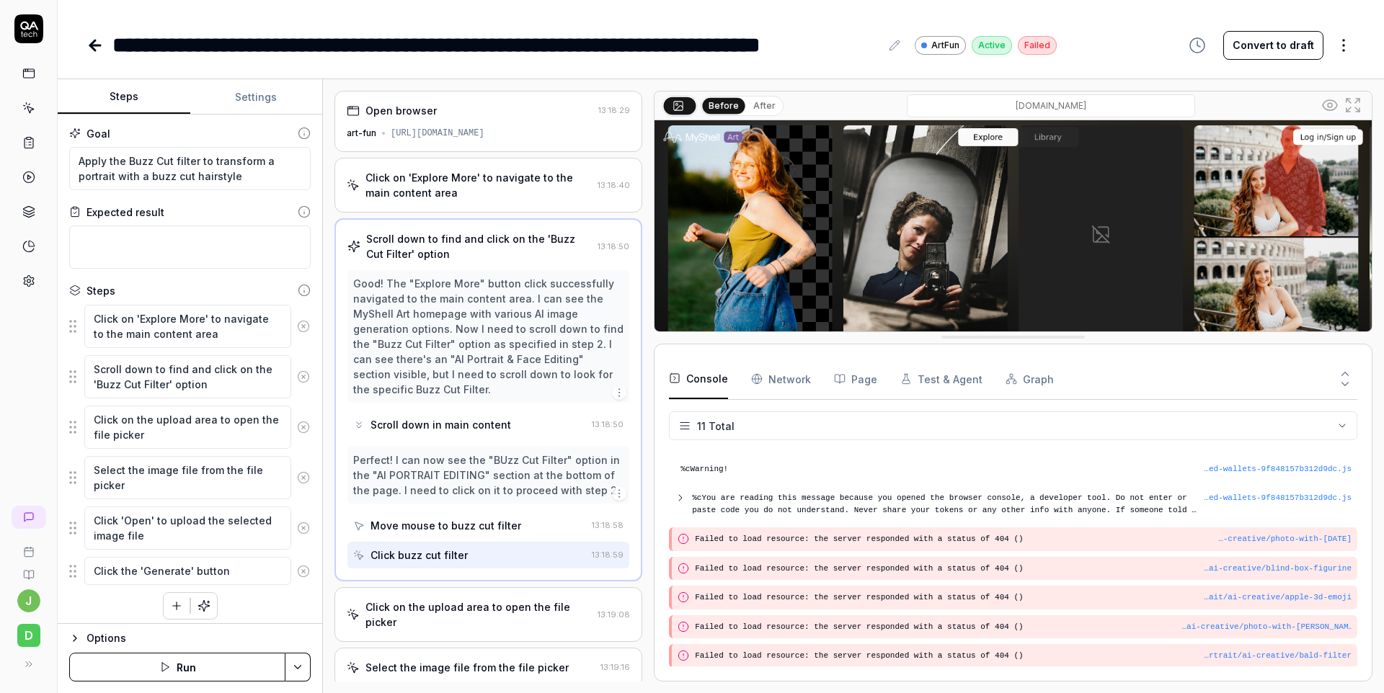
click at [811, 505] on pre "%cYou are reading this message because you opened the browser console, a develo…" at bounding box center [948, 504] width 512 height 24
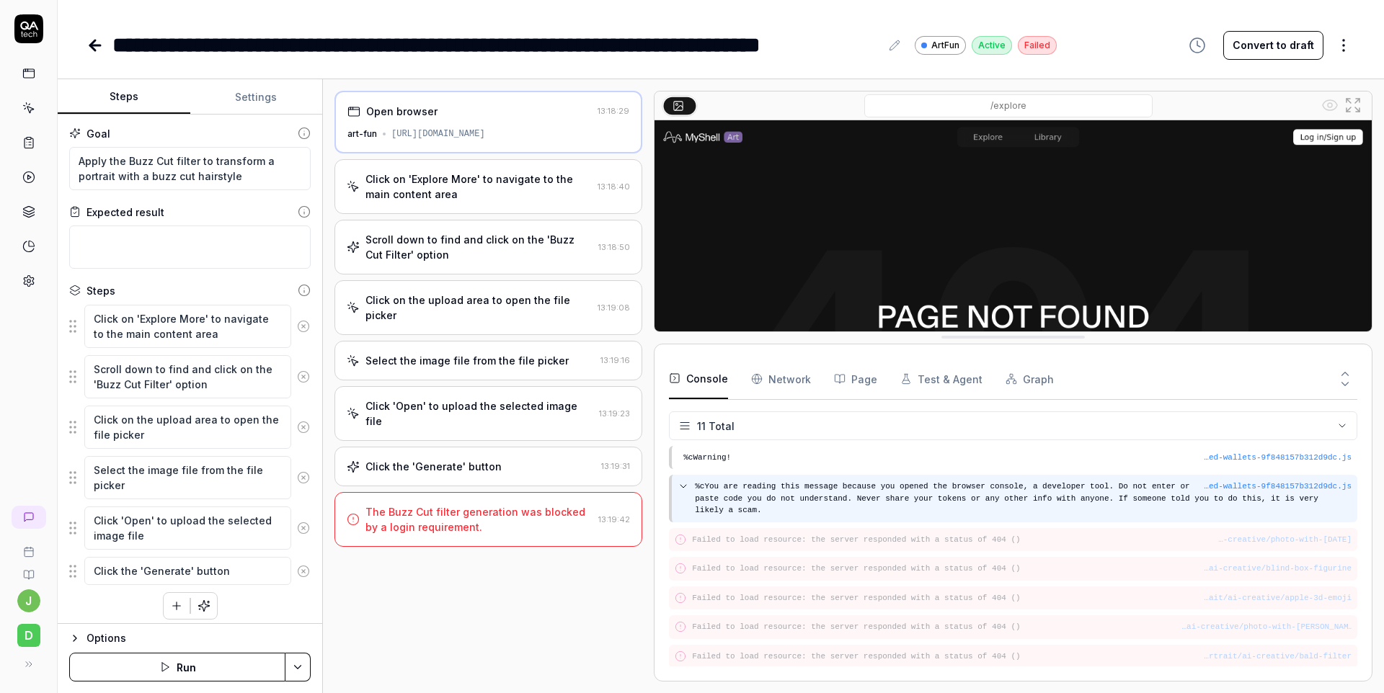
click at [794, 489] on pre "%cYou are reading this message because you opened the browser console, a develo…" at bounding box center [1023, 499] width 657 height 36
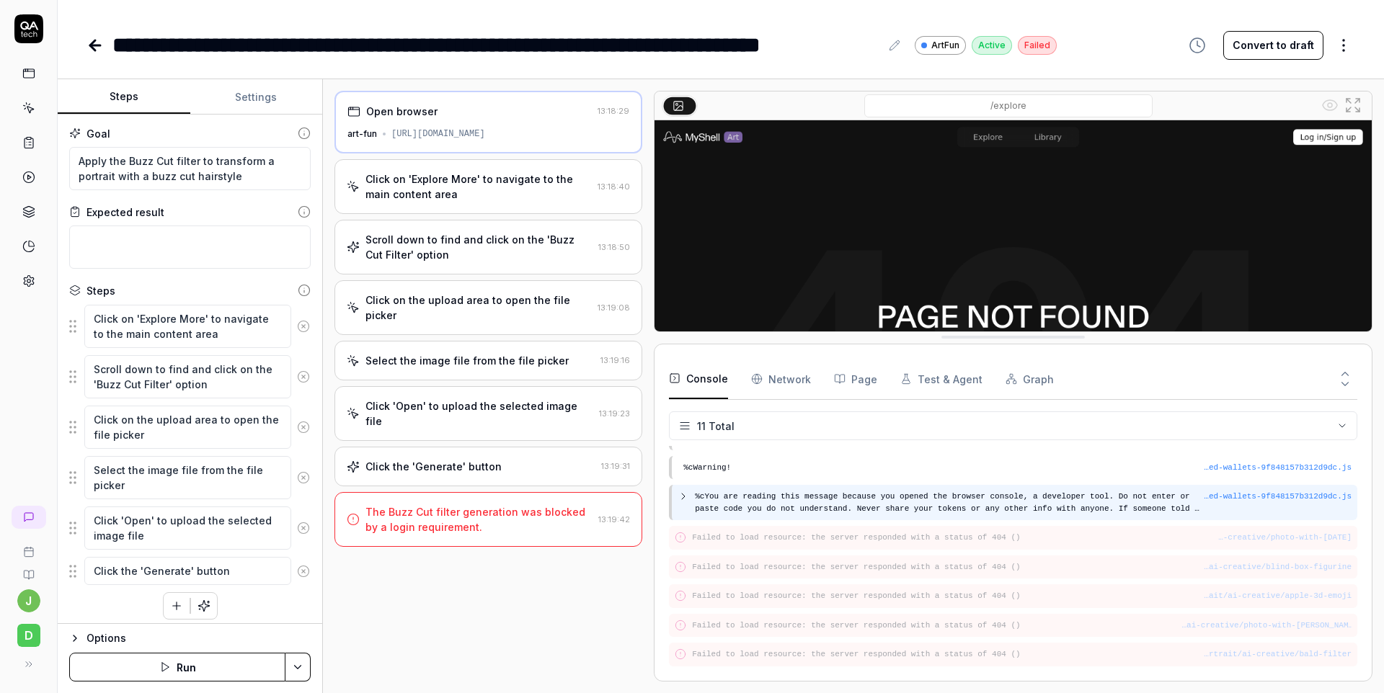
scroll to position [117, 0]
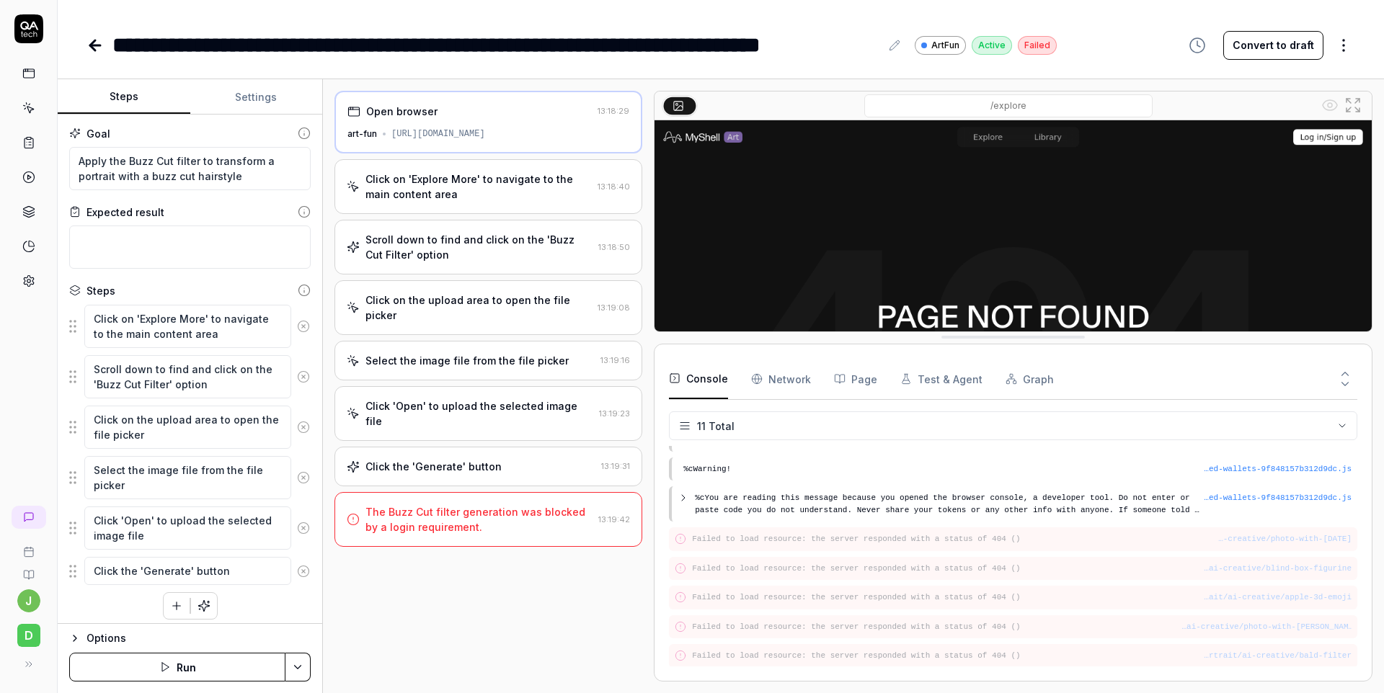
click at [791, 359] on Requests "Network" at bounding box center [781, 379] width 60 height 40
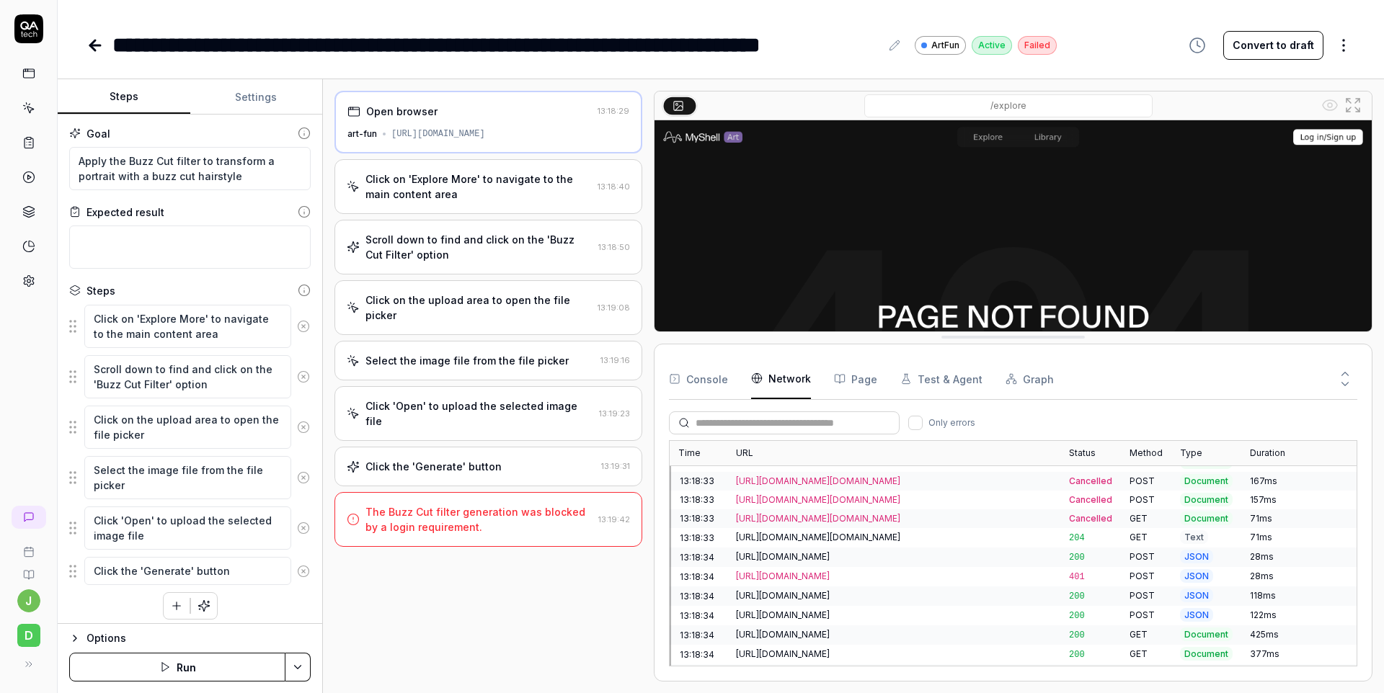
scroll to position [0, 0]
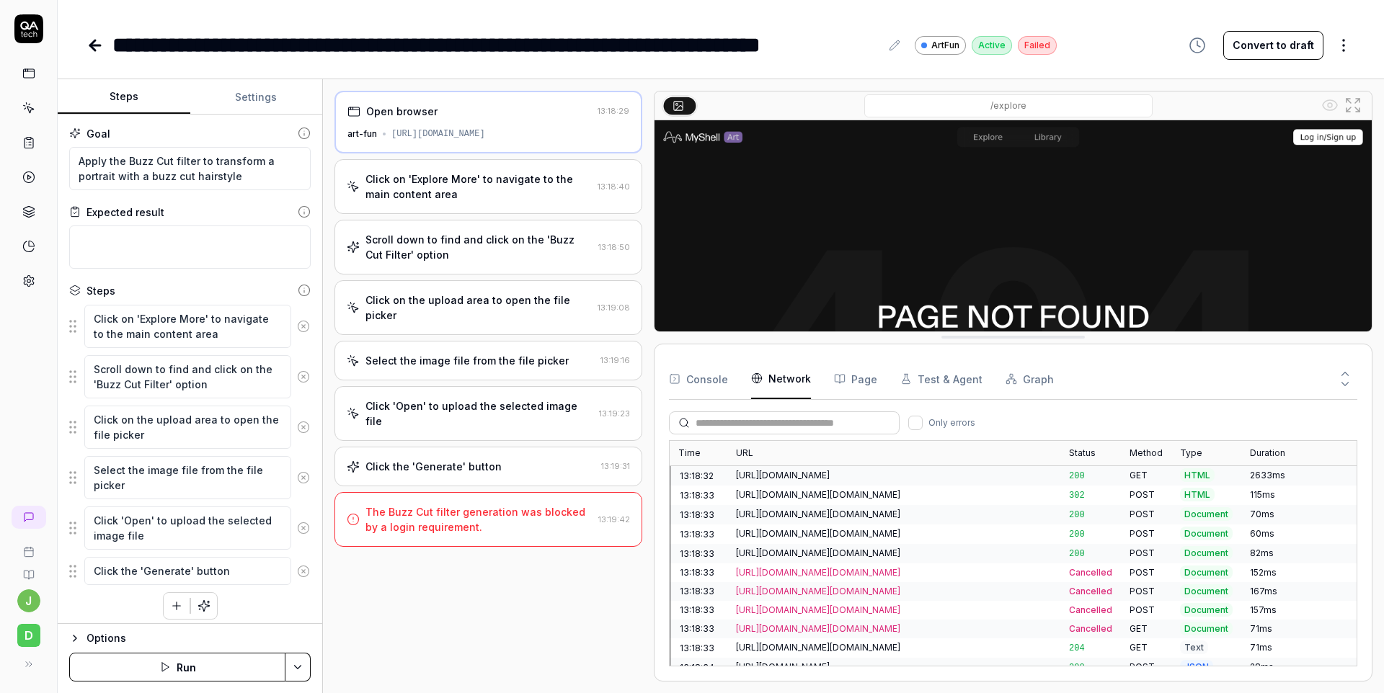
click at [841, 365] on button "Page" at bounding box center [855, 379] width 43 height 40
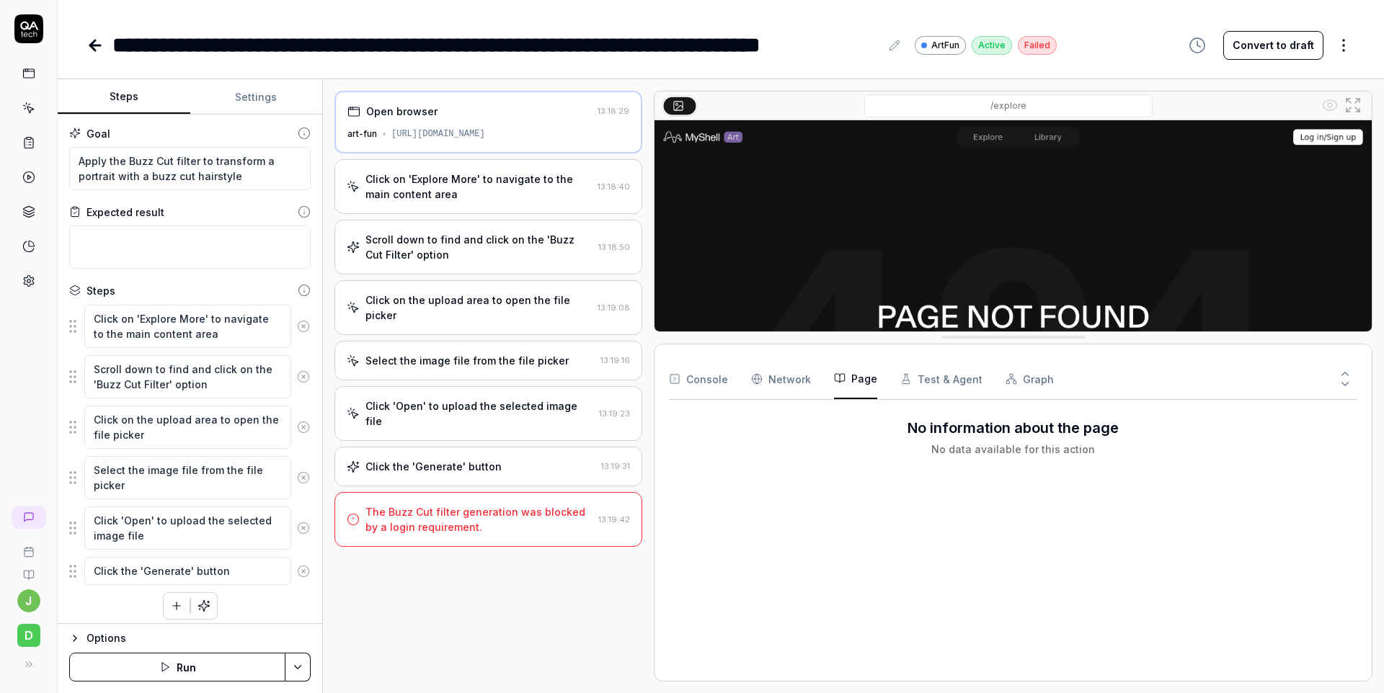
click at [963, 382] on button "Test & Agent" at bounding box center [941, 379] width 82 height 40
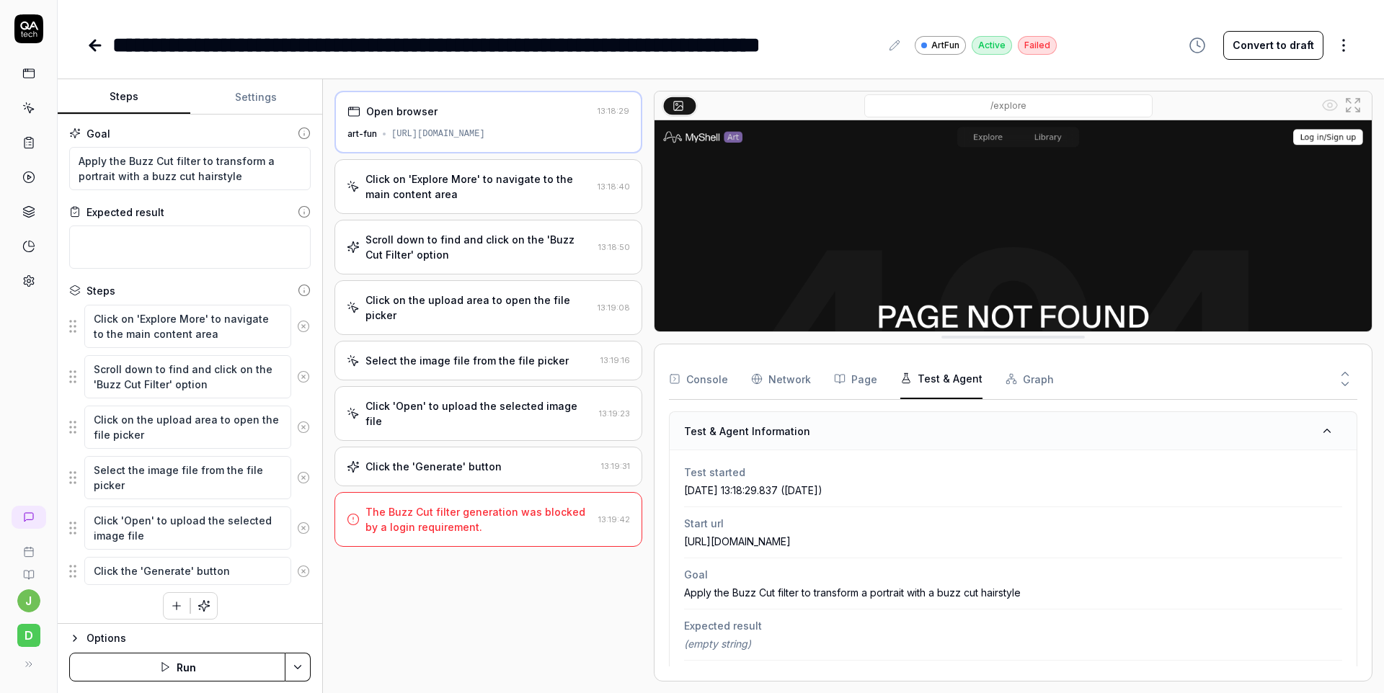
click at [920, 526] on span "Start url" at bounding box center [1013, 523] width 658 height 15
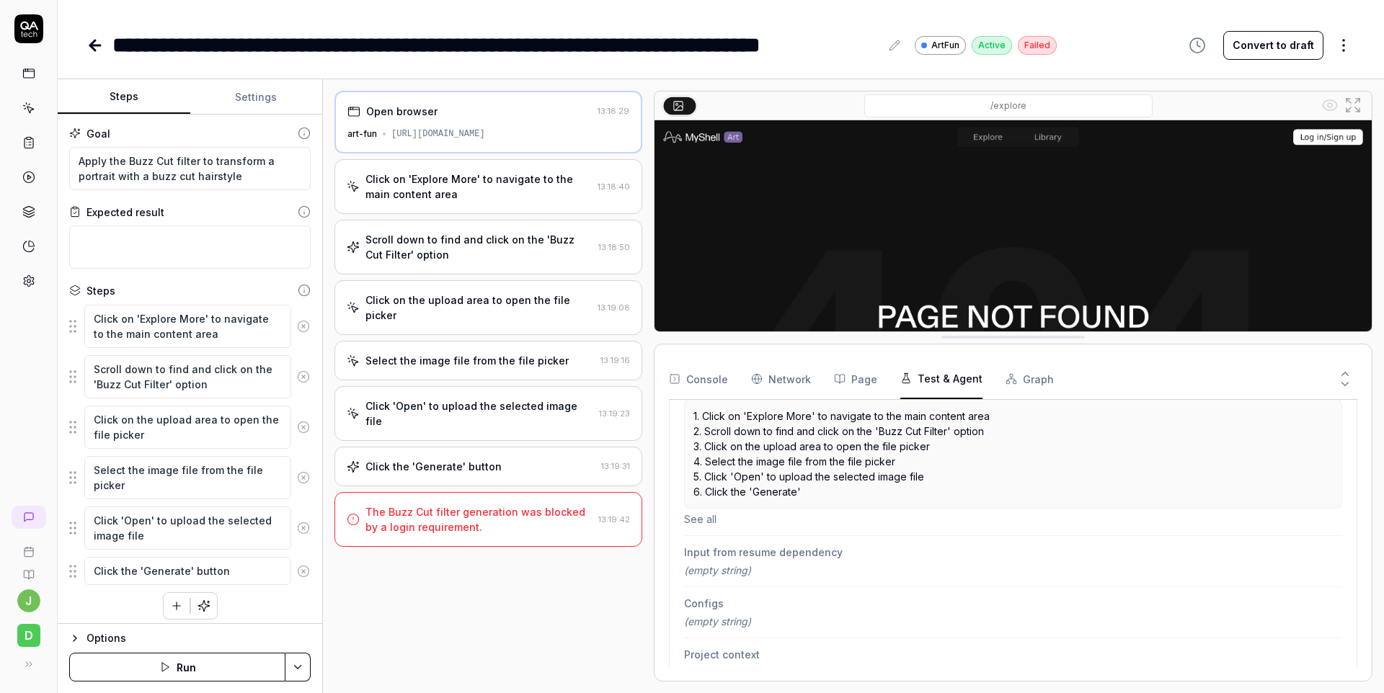
scroll to position [319, 0]
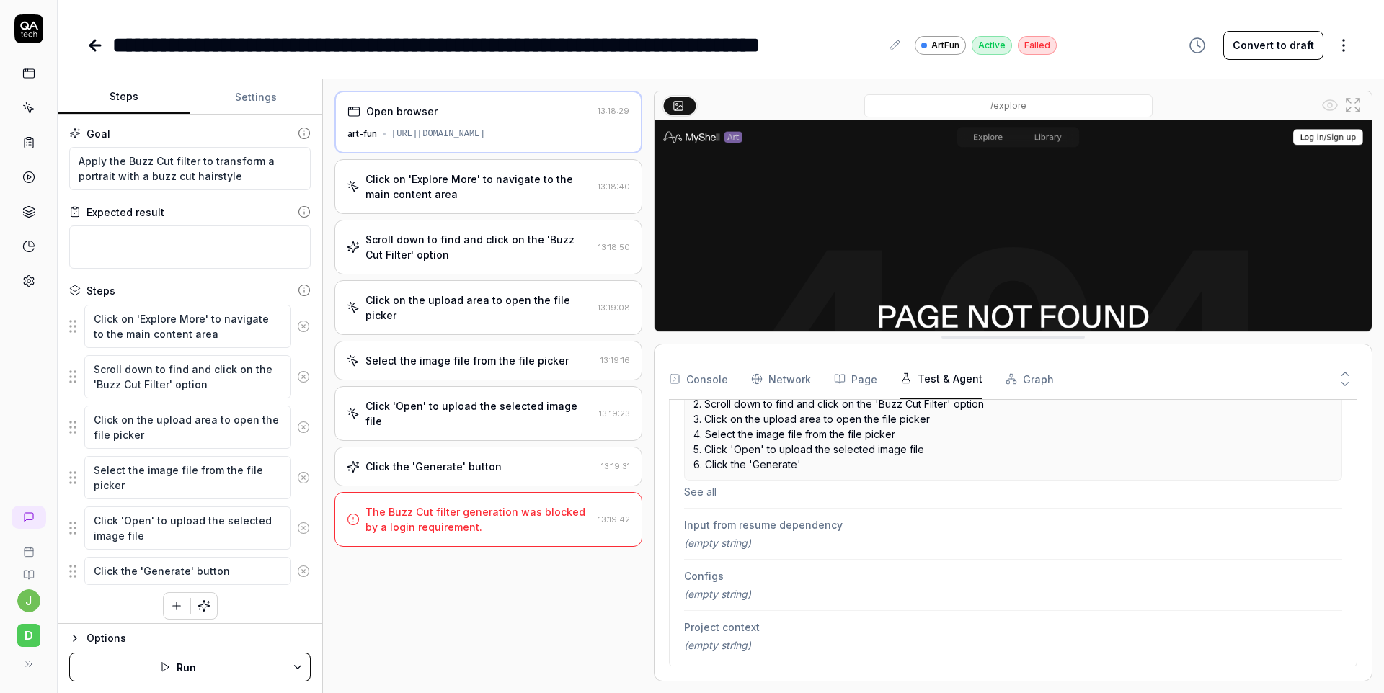
click at [707, 596] on span "(empty string)" at bounding box center [717, 594] width 67 height 12
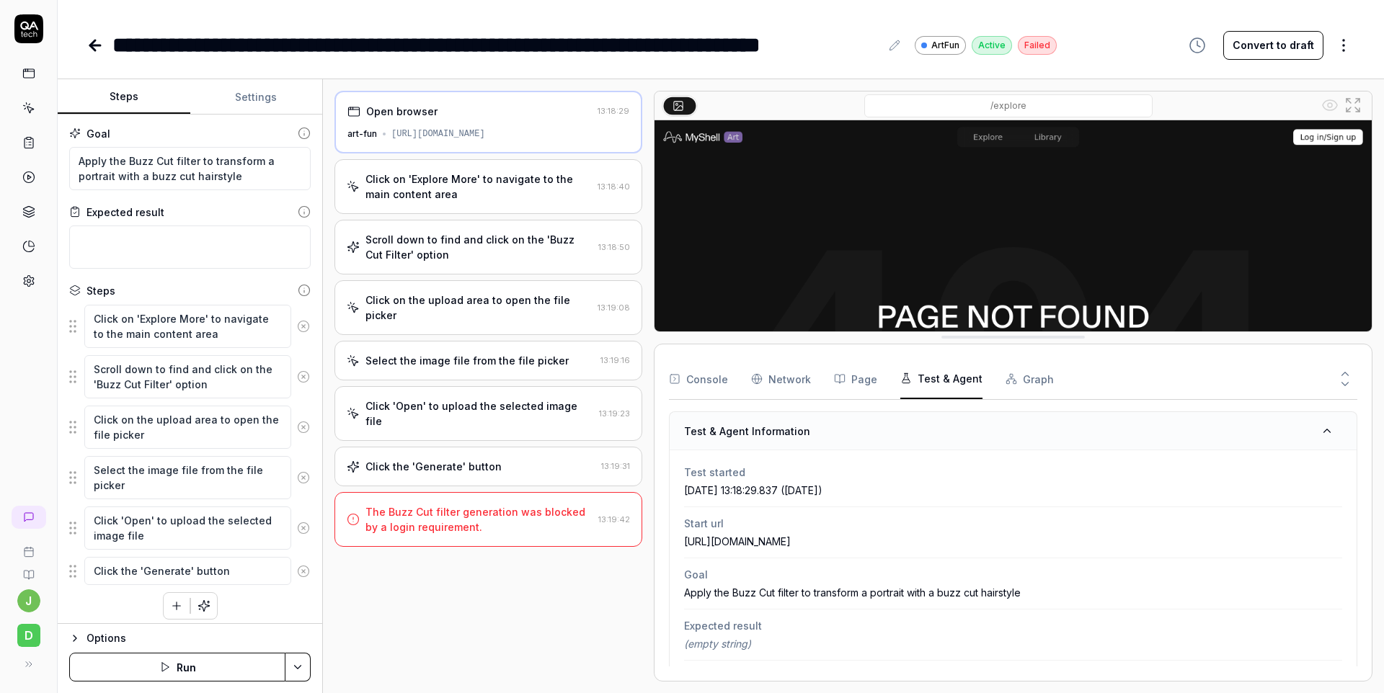
click at [781, 493] on div "[DATE] 13:18:29.837 ([DATE])" at bounding box center [1013, 490] width 658 height 15
click at [804, 574] on span "Goal" at bounding box center [1013, 574] width 658 height 15
click at [775, 376] on Requests "Network" at bounding box center [781, 379] width 60 height 40
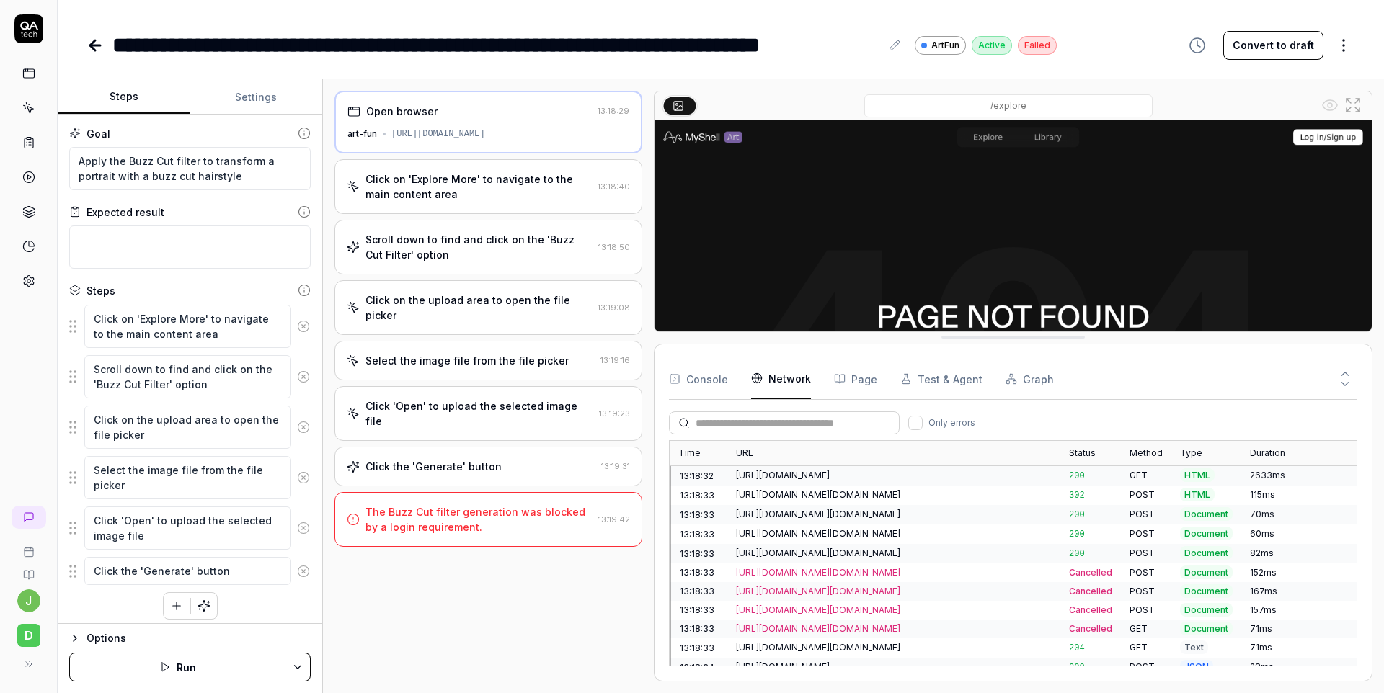
scroll to position [867, 0]
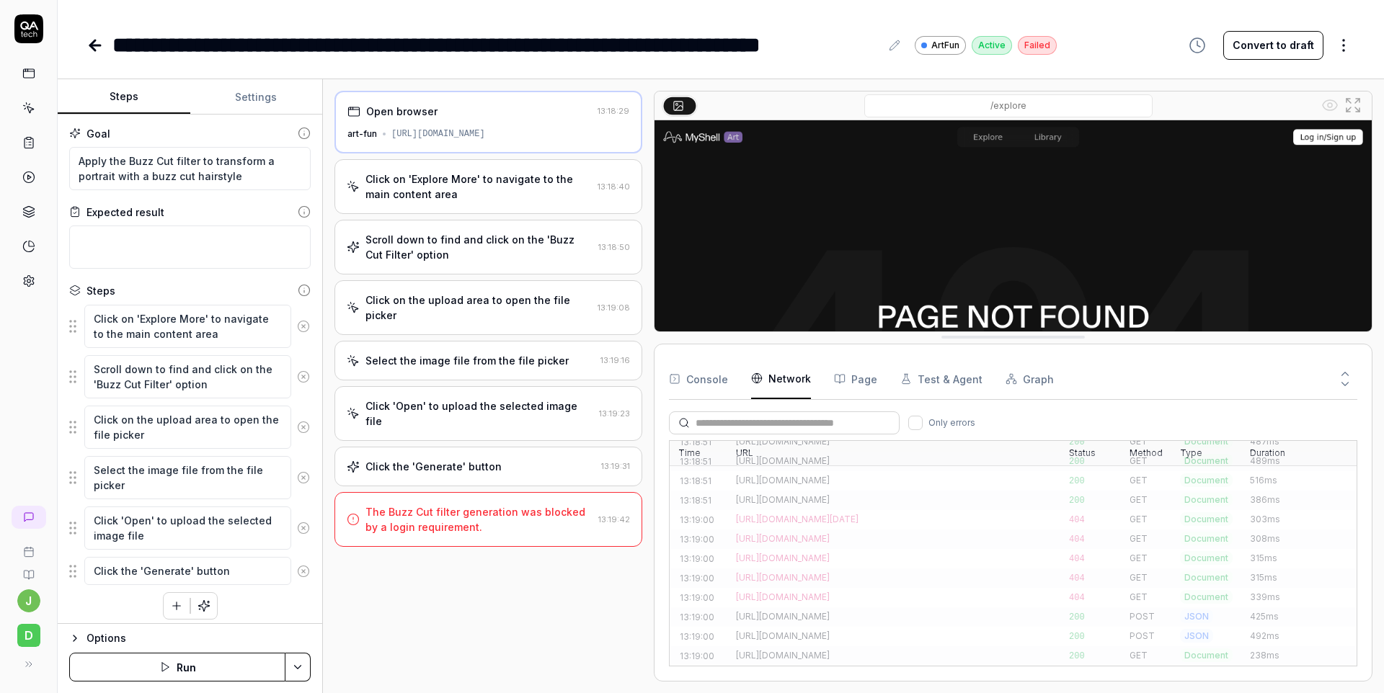
click at [680, 382] on icon "button" at bounding box center [675, 379] width 12 height 12
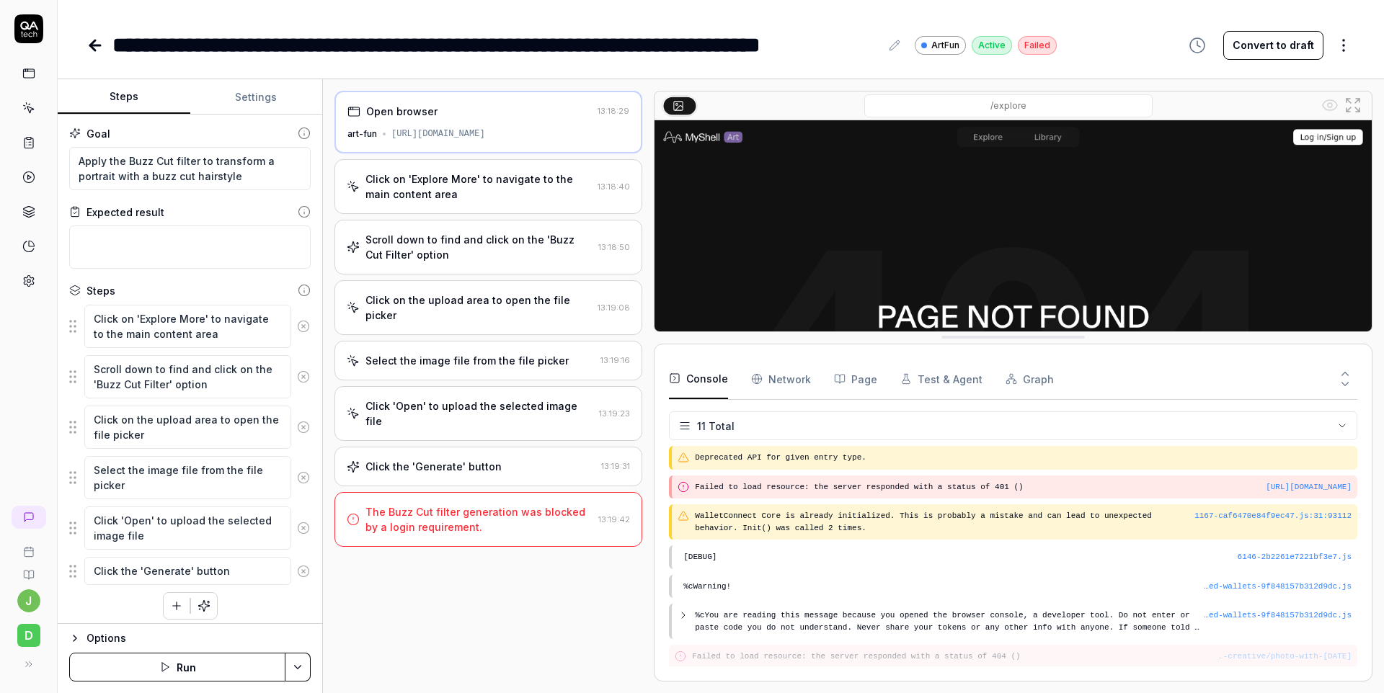
scroll to position [117, 0]
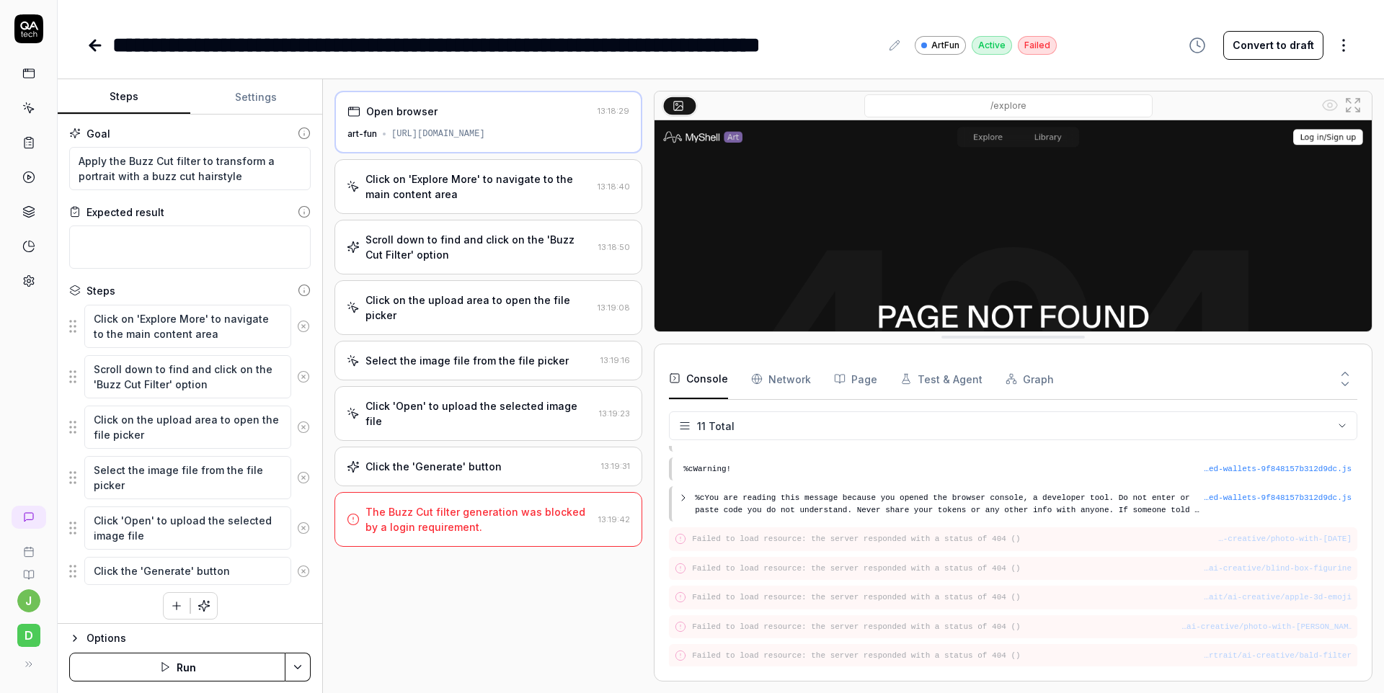
click at [106, 636] on div "Options" at bounding box center [198, 638] width 224 height 17
click at [213, 565] on html "**********" at bounding box center [692, 346] width 1384 height 693
click at [265, 620] on button "art-fun Default" at bounding box center [189, 627] width 241 height 29
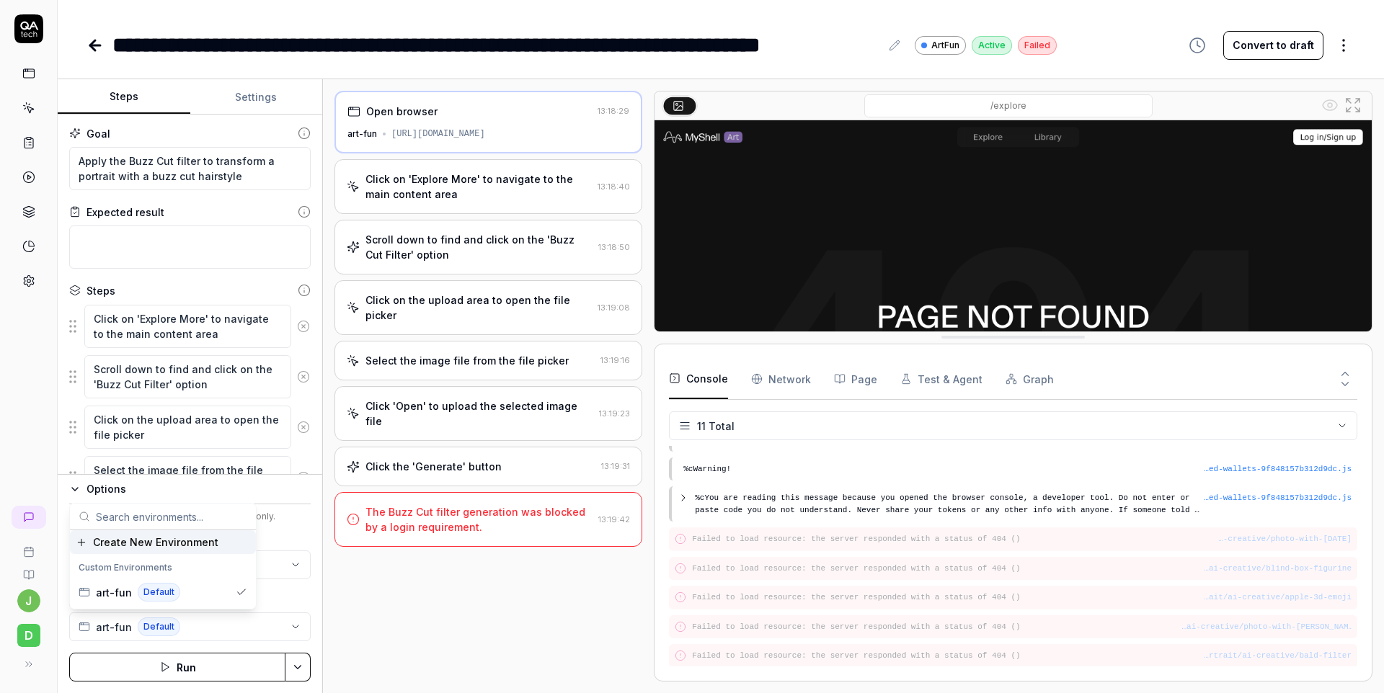
click at [358, 597] on div "Open browser 13:18:29 art-fun [URL][DOMAIN_NAME] Click on 'Explore More' to nav…" at bounding box center [488, 386] width 308 height 591
click at [251, 92] on button "Settings" at bounding box center [256, 97] width 133 height 35
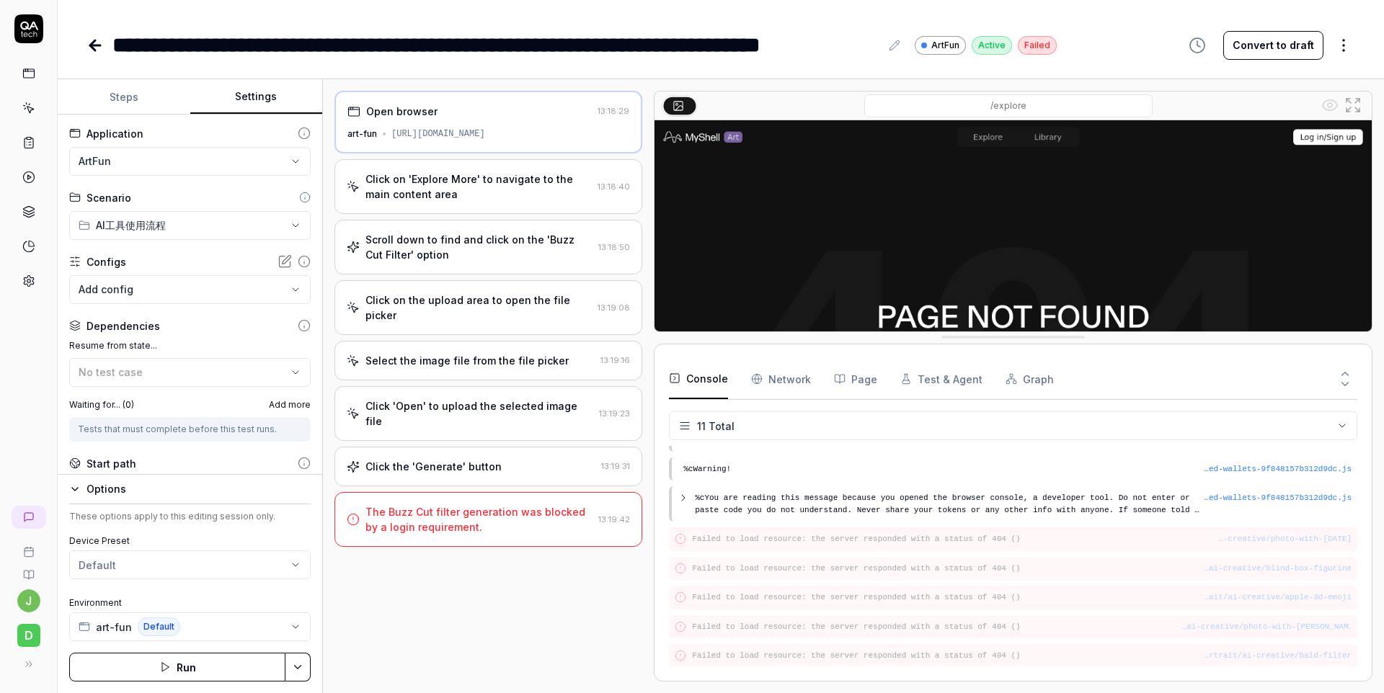
click at [83, 474] on div "Options These options apply to this editing session only. Device Preset Default…" at bounding box center [190, 583] width 265 height 219
click at [74, 485] on icon "button" at bounding box center [75, 490] width 12 height 12
click at [188, 561] on html "**********" at bounding box center [692, 346] width 1384 height 693
click at [350, 592] on div "Open browser 13:18:29 art-fun [URL][DOMAIN_NAME] Click on 'Explore More' to nav…" at bounding box center [488, 386] width 308 height 591
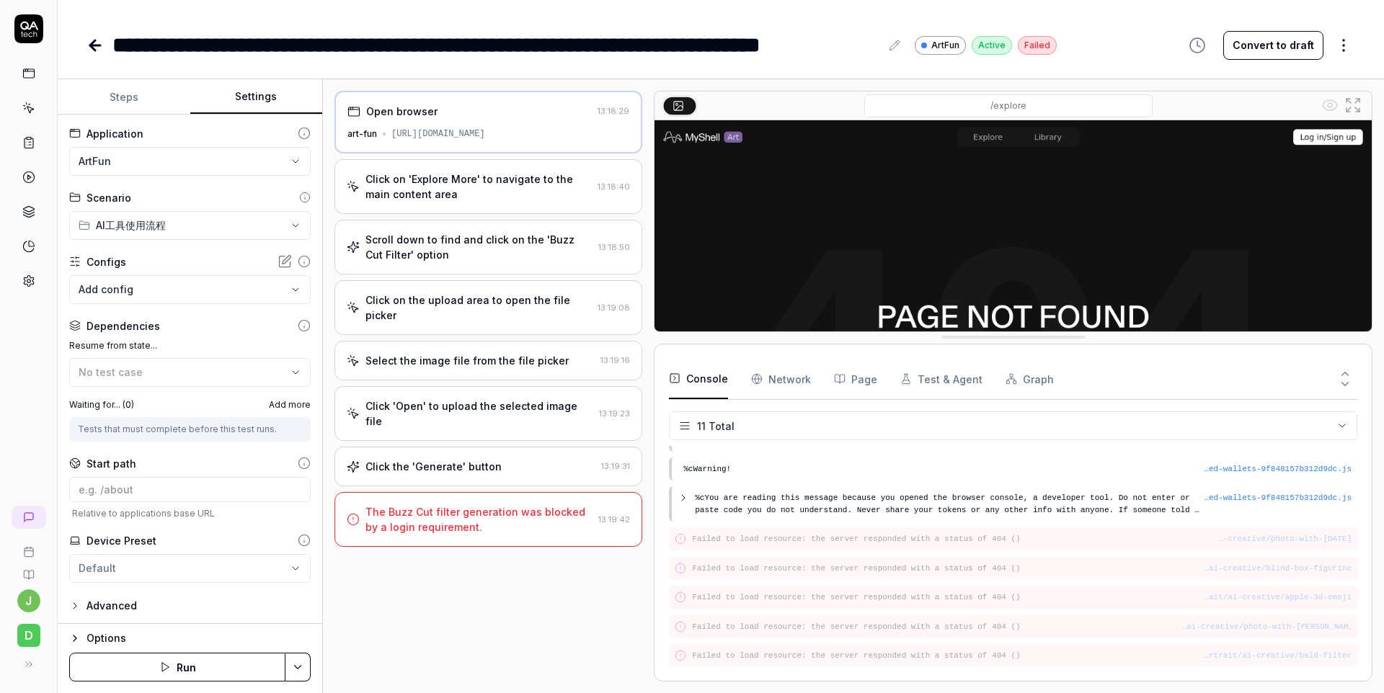
scroll to position [2, 0]
click at [160, 603] on div "Advanced" at bounding box center [189, 603] width 241 height 17
click at [122, 603] on div "Advanced" at bounding box center [111, 603] width 50 height 17
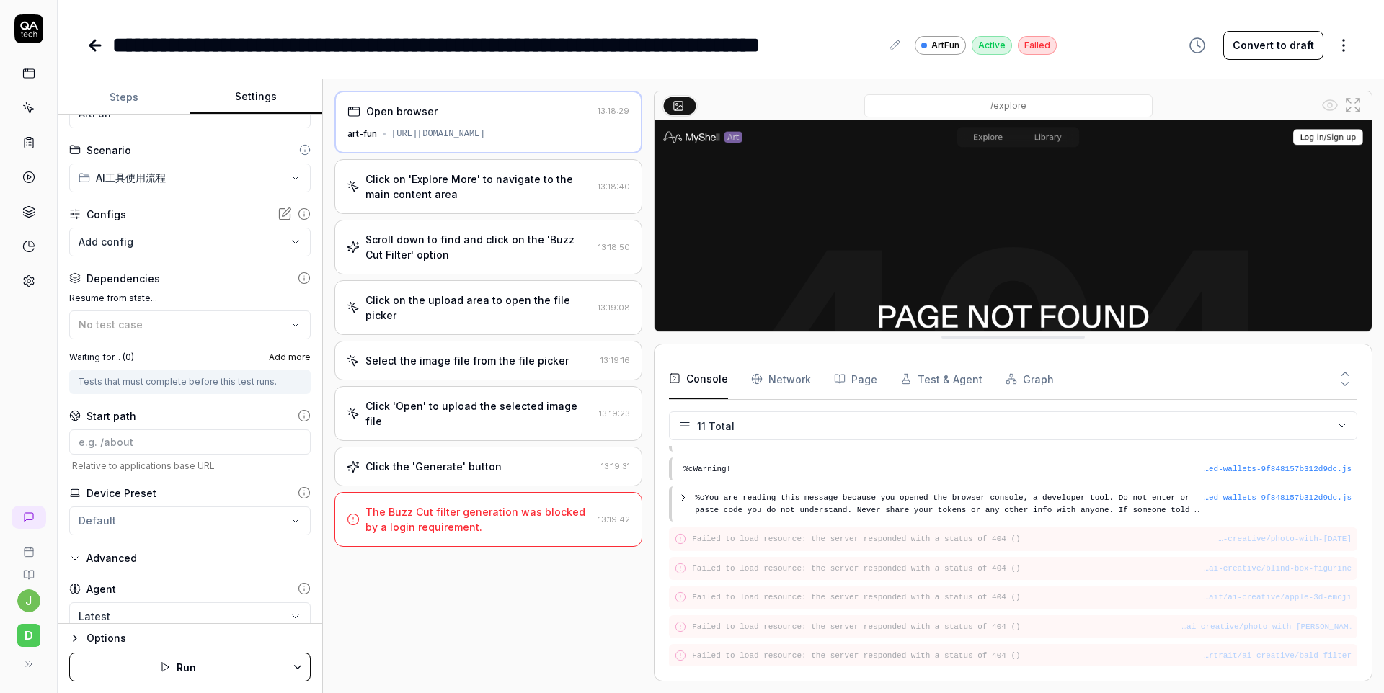
scroll to position [116, 0]
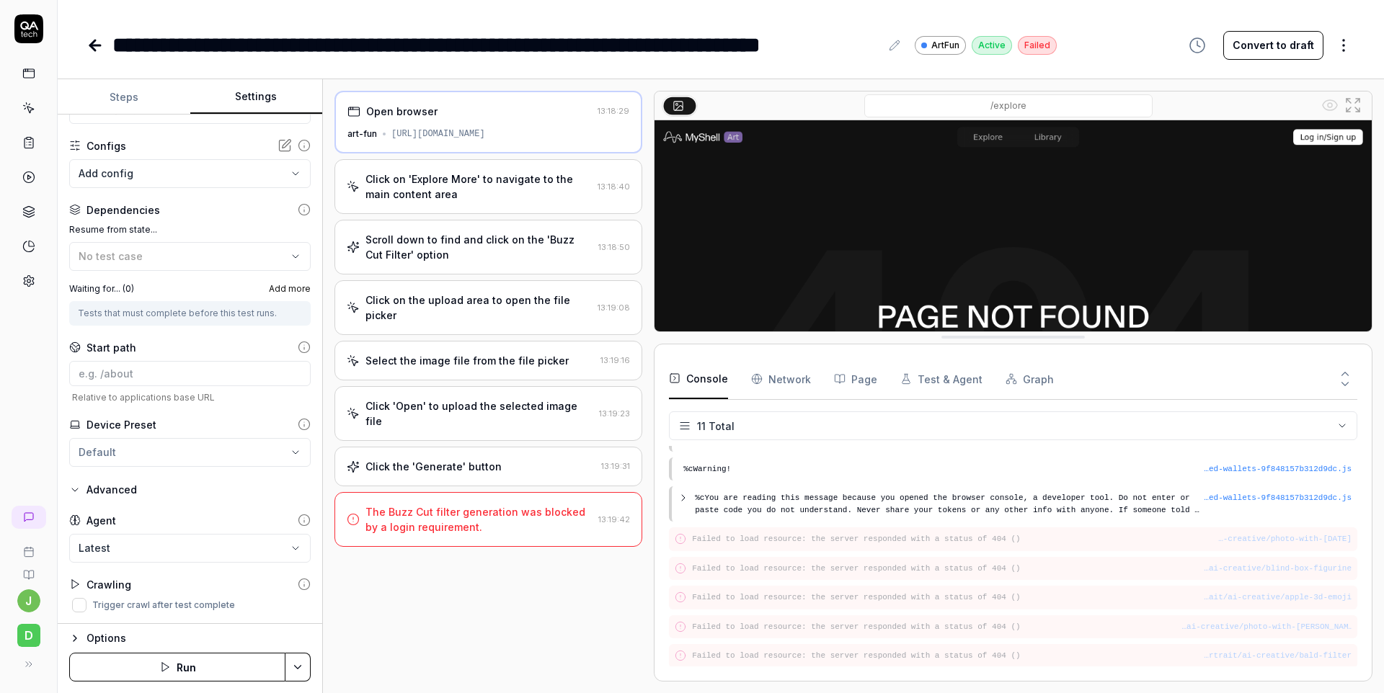
click at [189, 493] on div "Advanced" at bounding box center [189, 489] width 241 height 17
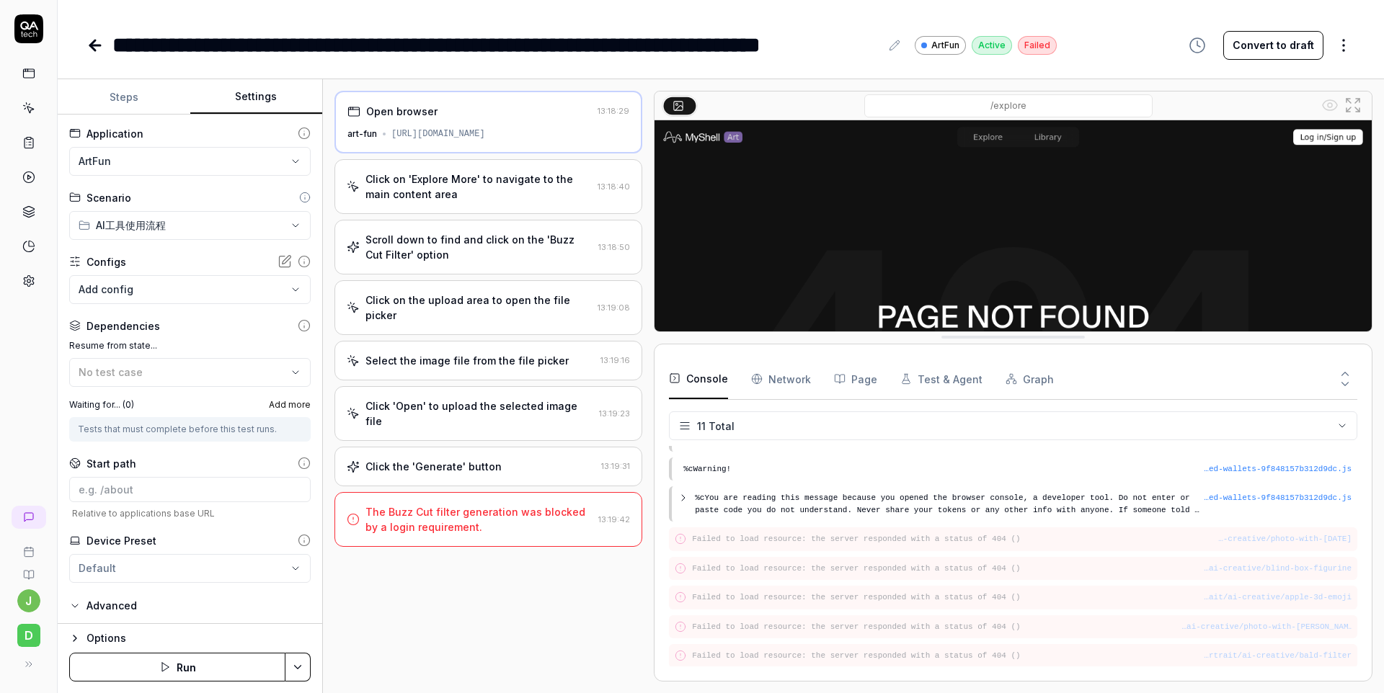
click at [166, 288] on body "**********" at bounding box center [692, 346] width 1384 height 693
click at [409, 601] on html "**********" at bounding box center [692, 346] width 1384 height 693
click at [982, 43] on div "Active" at bounding box center [992, 45] width 40 height 19
click at [1333, 41] on html "**********" at bounding box center [692, 346] width 1384 height 693
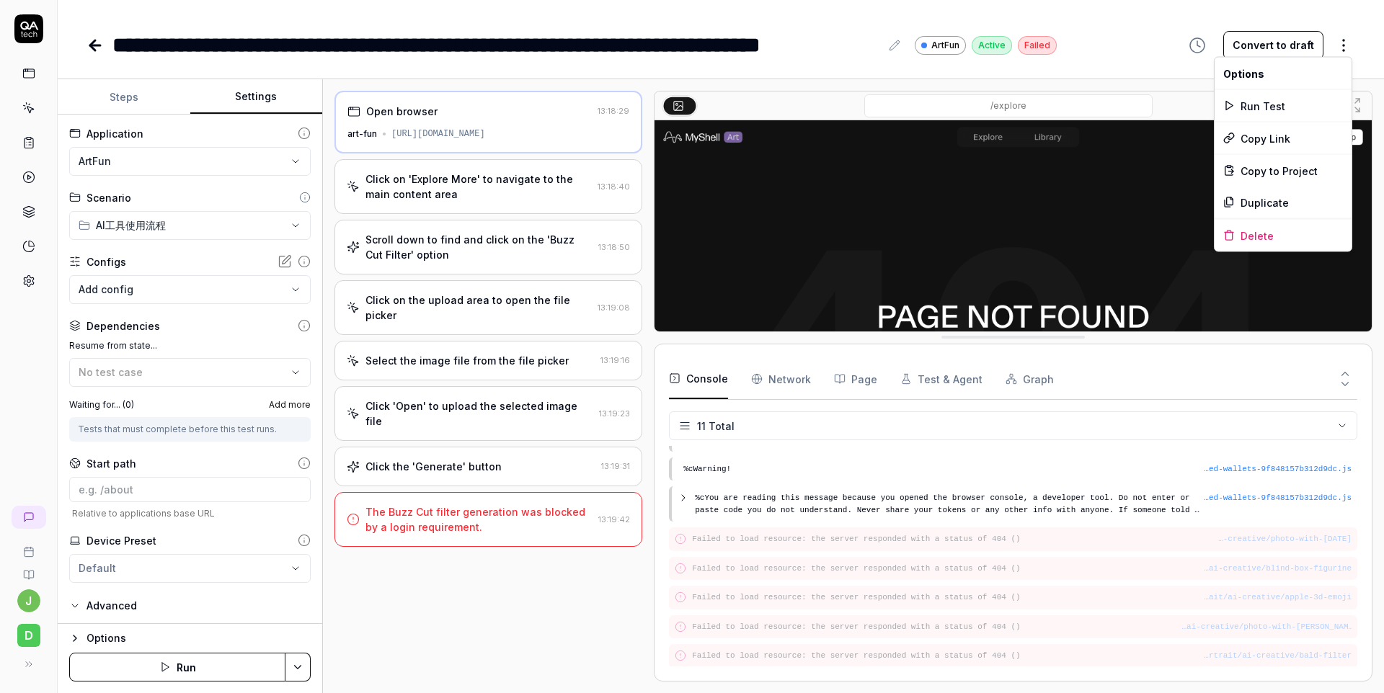
click at [1114, 27] on html "**********" at bounding box center [692, 346] width 1384 height 693
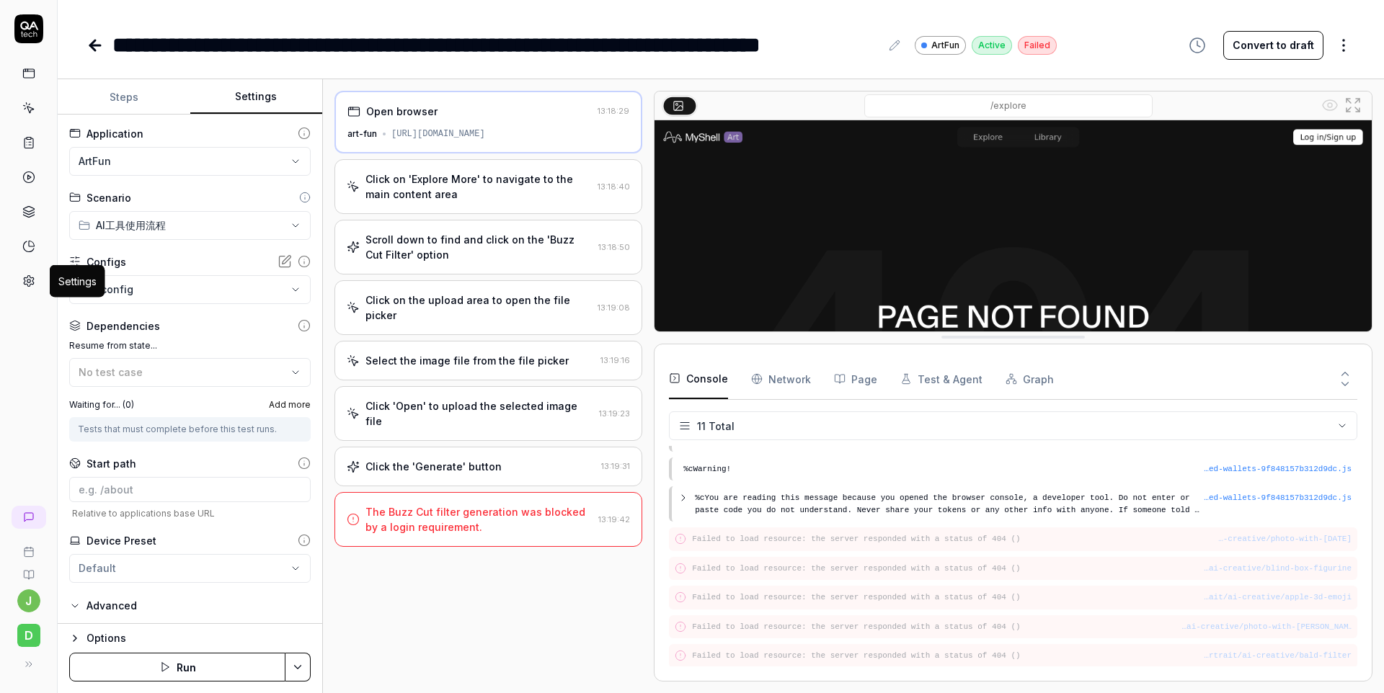
click at [30, 277] on icon at bounding box center [28, 281] width 13 height 13
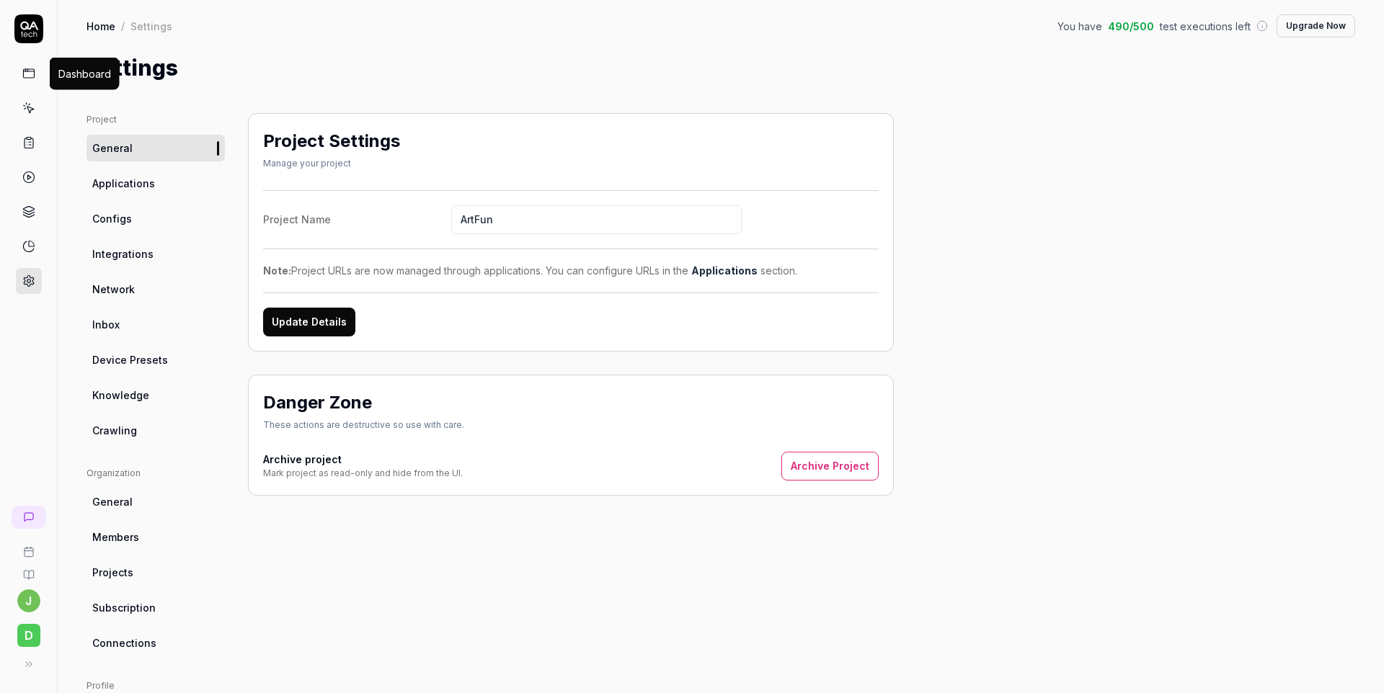
click at [30, 69] on rect at bounding box center [28, 73] width 11 height 9
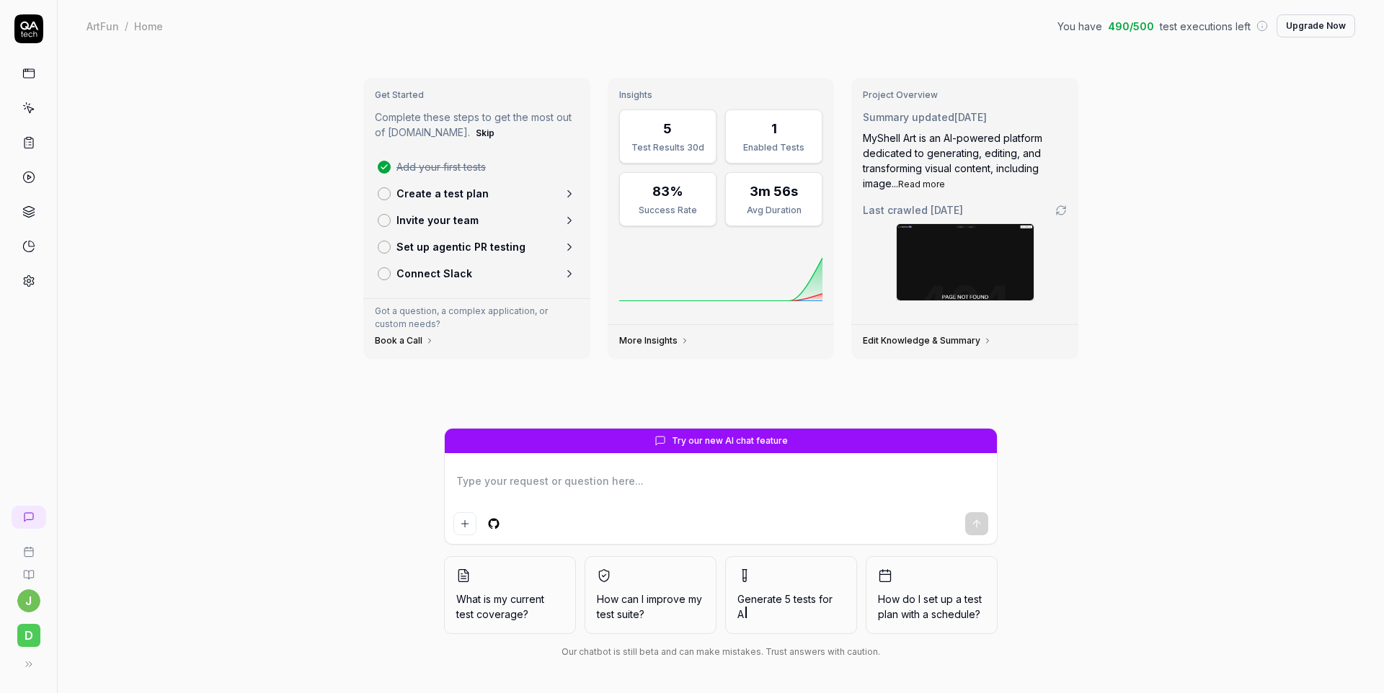
type textarea "*"
